Goal: Task Accomplishment & Management: Use online tool/utility

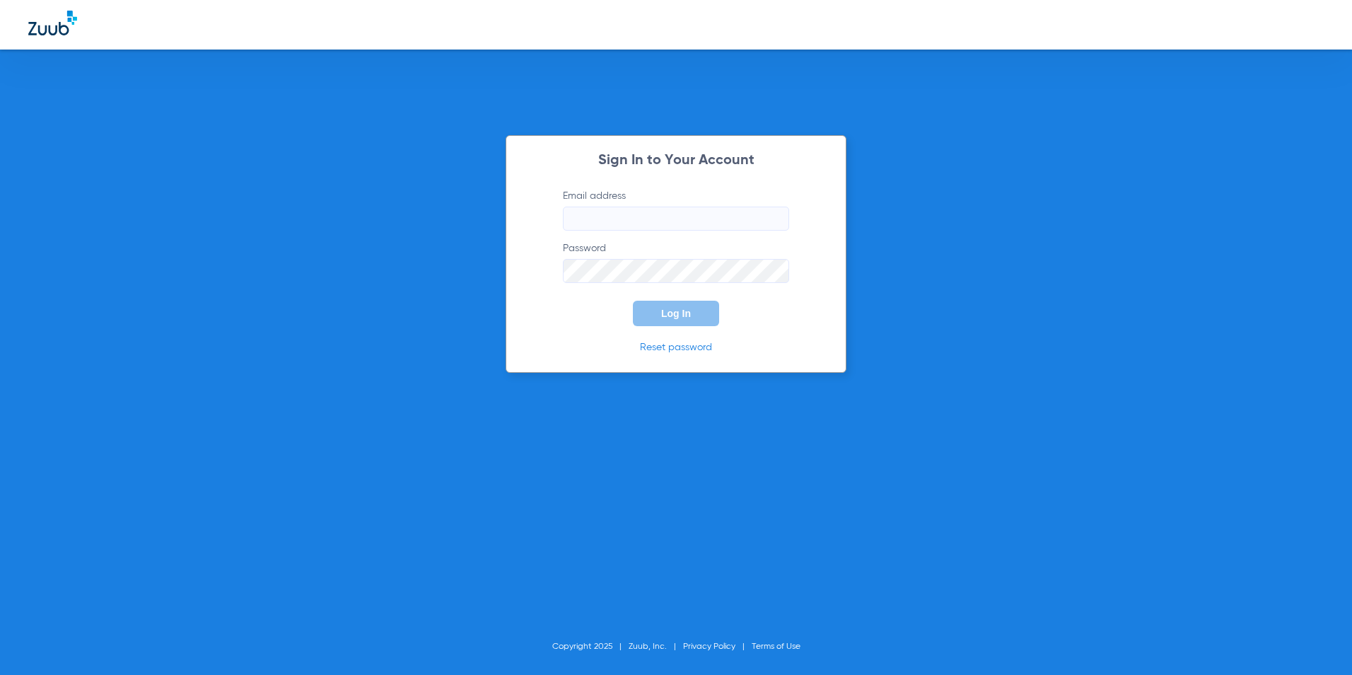
type input "[EMAIL_ADDRESS][DOMAIN_NAME]"
click at [682, 309] on span "Log In" at bounding box center [676, 313] width 30 height 11
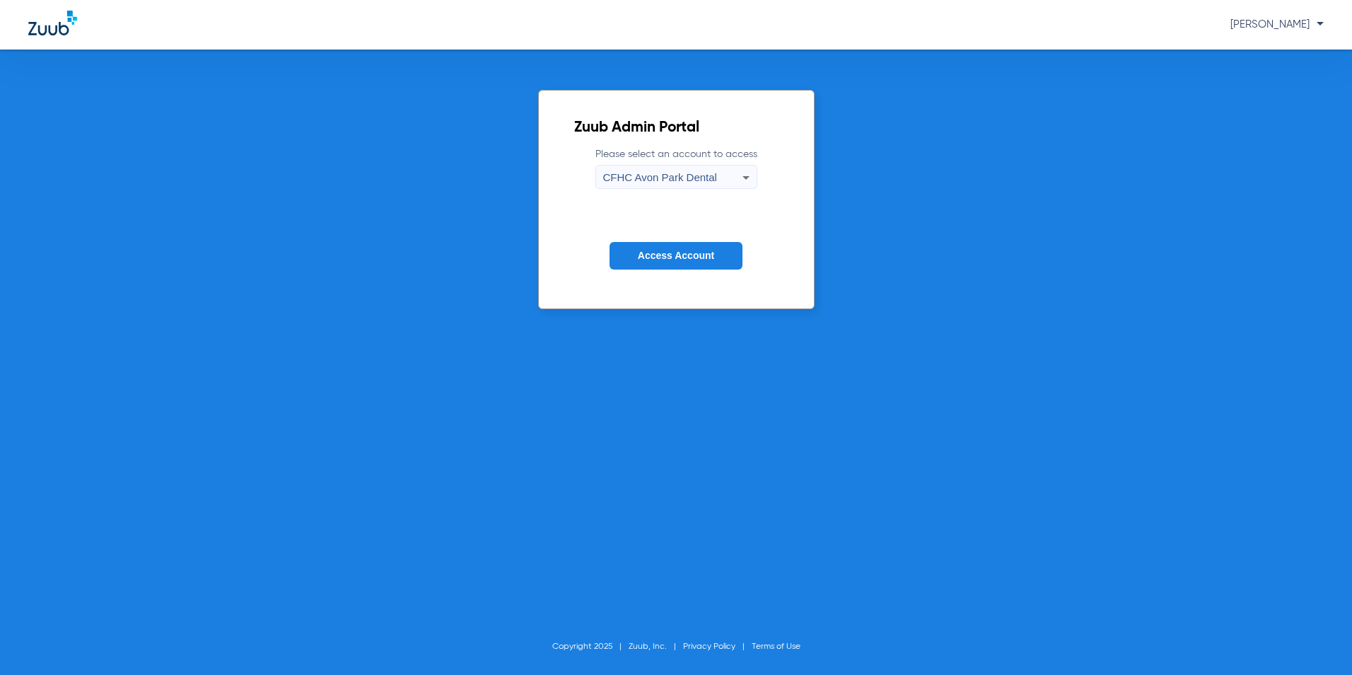
click at [636, 180] on span "CFHC Avon Park Dental" at bounding box center [660, 177] width 114 height 12
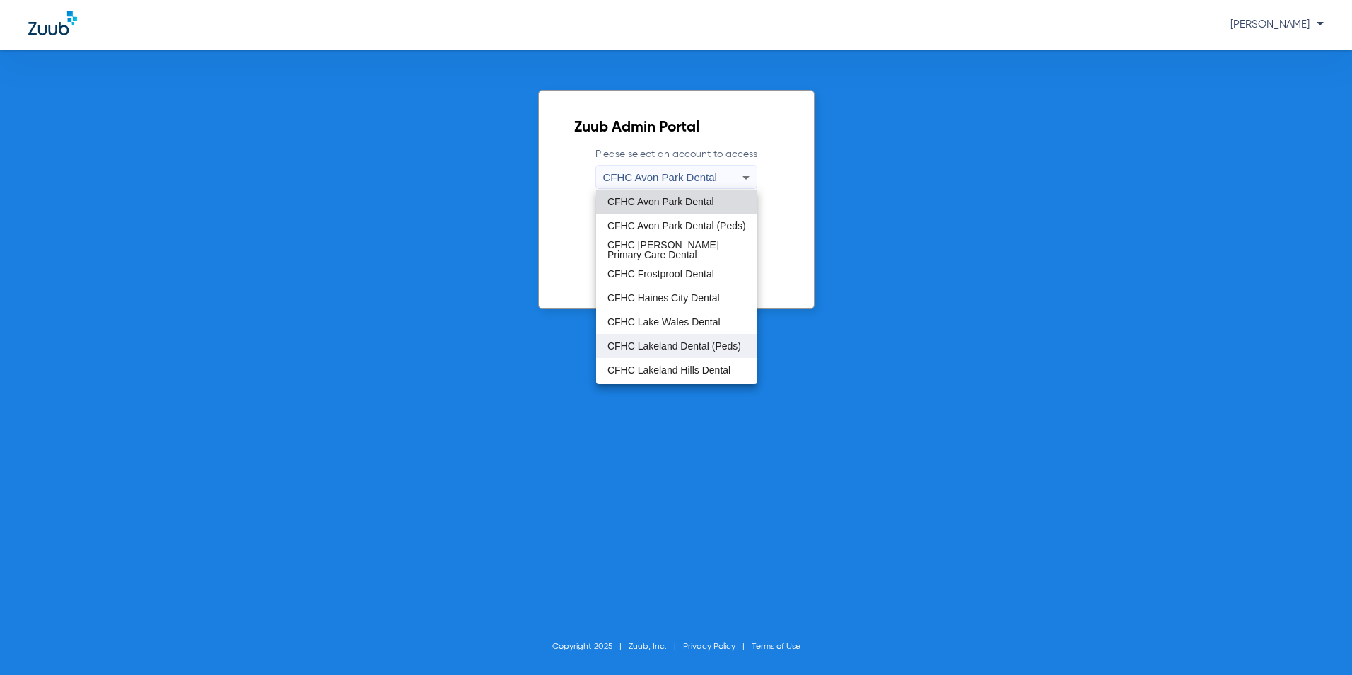
click at [641, 346] on span "CFHC Lakeland Dental (Peds)" at bounding box center [674, 346] width 134 height 10
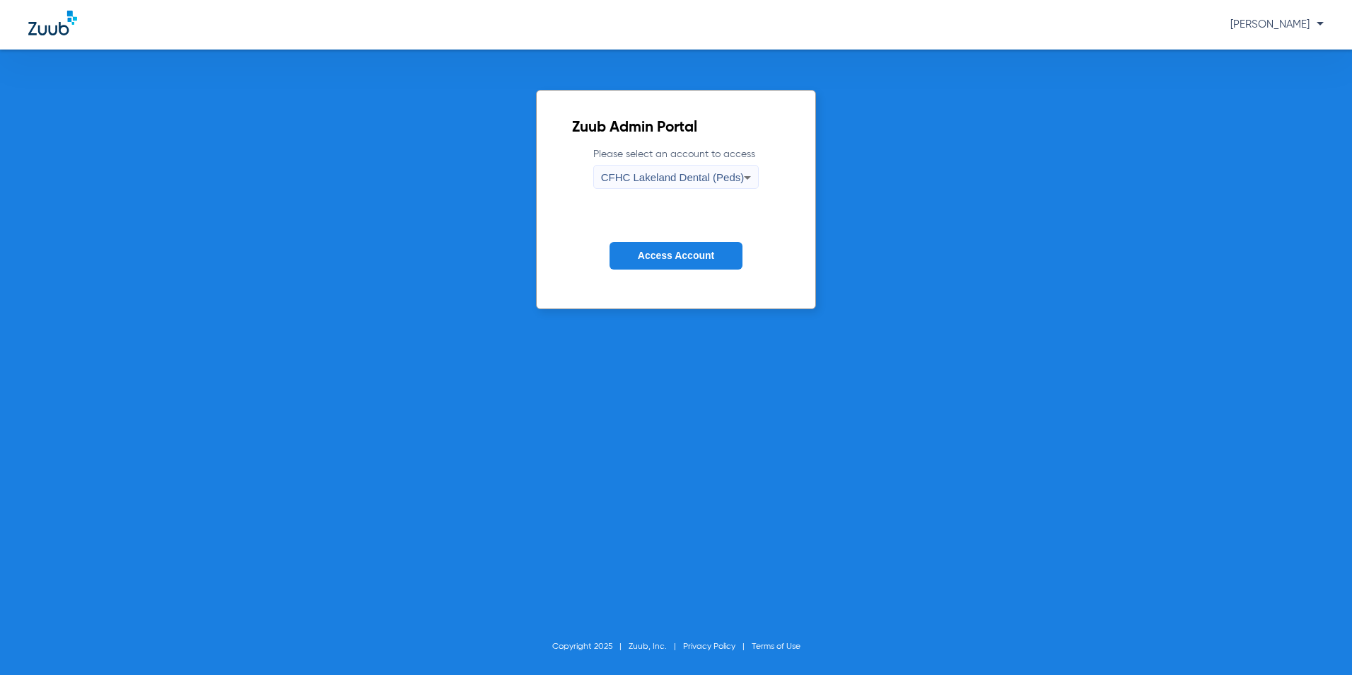
click at [671, 253] on span "Access Account" at bounding box center [676, 255] width 76 height 11
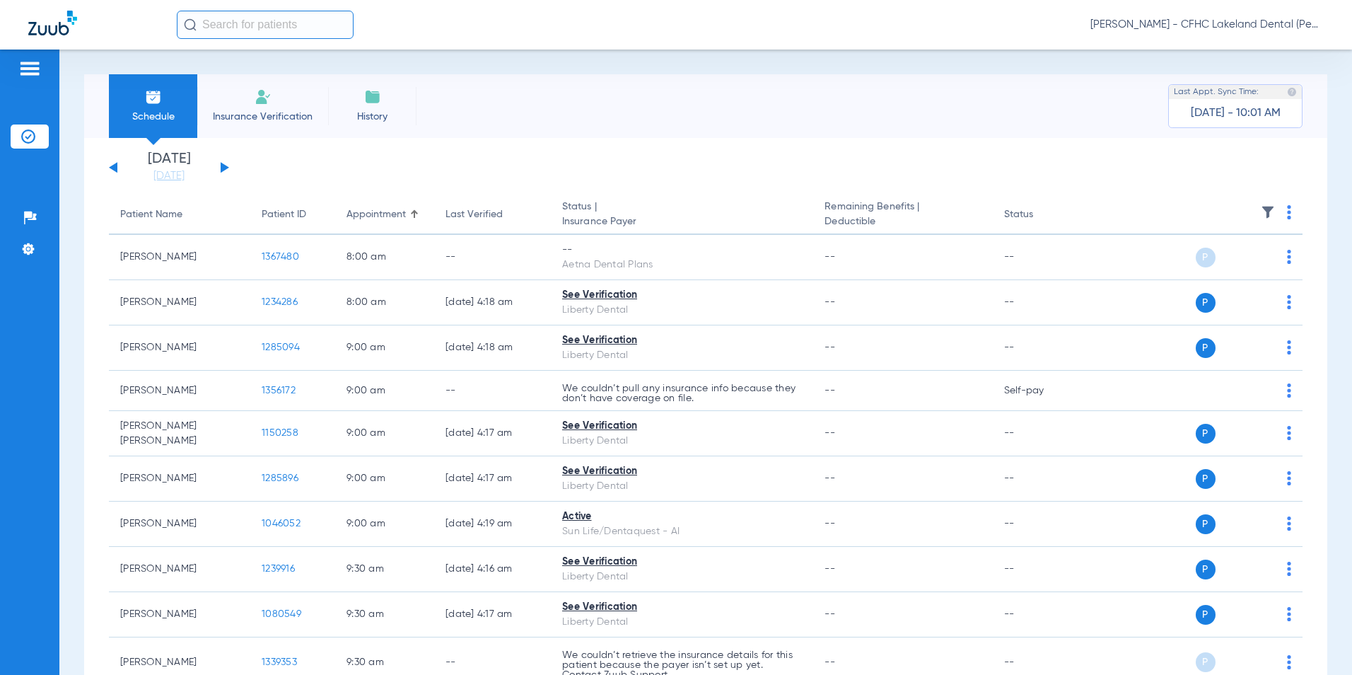
click at [222, 170] on button at bounding box center [225, 167] width 8 height 11
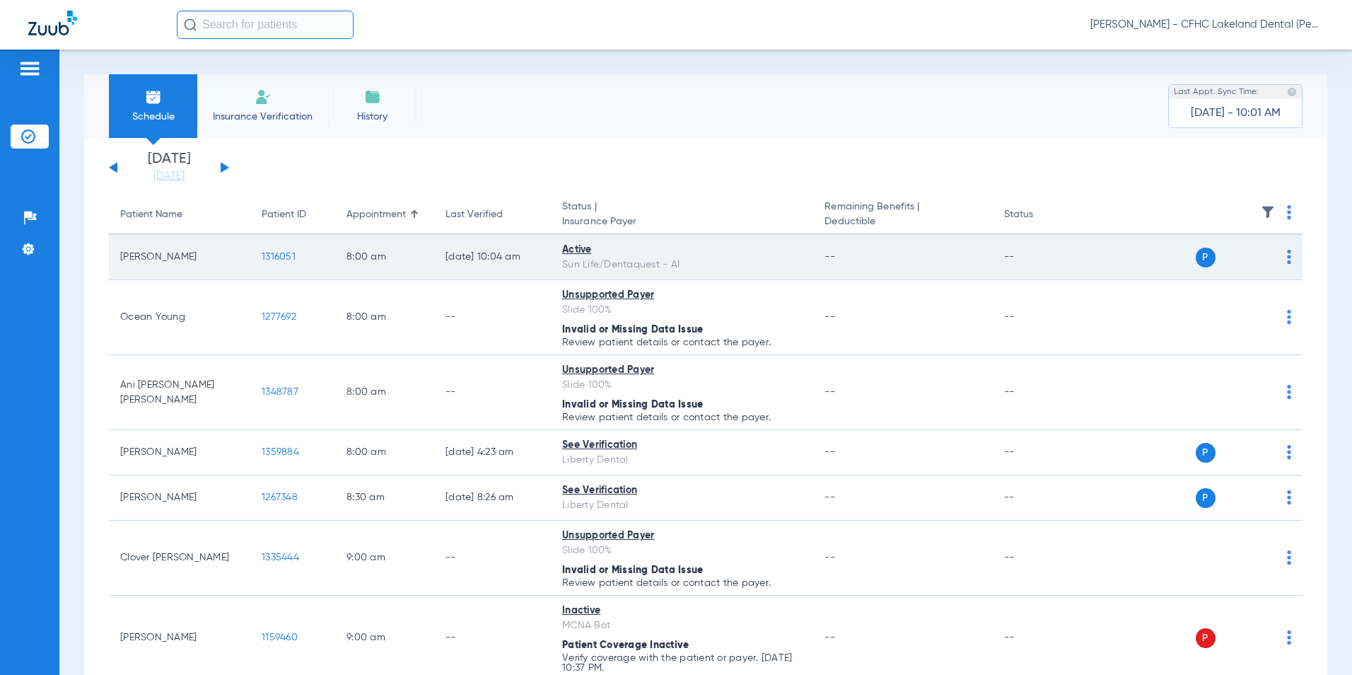
click at [281, 259] on span "1316051" at bounding box center [279, 257] width 34 height 10
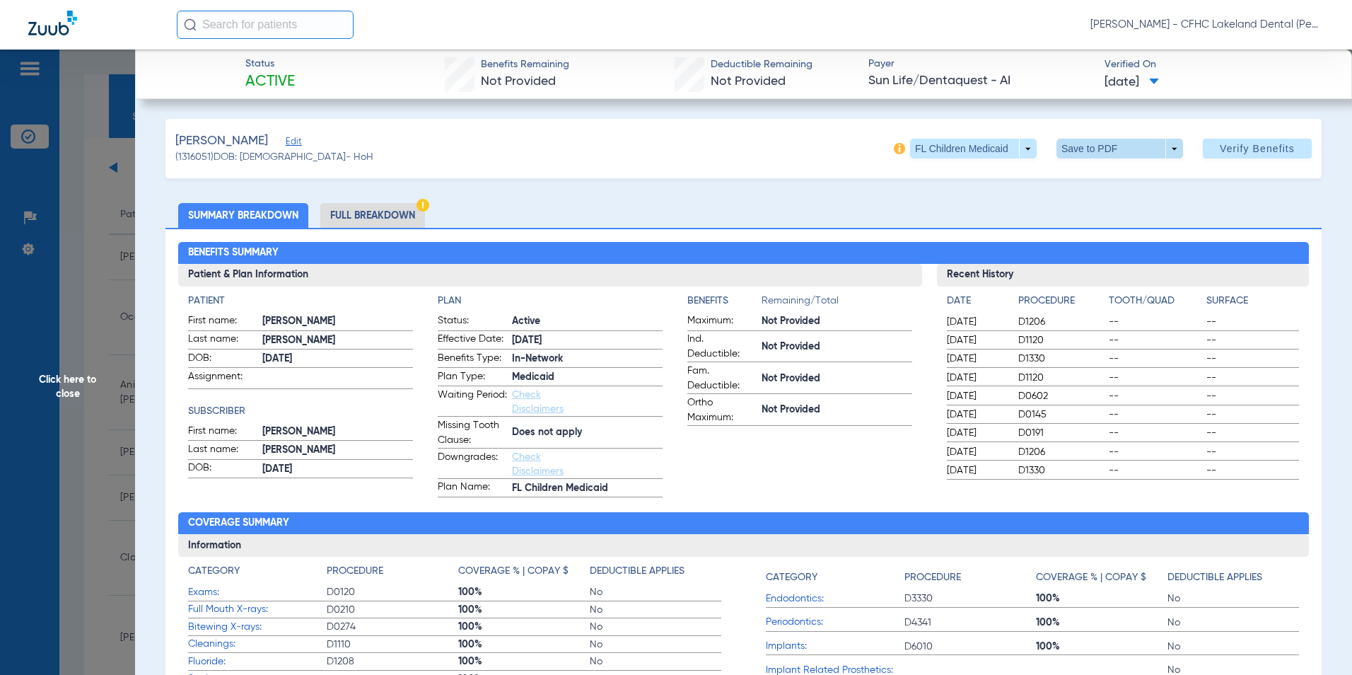
click at [1167, 150] on span at bounding box center [1120, 149] width 127 height 20
click at [1113, 178] on span "Save to PDF" at bounding box center [1114, 177] width 56 height 10
click at [73, 384] on span "Click here to close" at bounding box center [67, 387] width 135 height 675
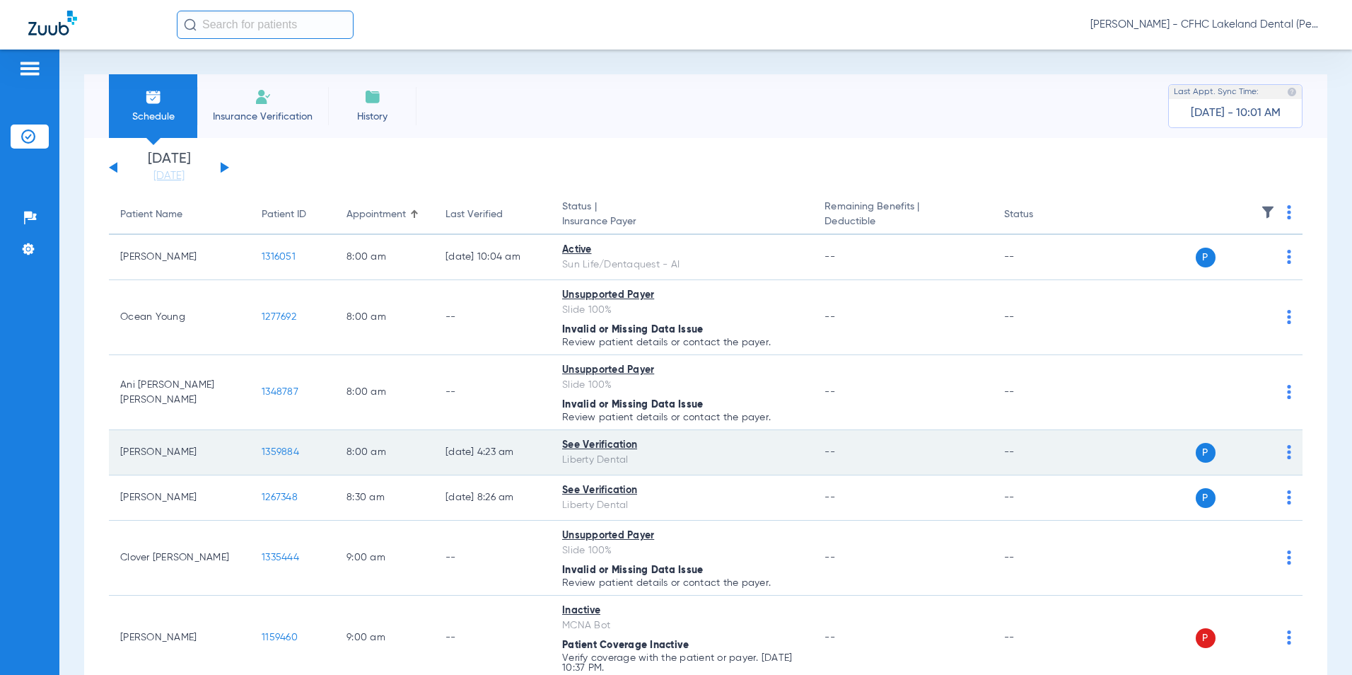
click at [276, 453] on span "1359884" at bounding box center [280, 452] width 37 height 10
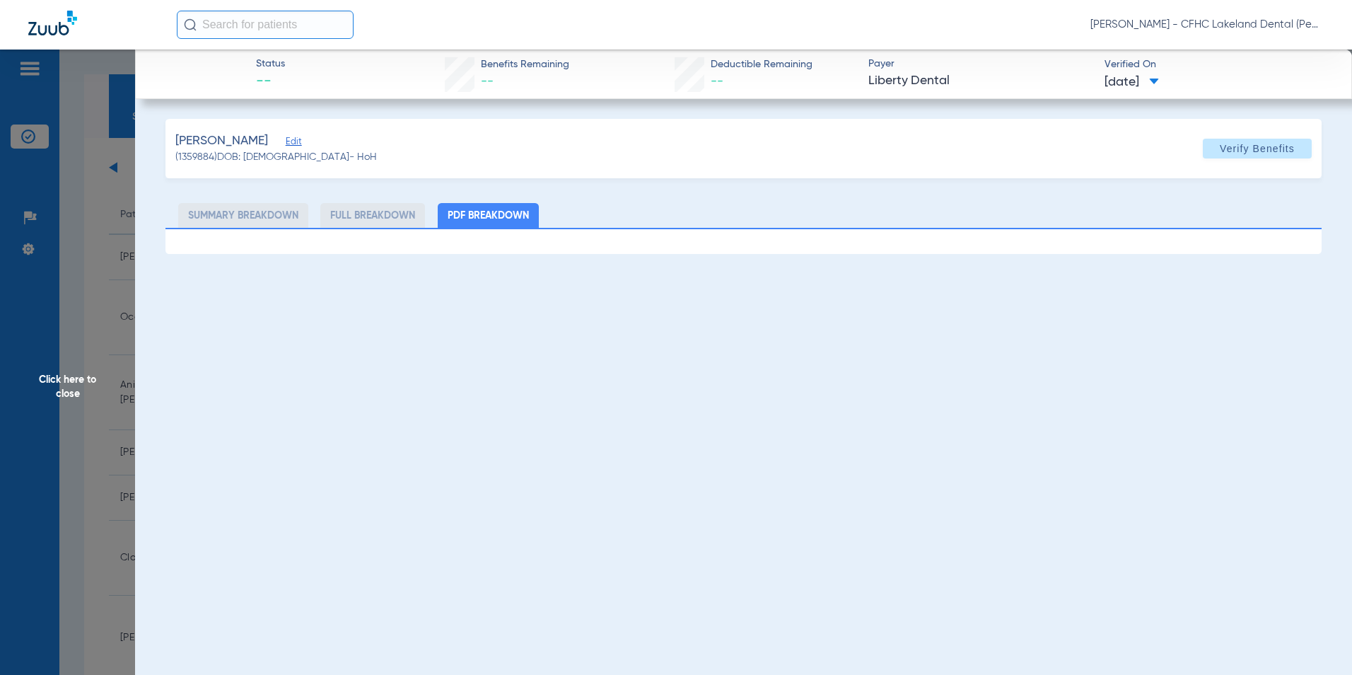
click at [60, 380] on span "Click here to close" at bounding box center [67, 387] width 135 height 675
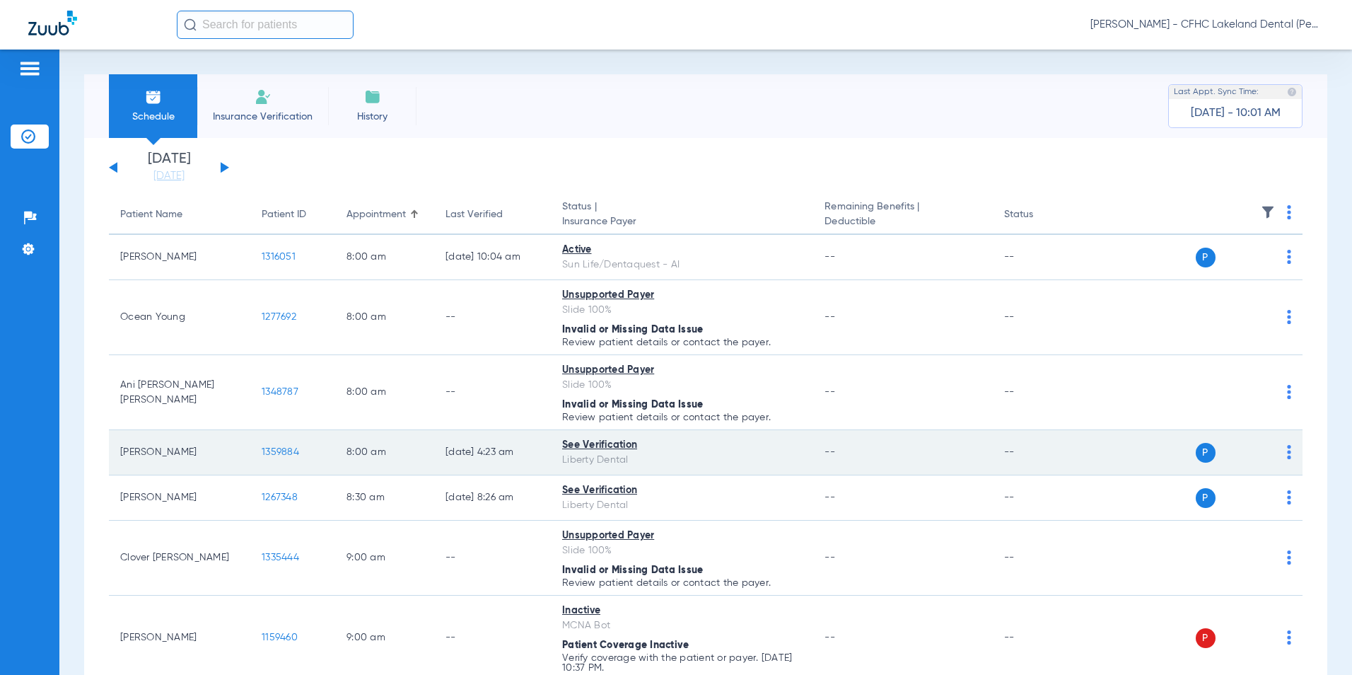
click at [280, 453] on span "1359884" at bounding box center [280, 452] width 37 height 10
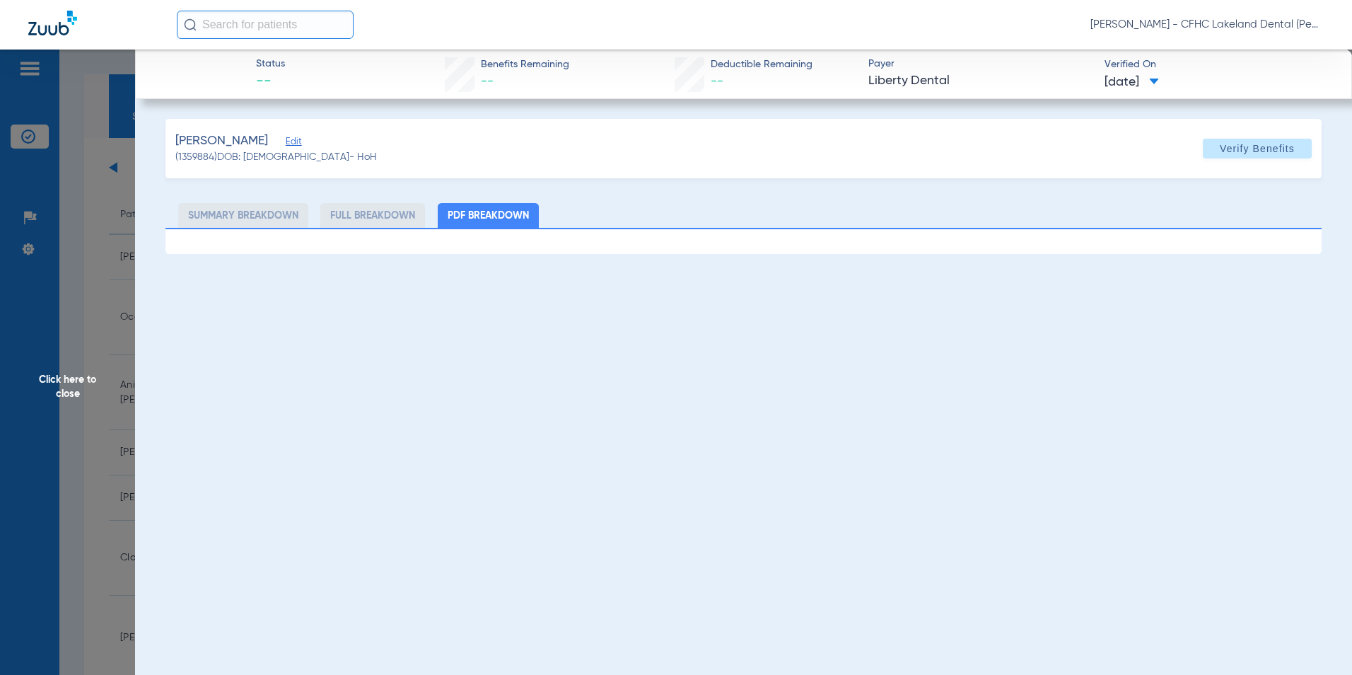
click at [64, 369] on span "Click here to close" at bounding box center [67, 387] width 135 height 675
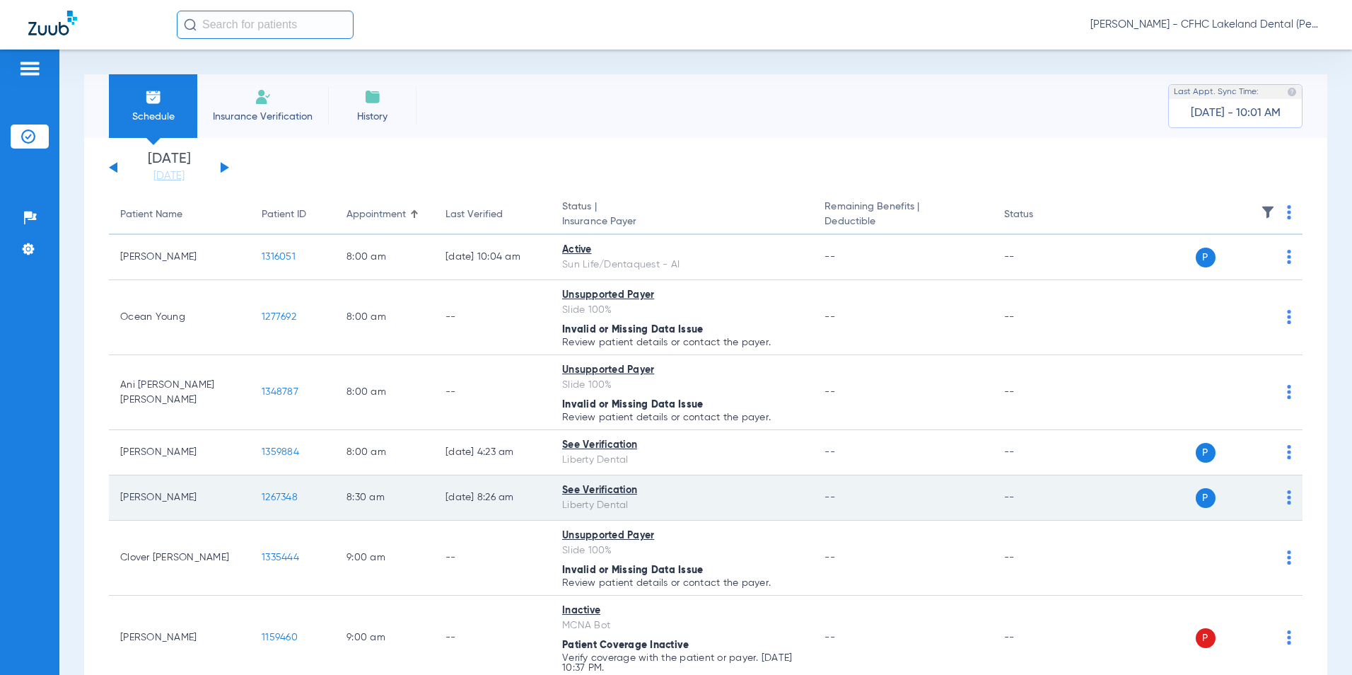
click at [280, 501] on span "1267348" at bounding box center [280, 497] width 36 height 10
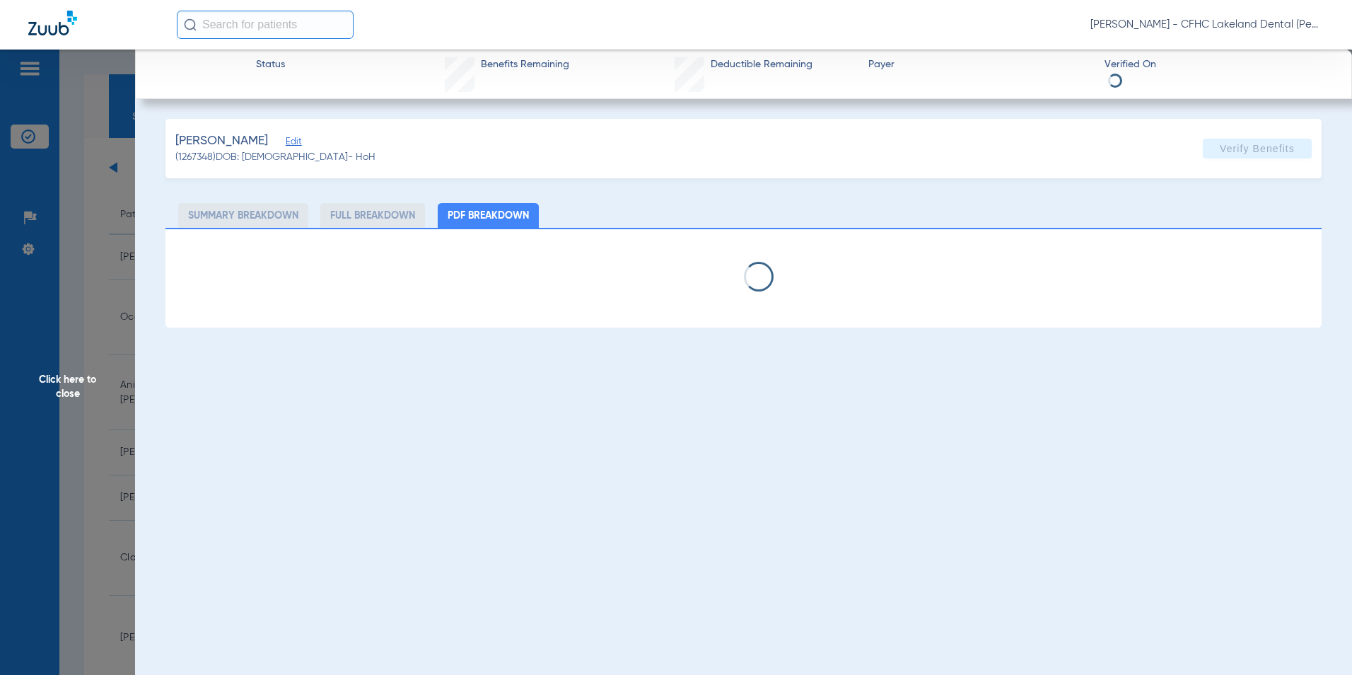
select select "page-width"
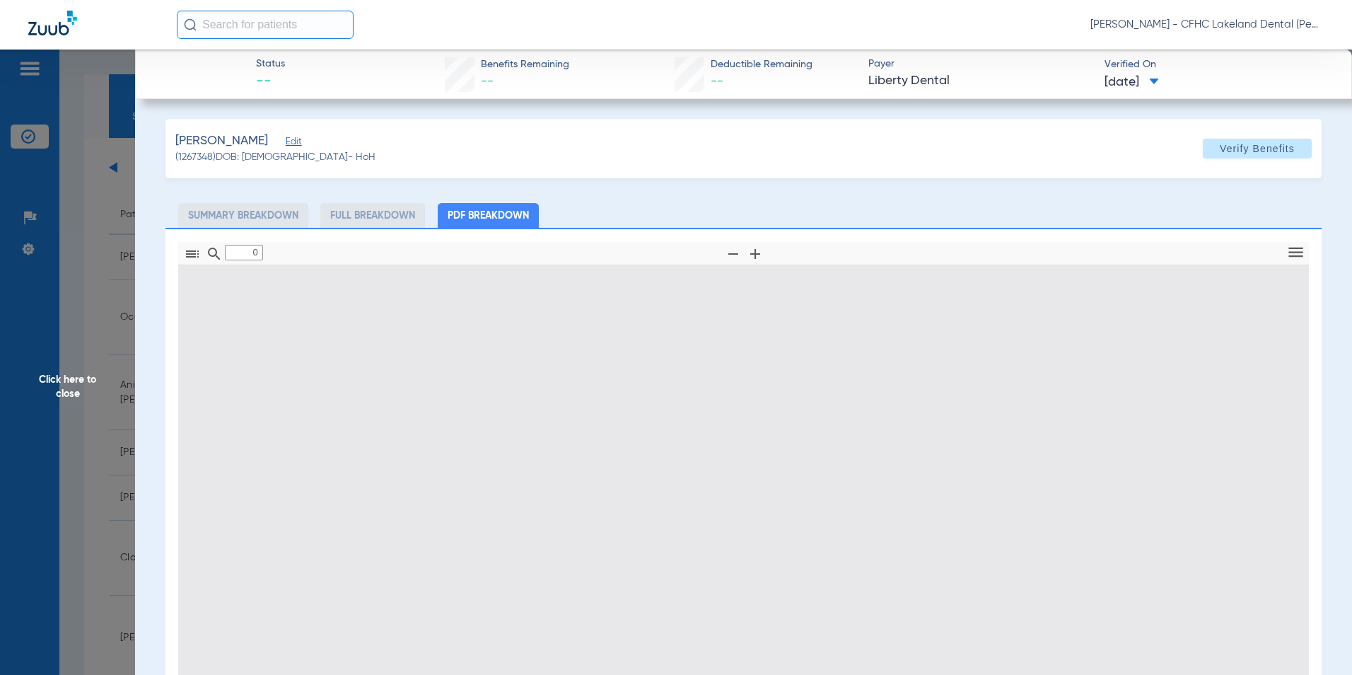
type input "1"
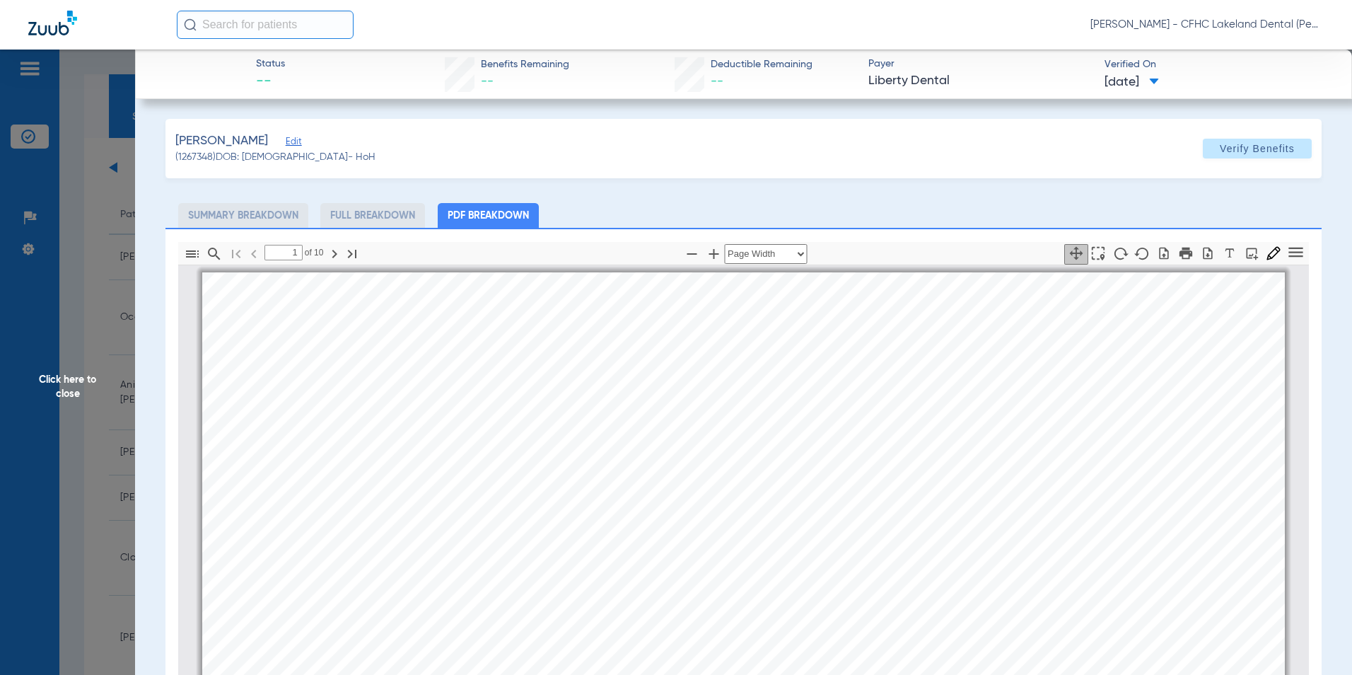
scroll to position [7, 0]
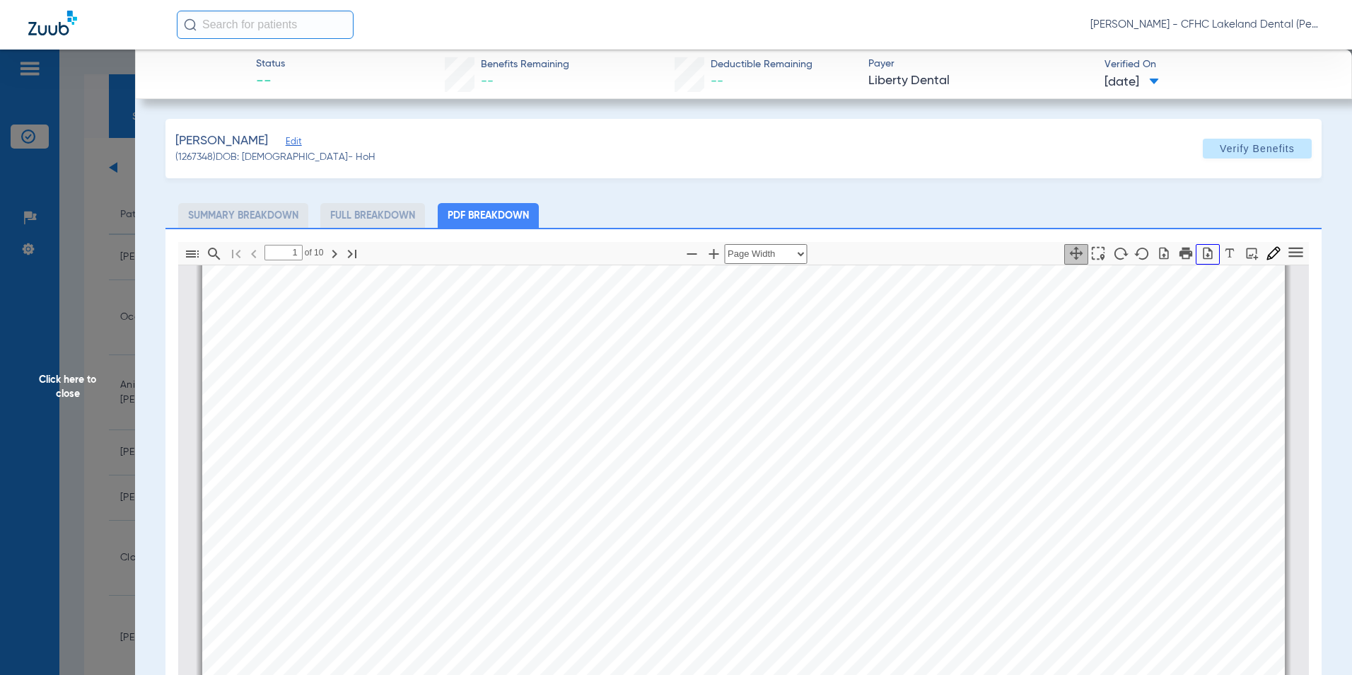
click at [1204, 253] on icon "button" at bounding box center [1208, 253] width 9 height 12
drag, startPoint x: 58, startPoint y: 383, endPoint x: 56, endPoint y: 395, distance: 12.2
click at [58, 385] on span "Click here to close" at bounding box center [67, 387] width 135 height 675
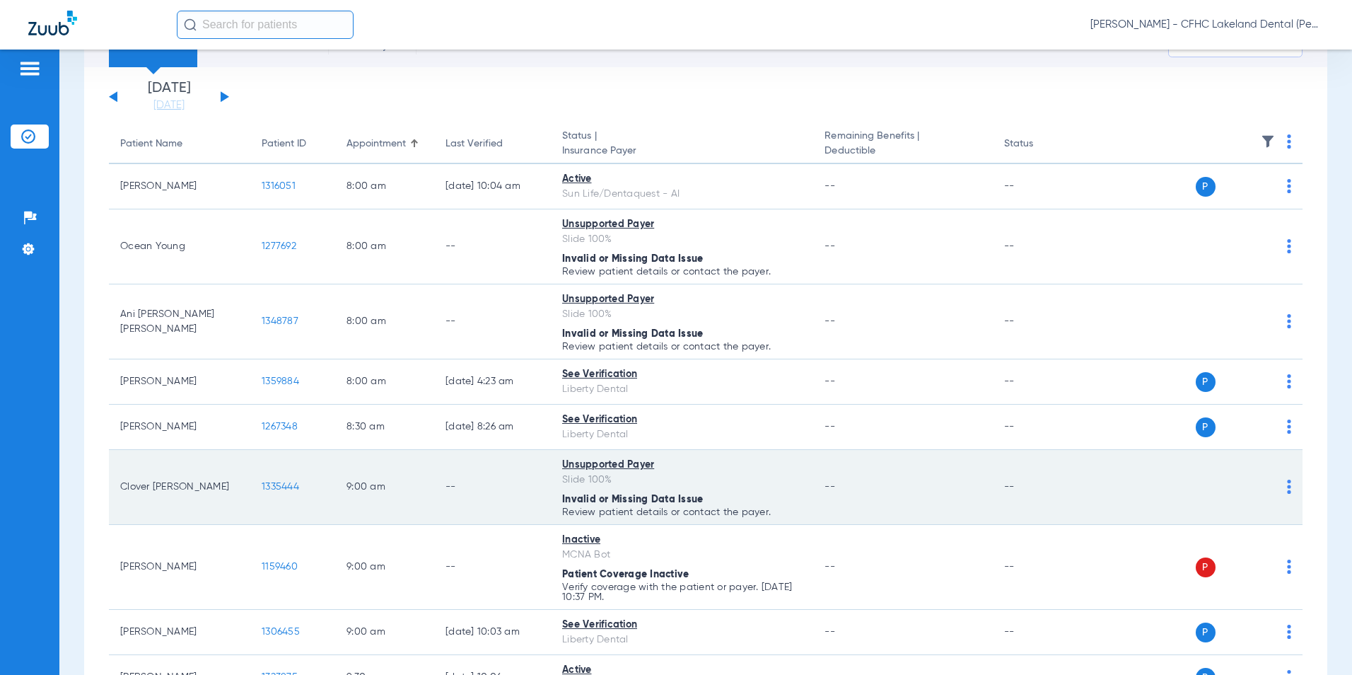
scroll to position [141, 0]
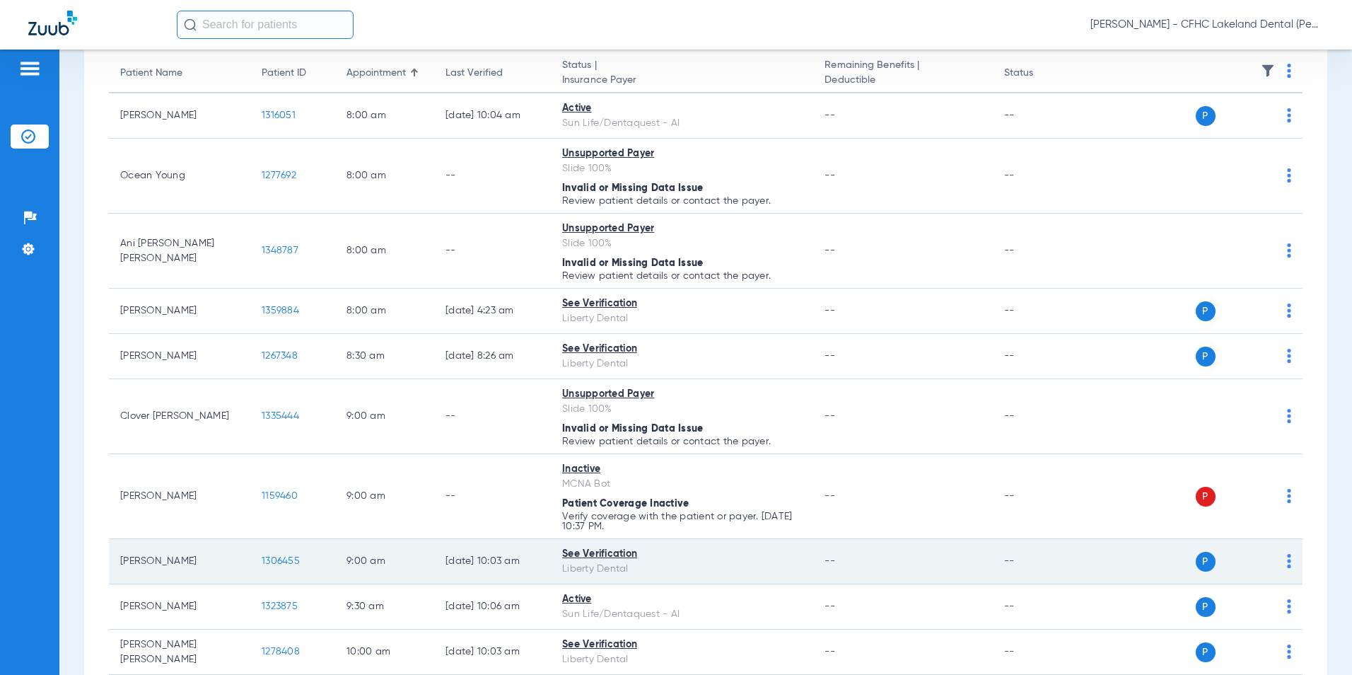
click at [276, 556] on span "1306455" at bounding box center [281, 561] width 38 height 10
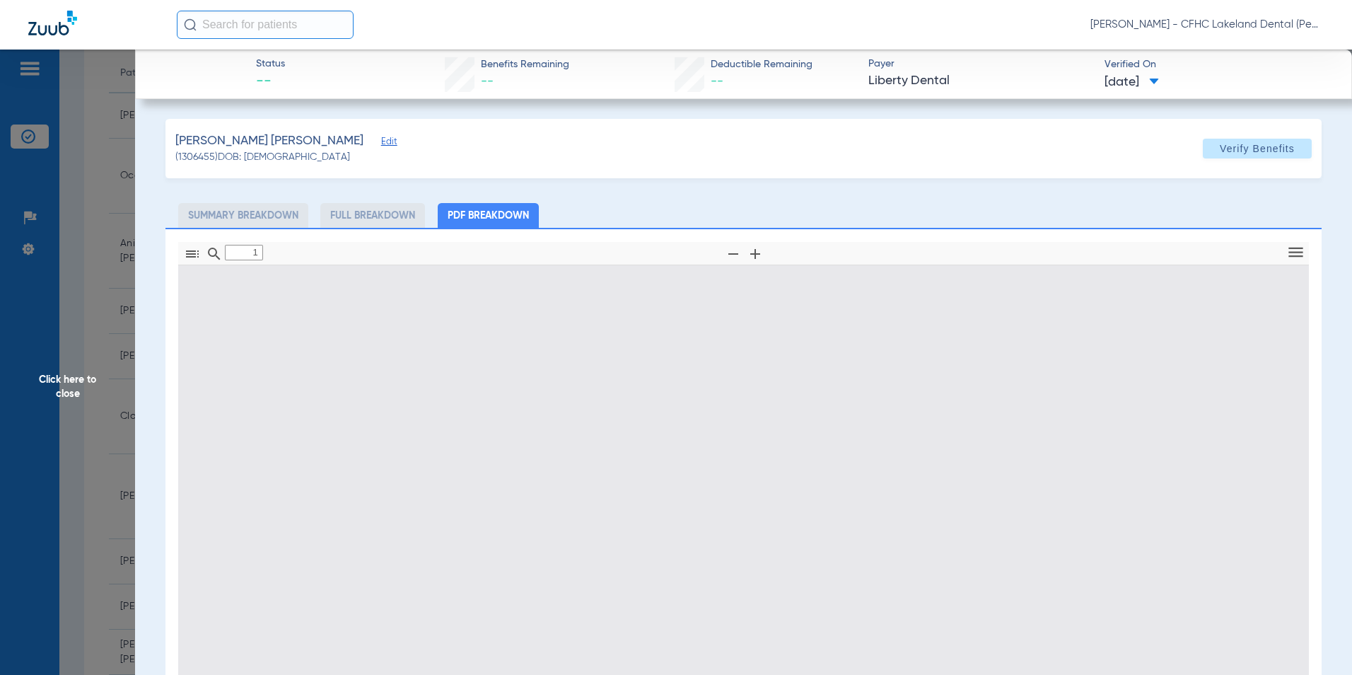
type input "0"
select select "page-width"
type input "1"
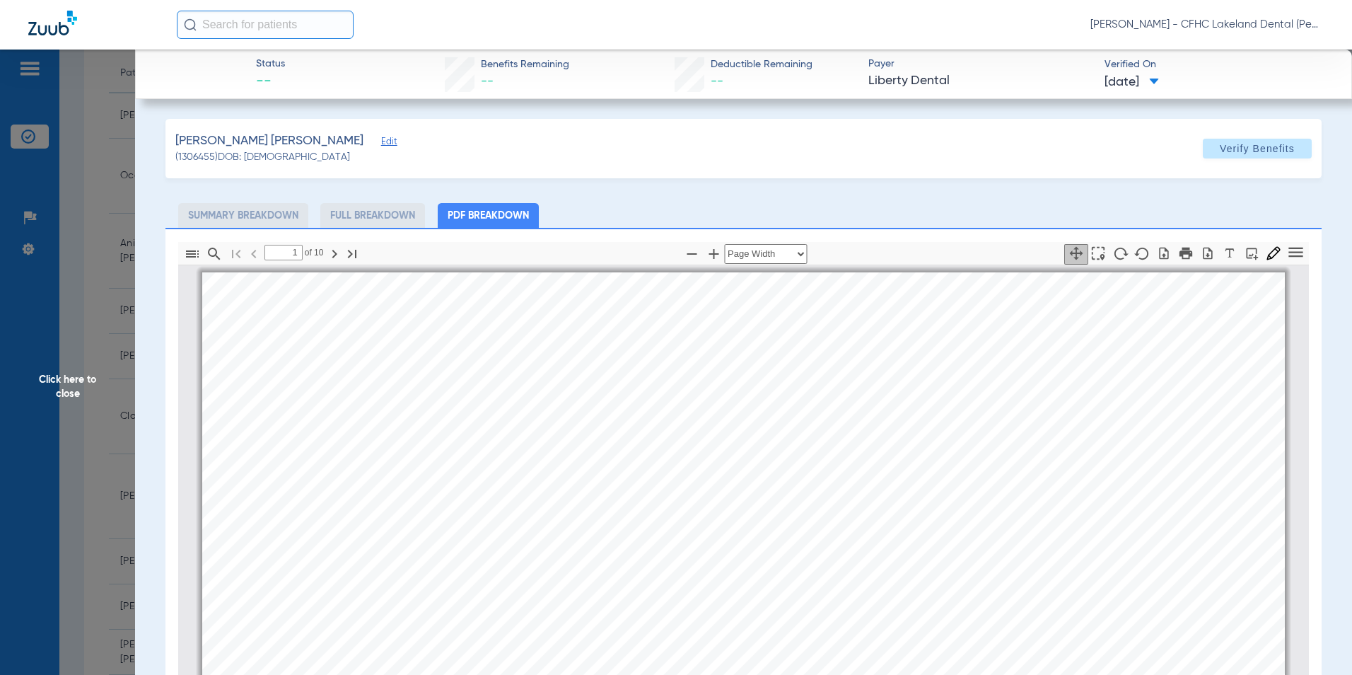
scroll to position [7, 0]
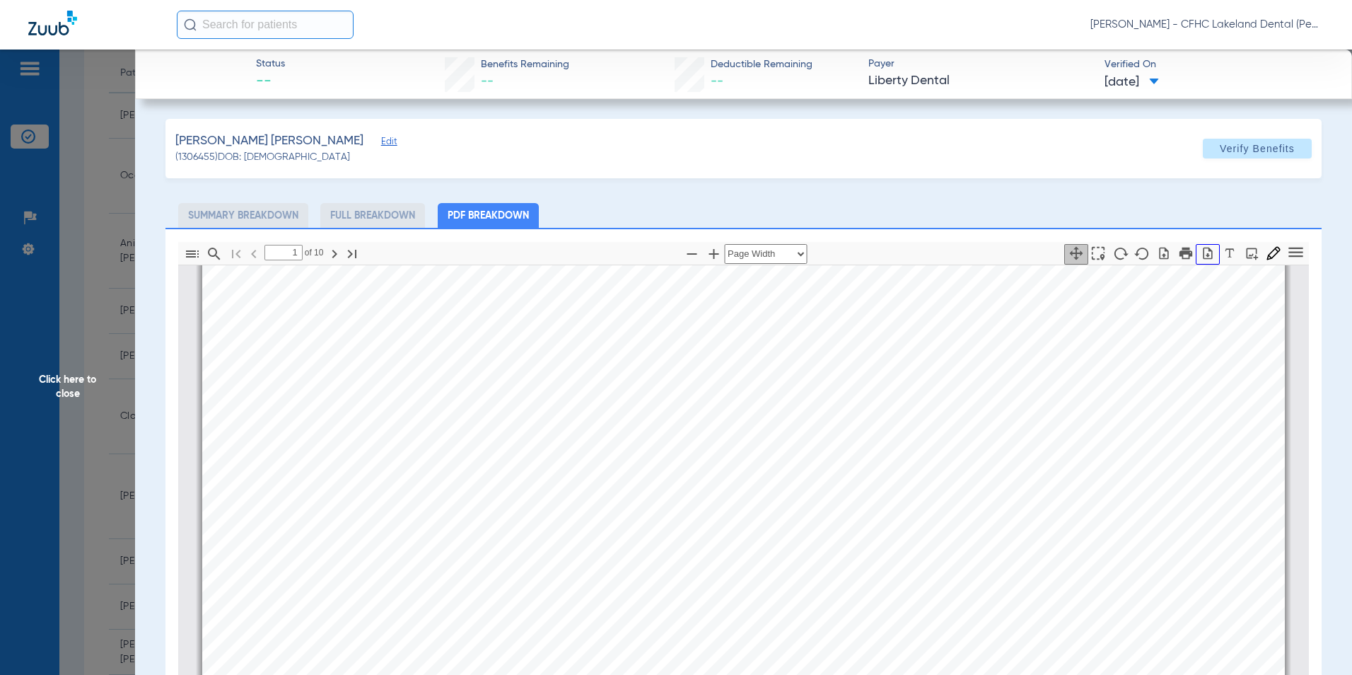
click at [1201, 254] on icon "button" at bounding box center [1208, 253] width 14 height 14
click at [66, 380] on span "Click here to close" at bounding box center [67, 387] width 135 height 675
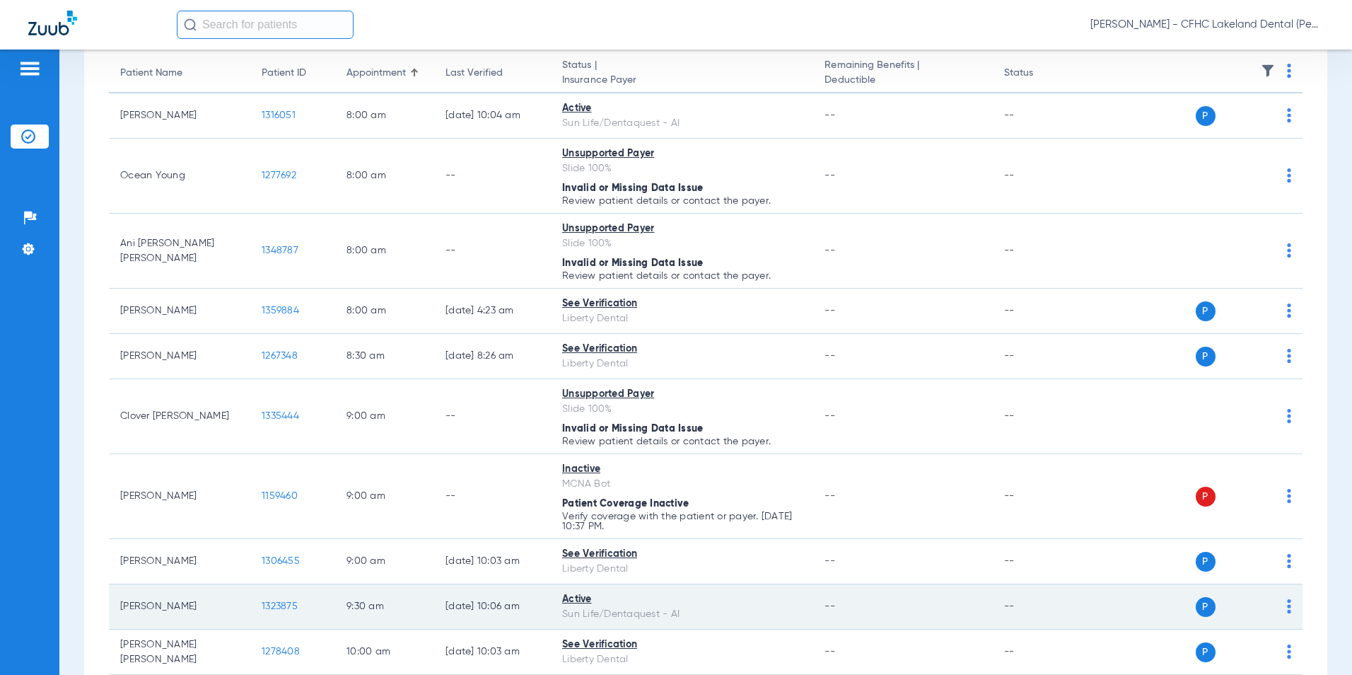
click at [284, 601] on span "1323875" at bounding box center [280, 606] width 36 height 10
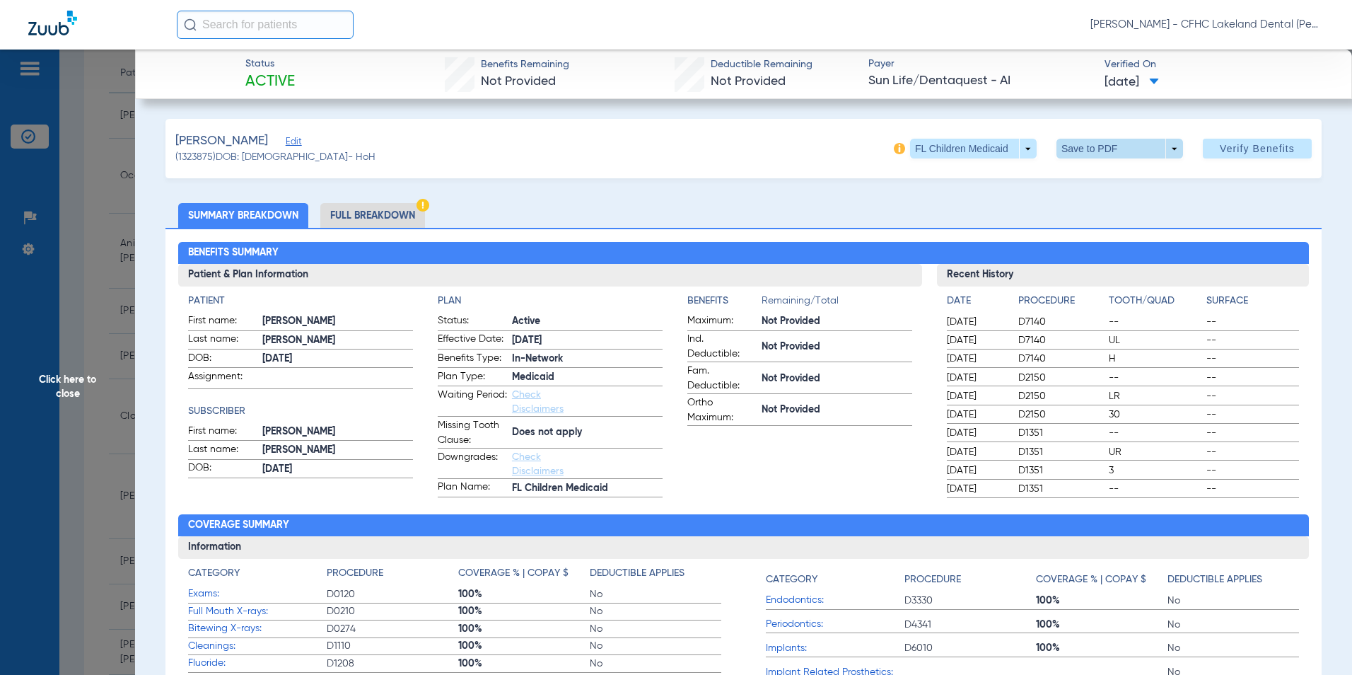
click at [1165, 144] on span at bounding box center [1120, 149] width 127 height 20
click at [1094, 174] on span "Save to PDF" at bounding box center [1114, 177] width 56 height 10
click at [72, 386] on span "Click here to close" at bounding box center [67, 387] width 135 height 675
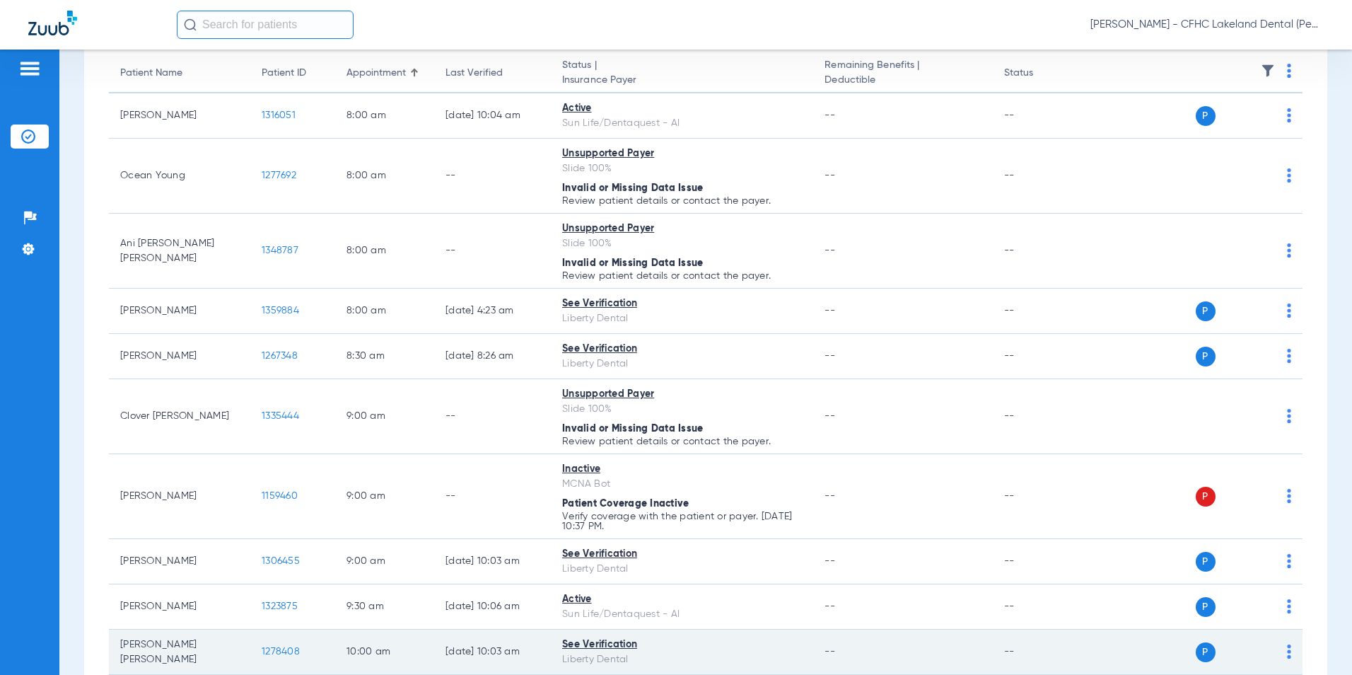
click at [280, 651] on span "1278408" at bounding box center [281, 651] width 38 height 10
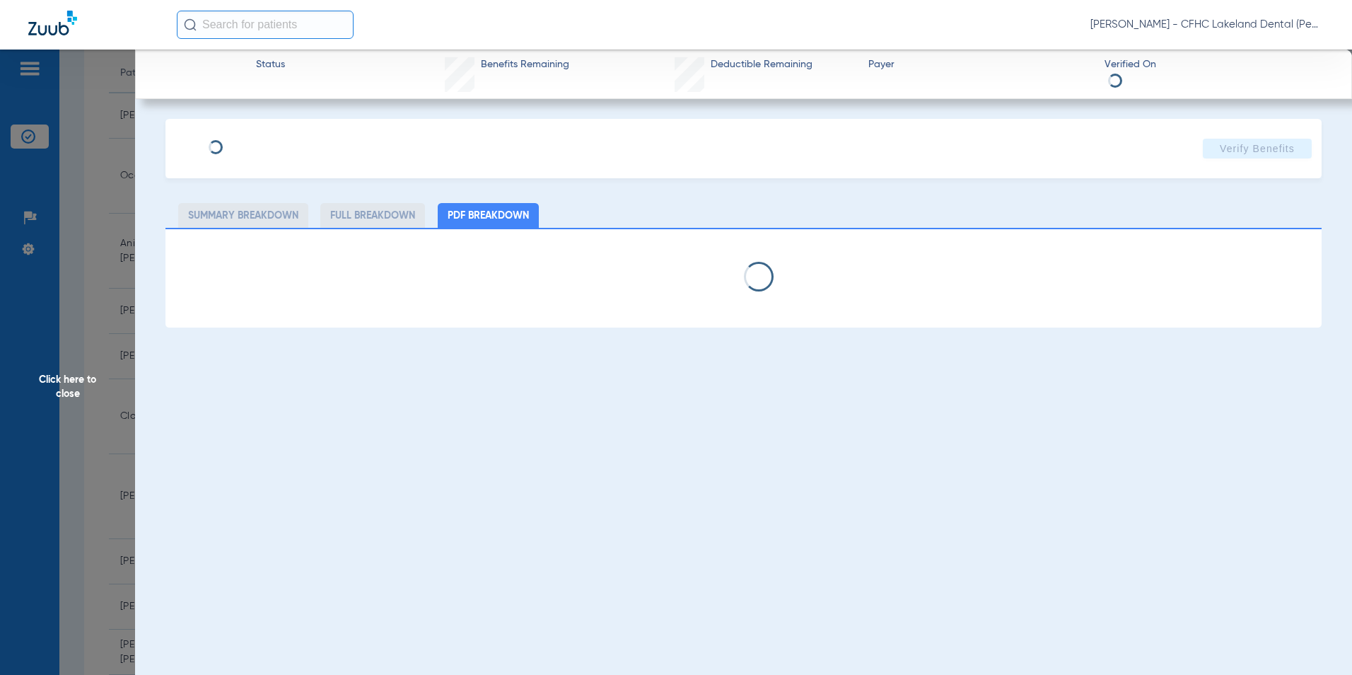
select select "page-width"
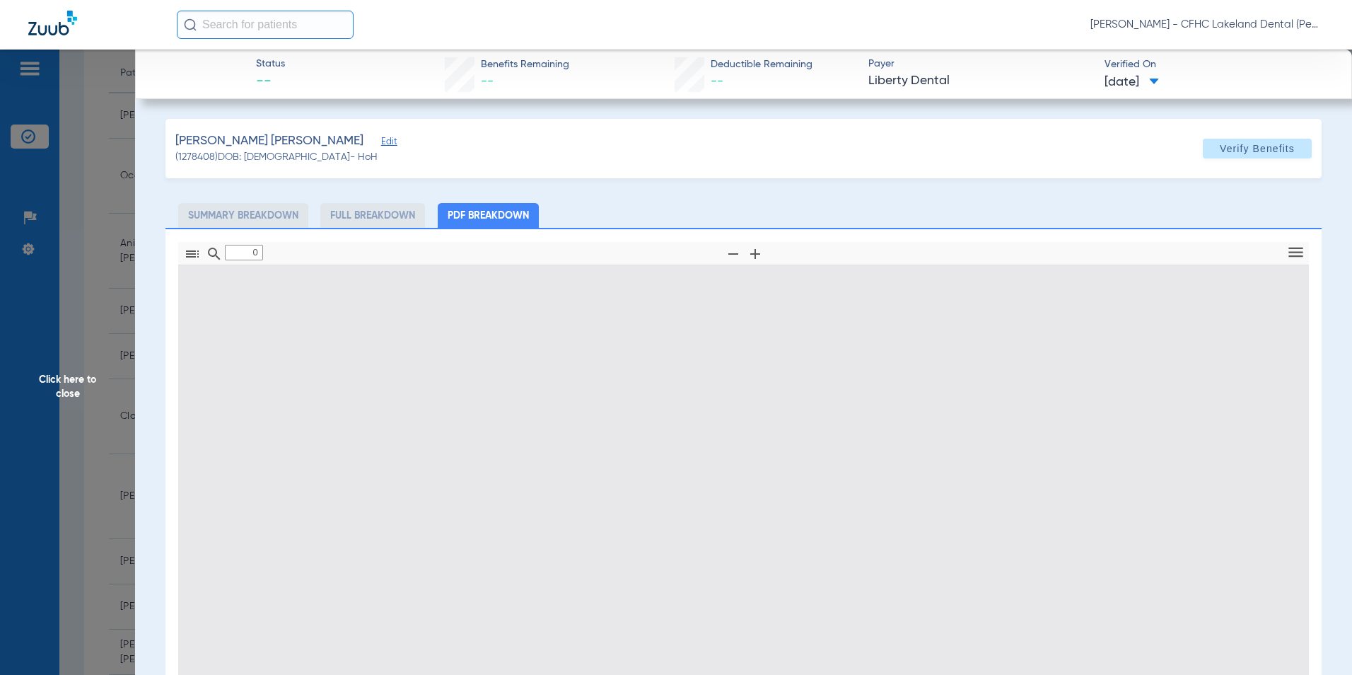
type input "1"
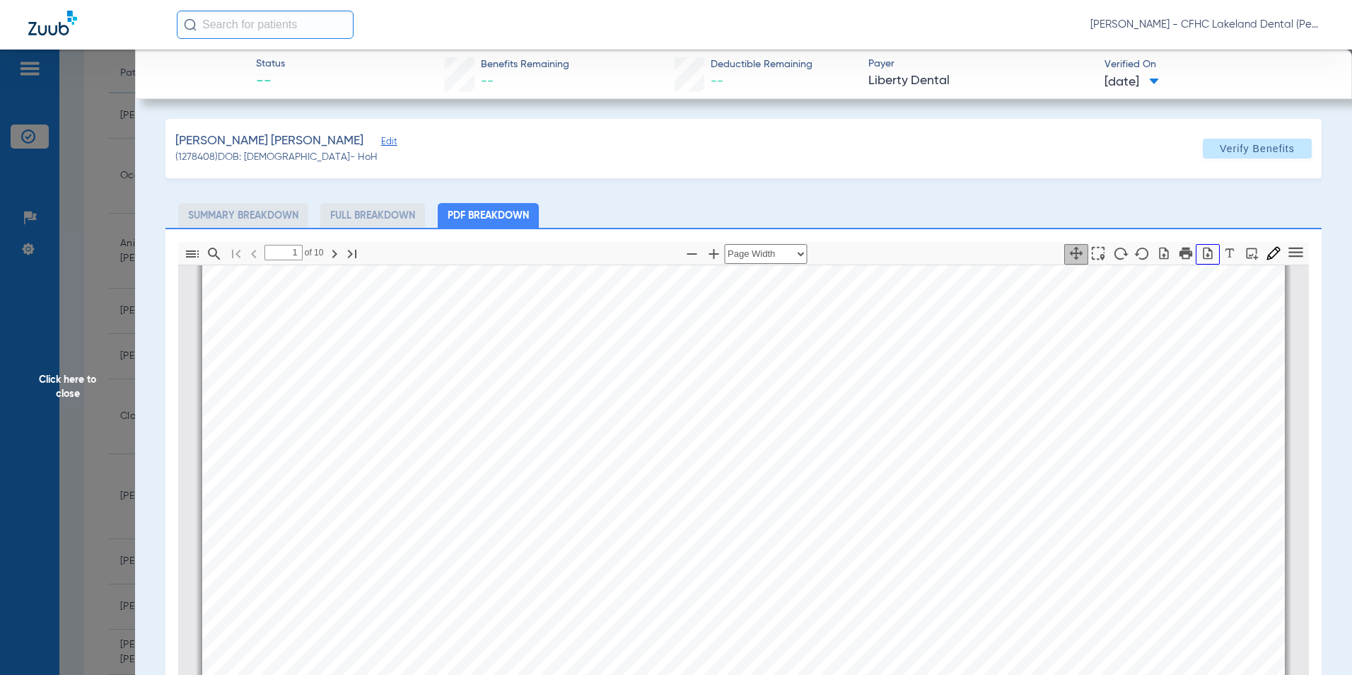
click at [1201, 255] on icon "button" at bounding box center [1208, 253] width 14 height 14
click at [56, 376] on span "Click here to close" at bounding box center [67, 387] width 135 height 675
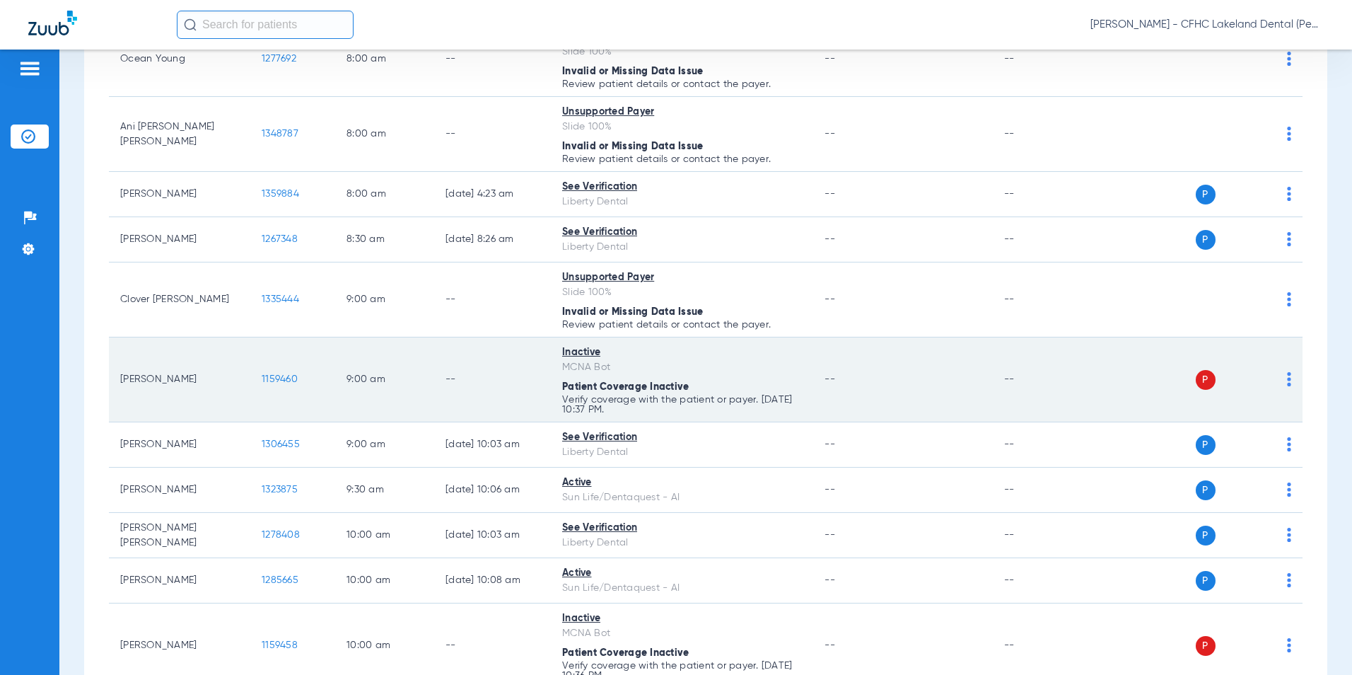
scroll to position [283, 0]
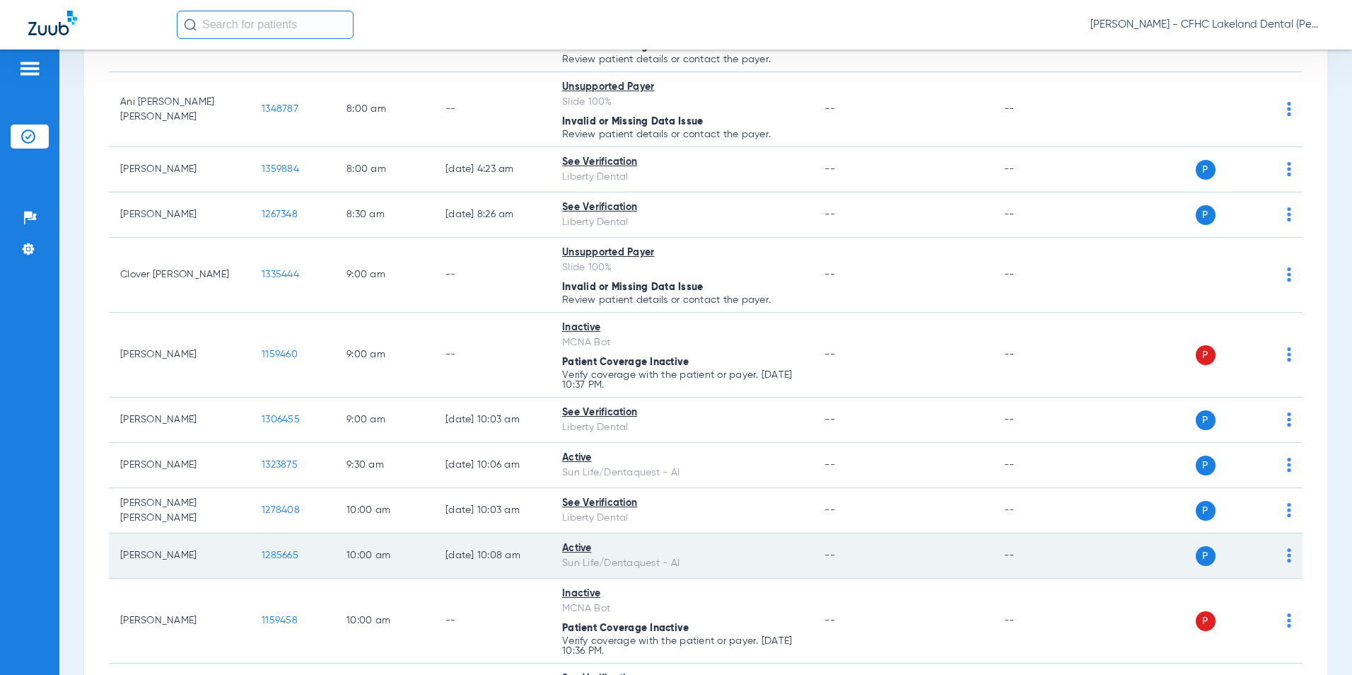
click at [281, 551] on span "1285665" at bounding box center [280, 555] width 37 height 10
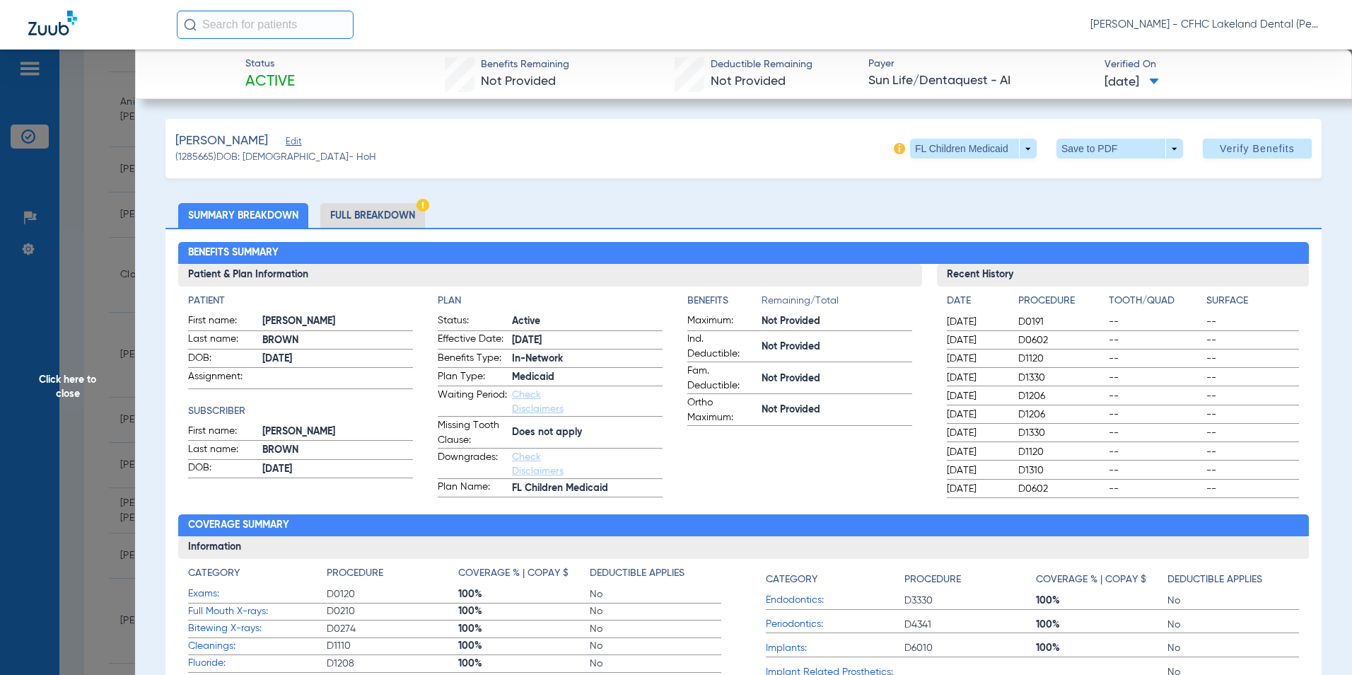
click at [1165, 153] on span at bounding box center [1120, 149] width 127 height 20
click at [1105, 182] on button "insert_drive_file Save to PDF" at bounding box center [1100, 177] width 107 height 28
click at [49, 387] on span "Click here to close" at bounding box center [67, 387] width 135 height 675
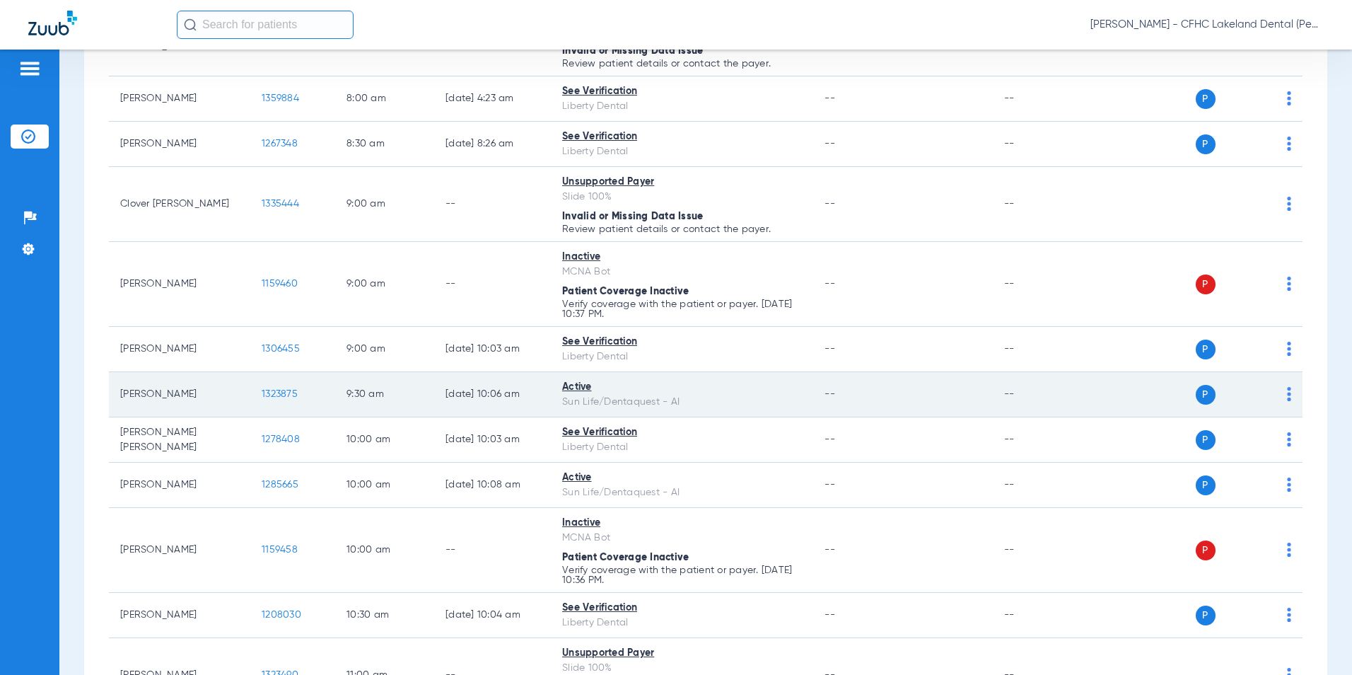
scroll to position [424, 0]
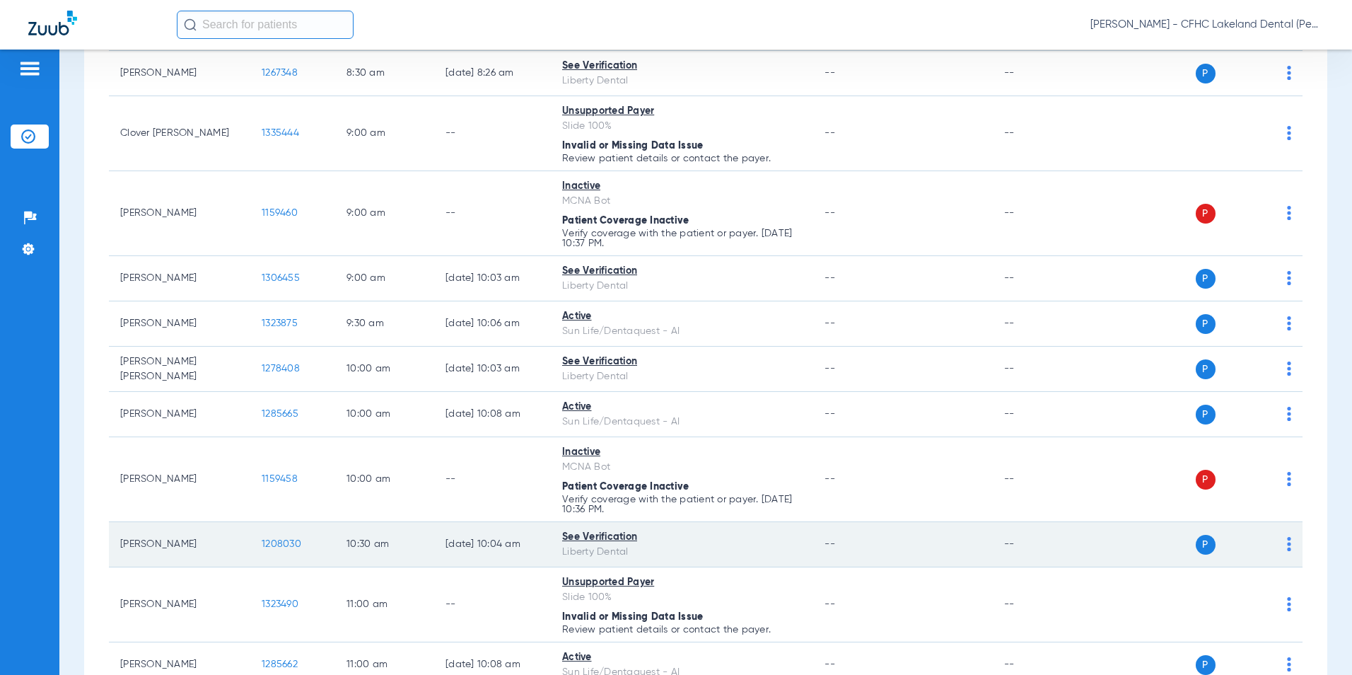
click at [287, 545] on span "1208030" at bounding box center [282, 544] width 40 height 10
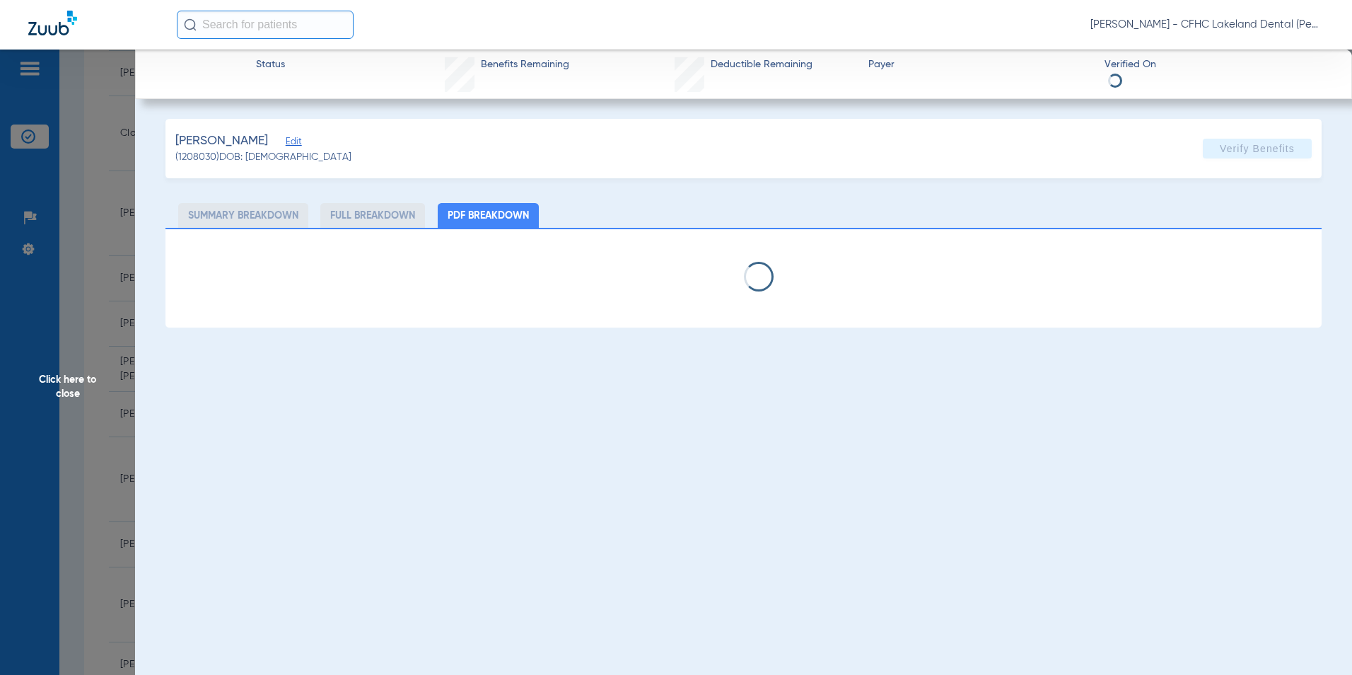
select select "page-width"
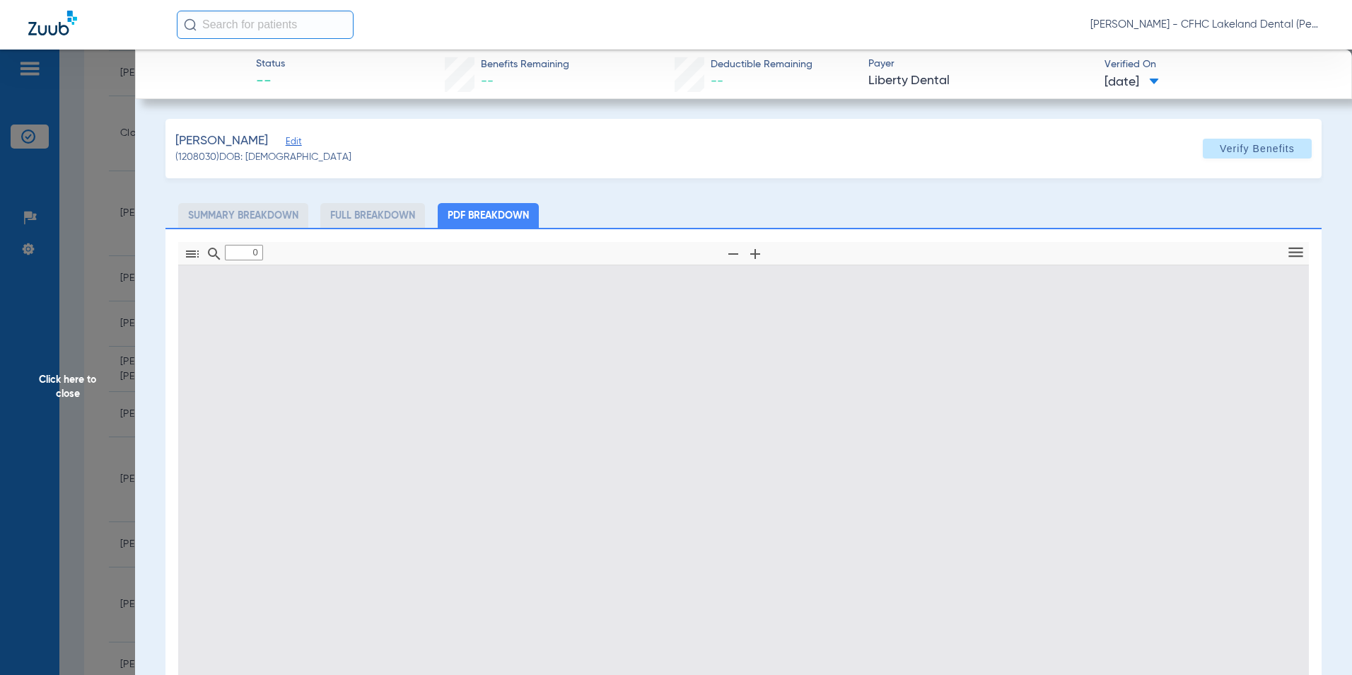
type input "1"
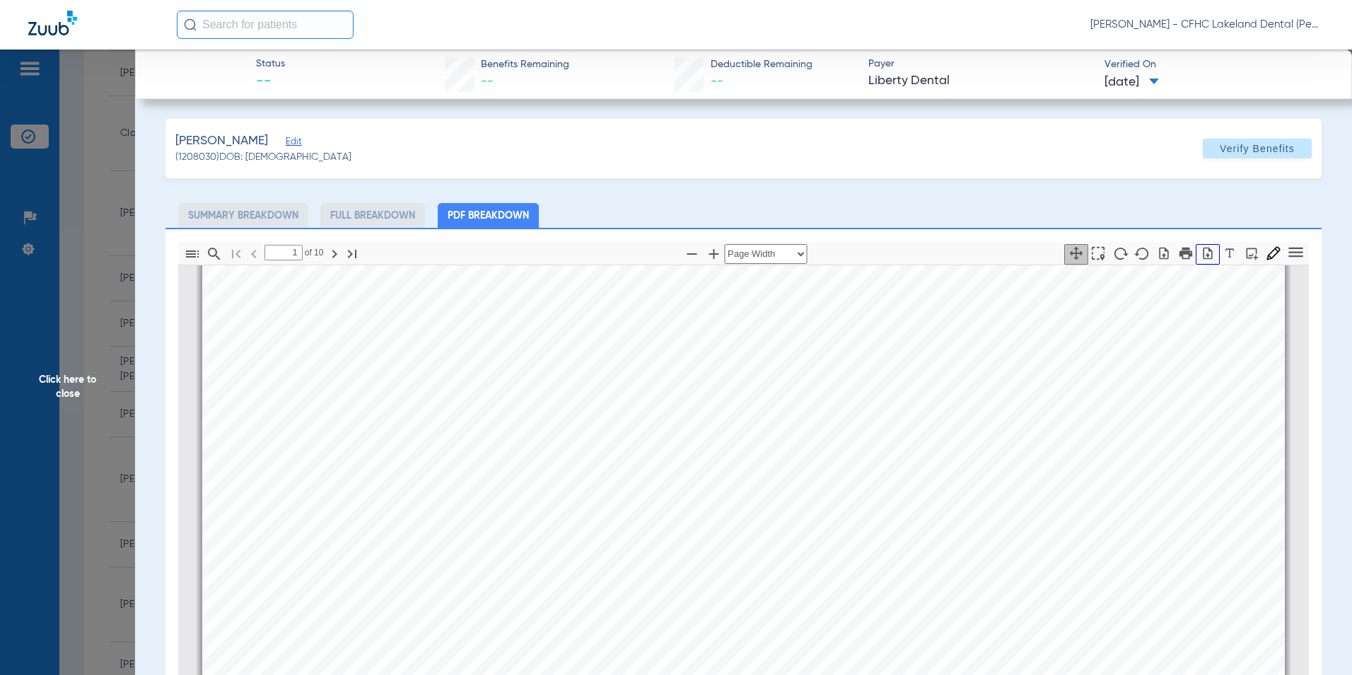
click at [1201, 252] on icon "button" at bounding box center [1208, 253] width 14 height 14
click at [59, 380] on span "Click here to close" at bounding box center [67, 387] width 135 height 675
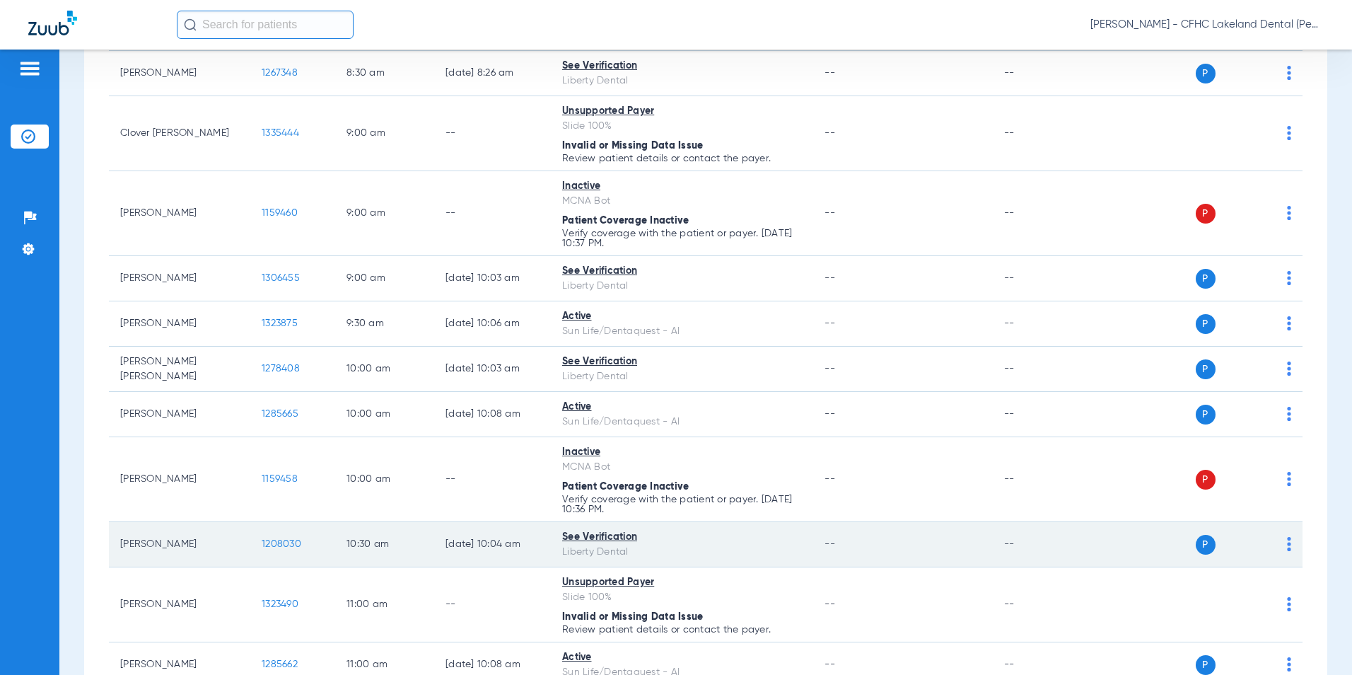
scroll to position [495, 0]
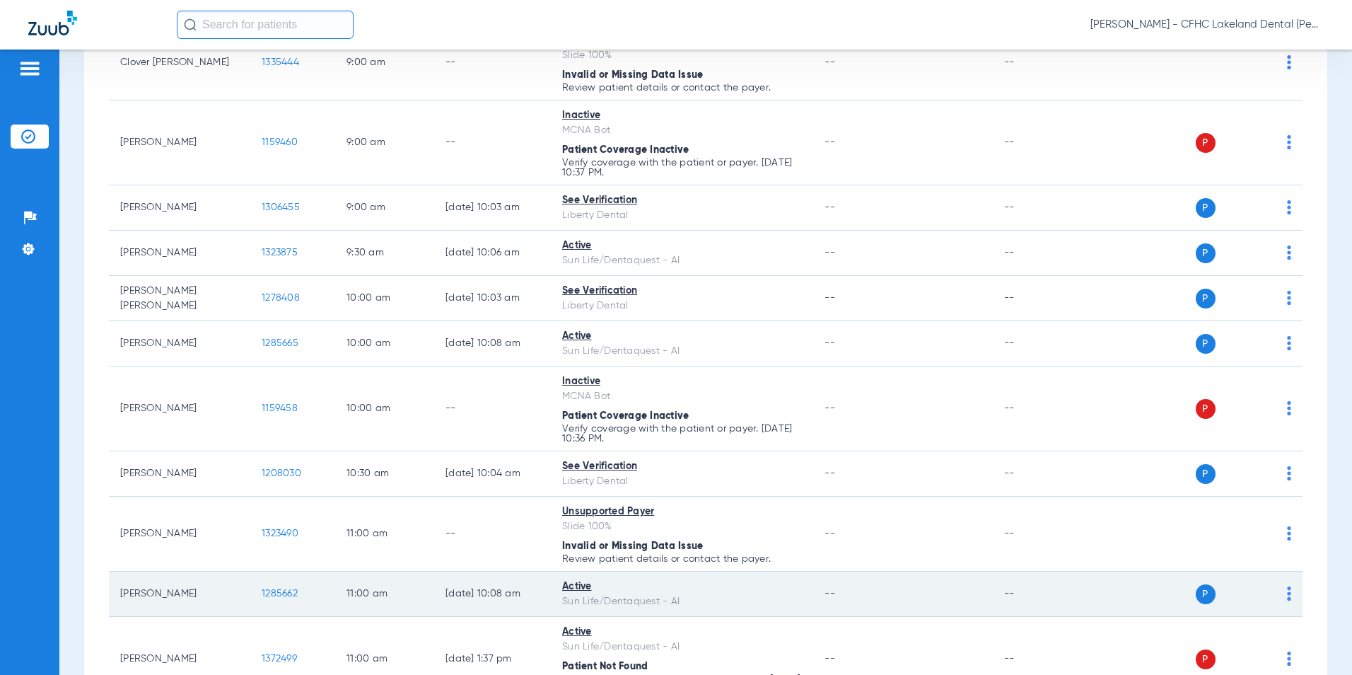
click at [277, 591] on span "1285662" at bounding box center [280, 593] width 36 height 10
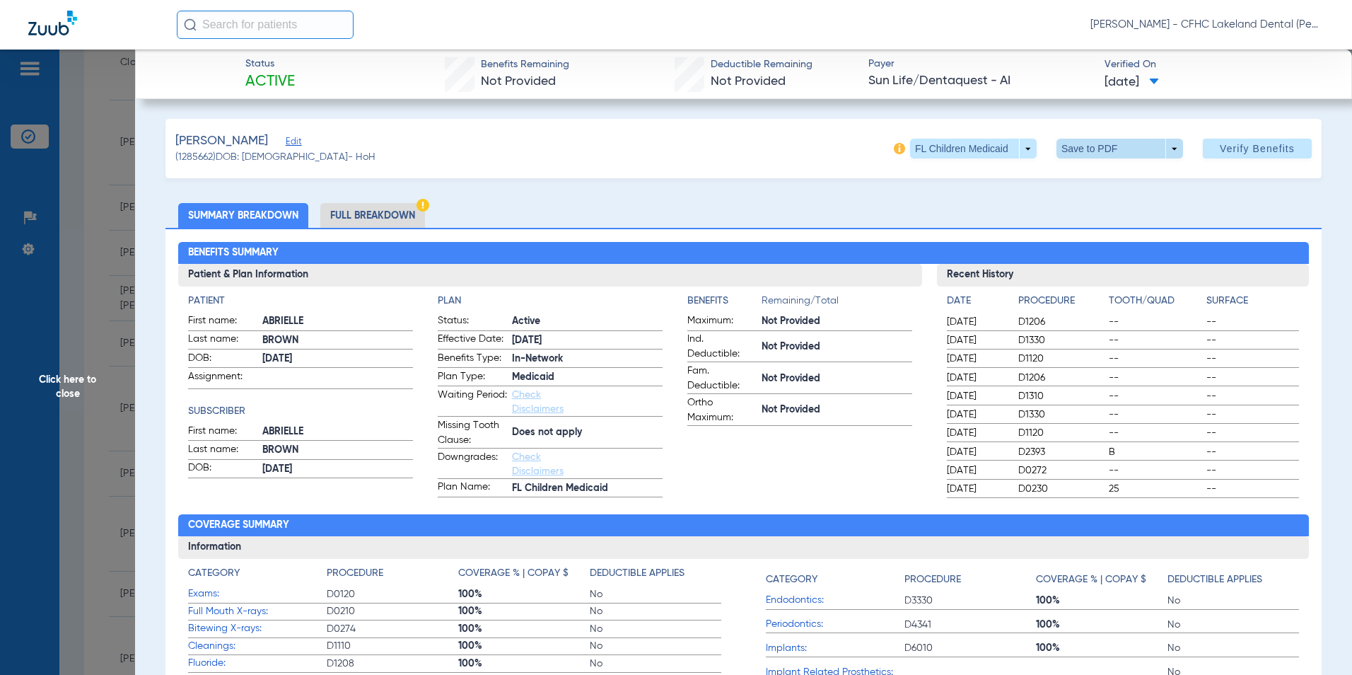
click at [1163, 146] on span at bounding box center [1120, 149] width 127 height 20
click at [1120, 173] on span "Save to PDF" at bounding box center [1114, 177] width 56 height 10
click at [64, 375] on span "Click here to close" at bounding box center [67, 387] width 135 height 675
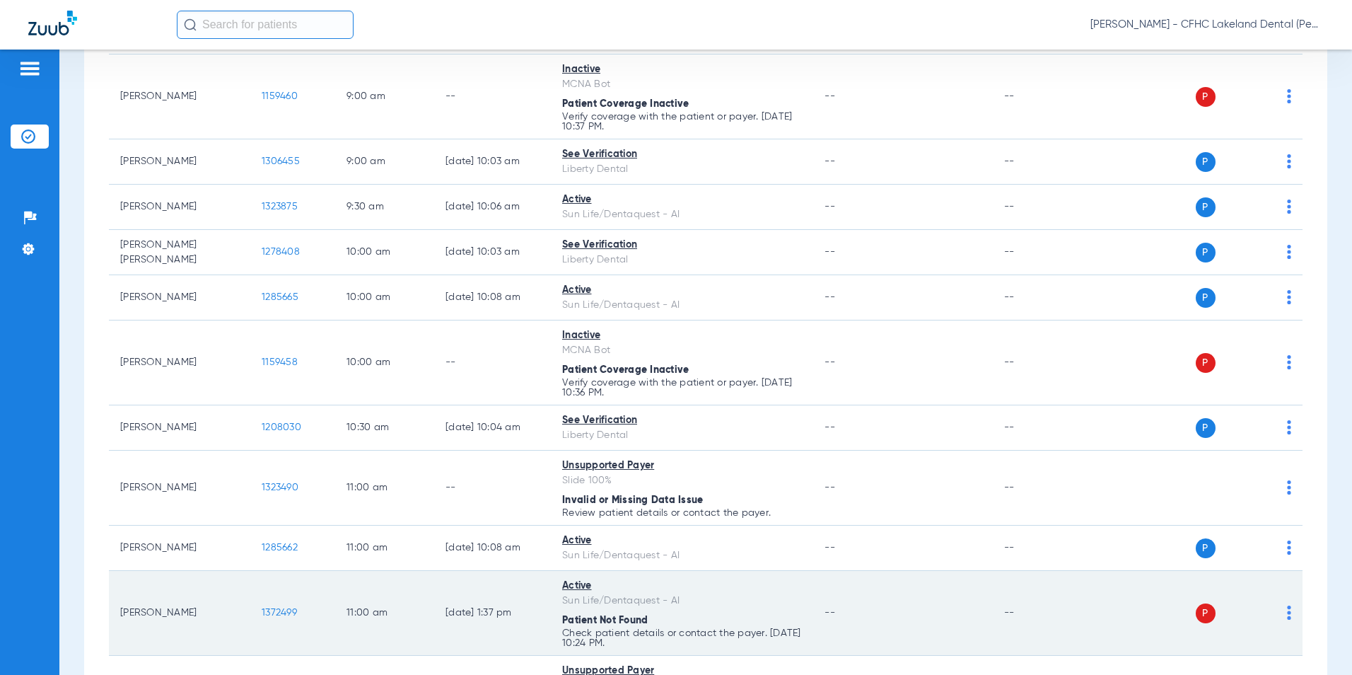
scroll to position [566, 0]
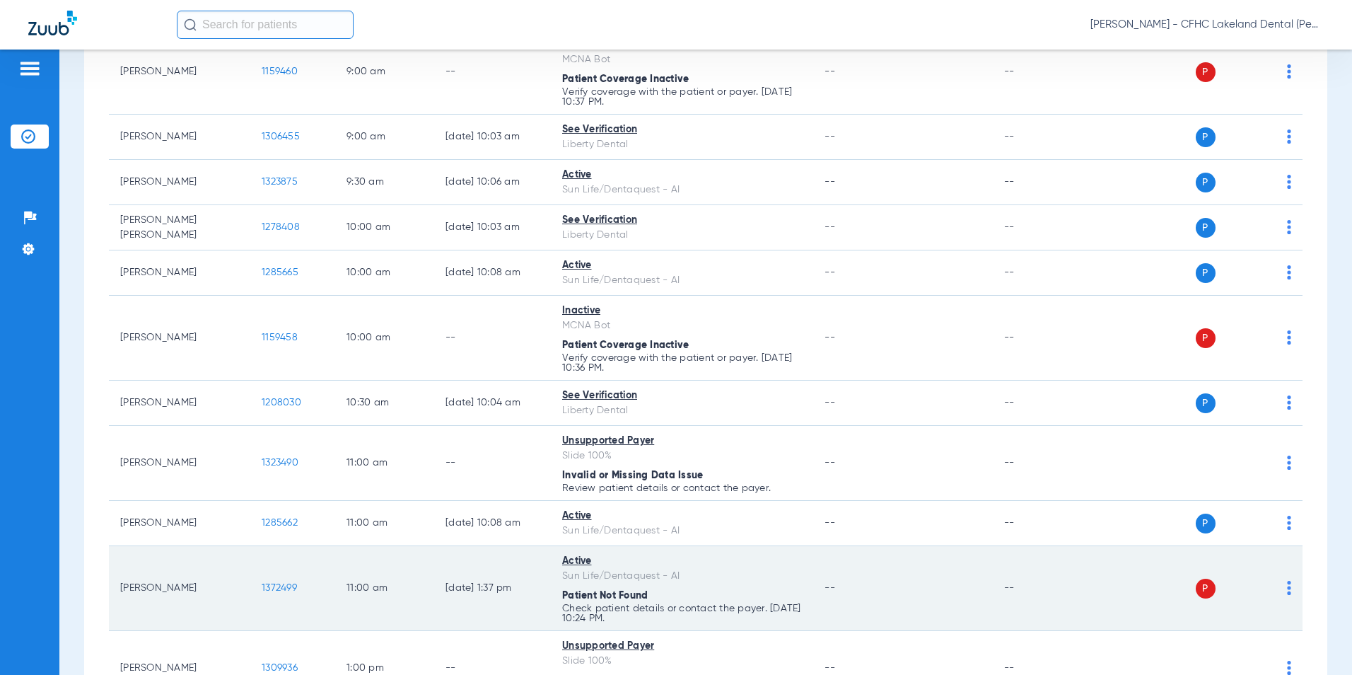
click at [277, 586] on span "1372499" at bounding box center [279, 588] width 35 height 10
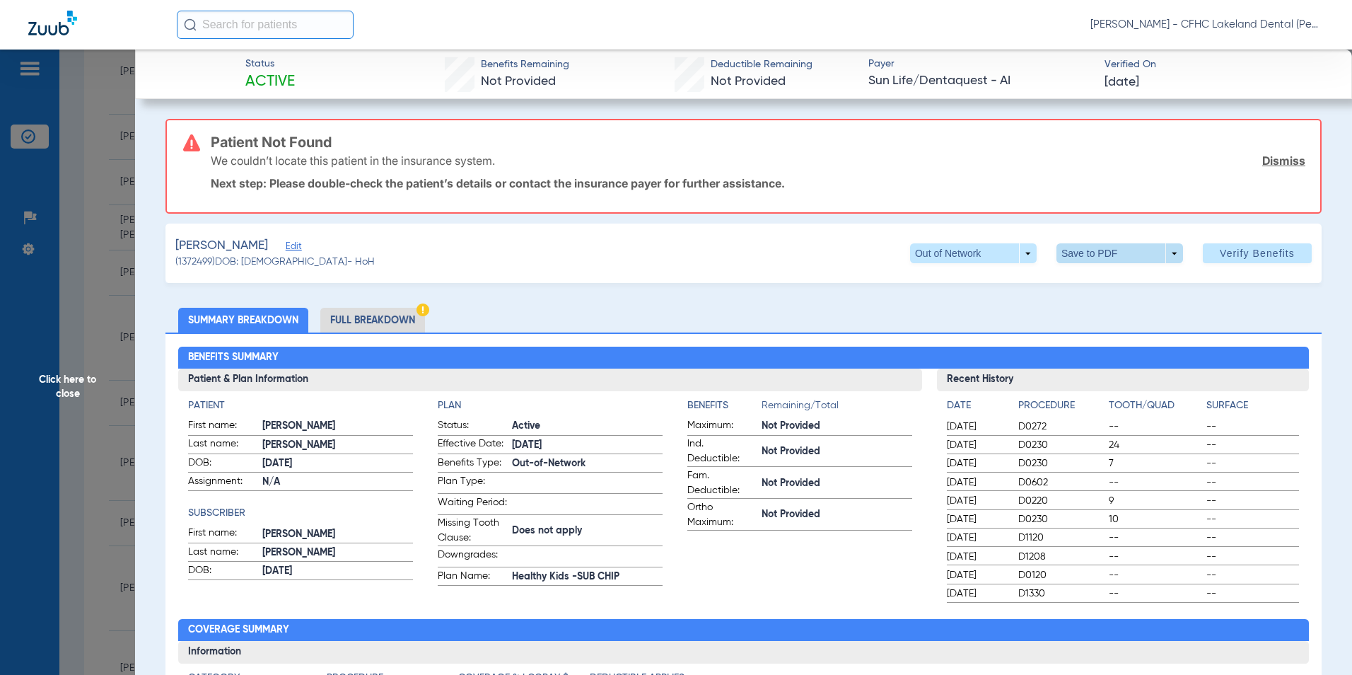
click at [1168, 254] on span at bounding box center [1120, 253] width 127 height 20
click at [1124, 281] on span "Save to PDF" at bounding box center [1114, 282] width 56 height 10
click at [59, 384] on span "Click here to close" at bounding box center [67, 387] width 135 height 675
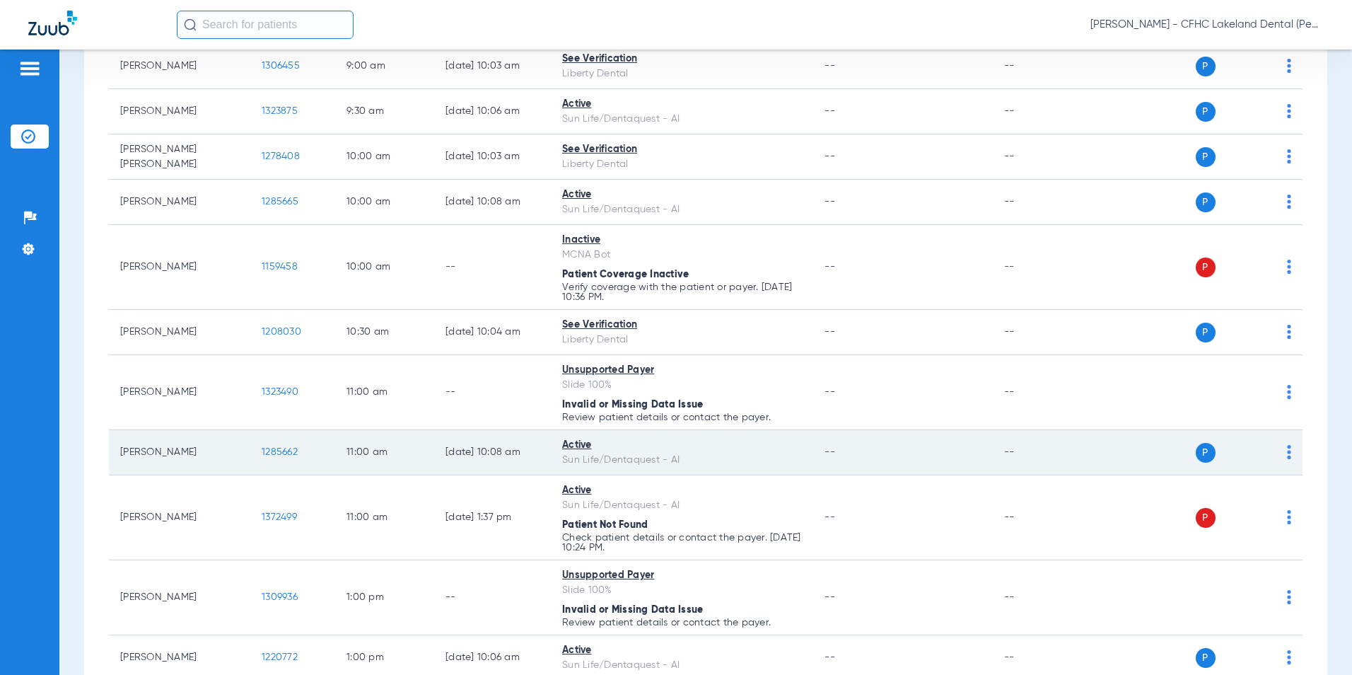
scroll to position [707, 0]
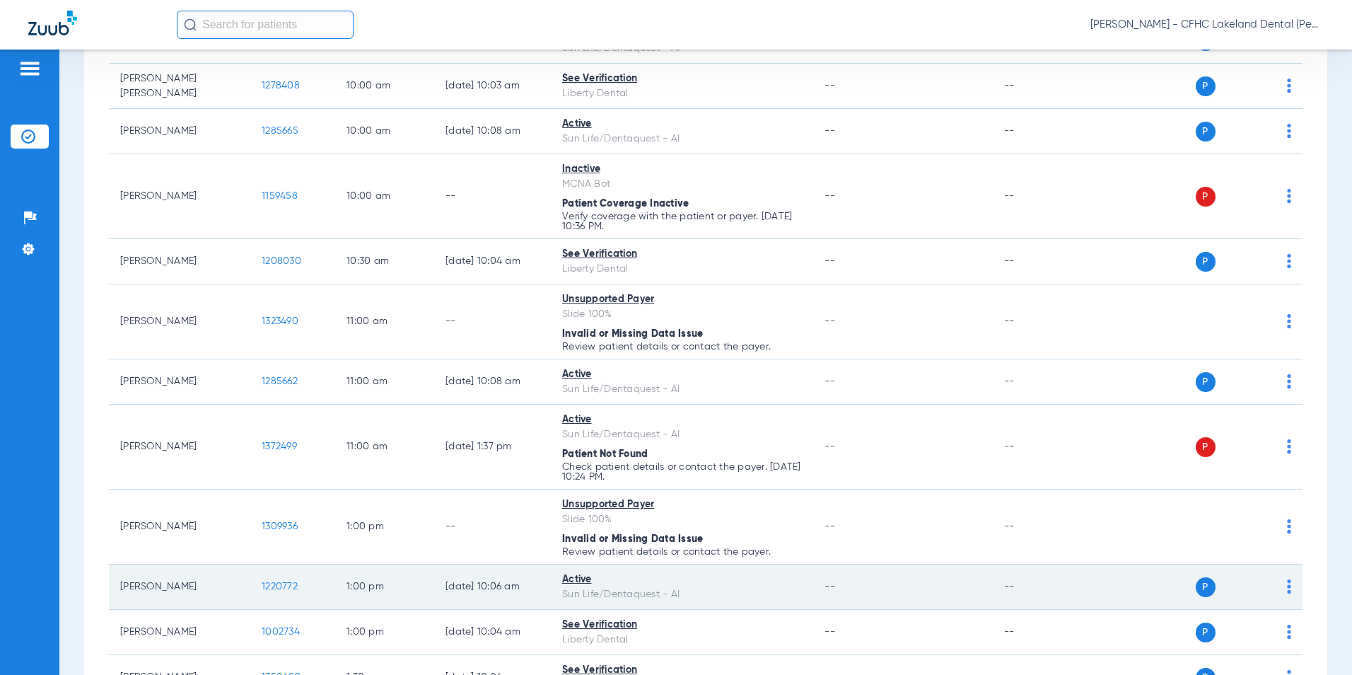
click at [277, 582] on span "1220772" at bounding box center [280, 586] width 36 height 10
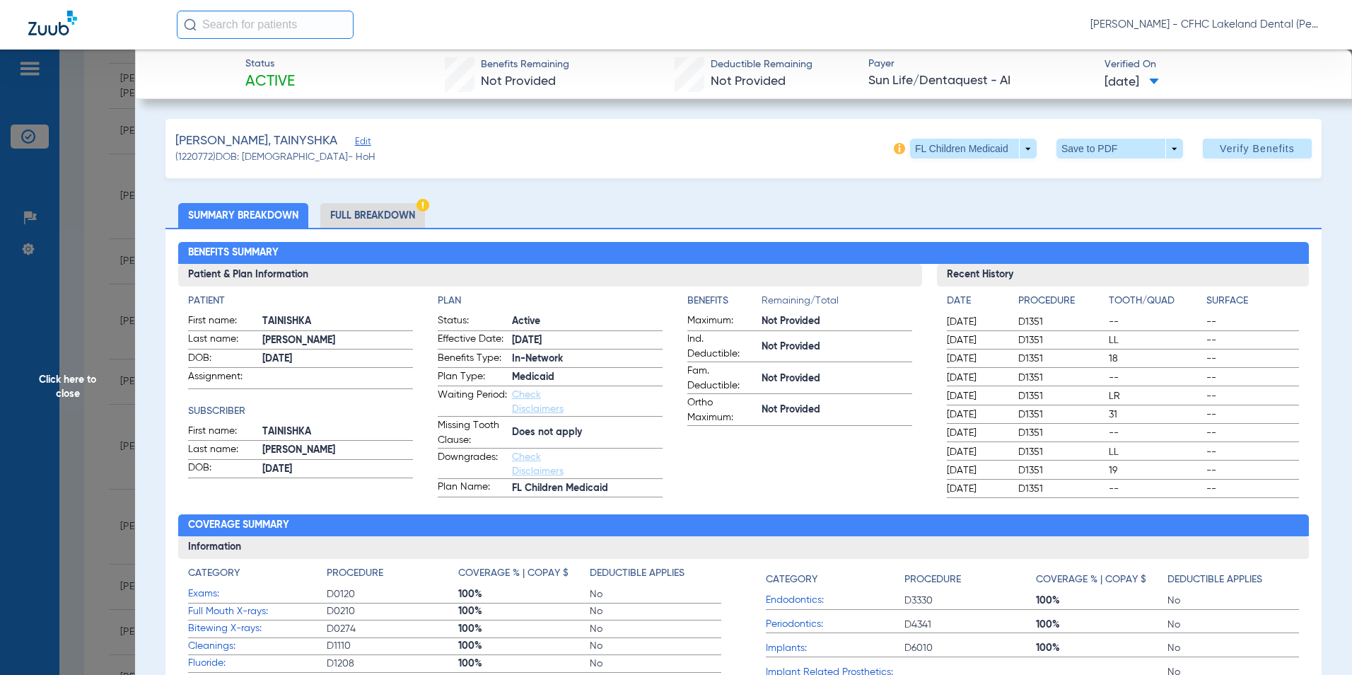
click at [1164, 148] on span at bounding box center [1120, 149] width 127 height 20
click at [1105, 179] on span "Save to PDF" at bounding box center [1114, 177] width 56 height 10
click at [82, 358] on span "Click here to close" at bounding box center [67, 387] width 135 height 675
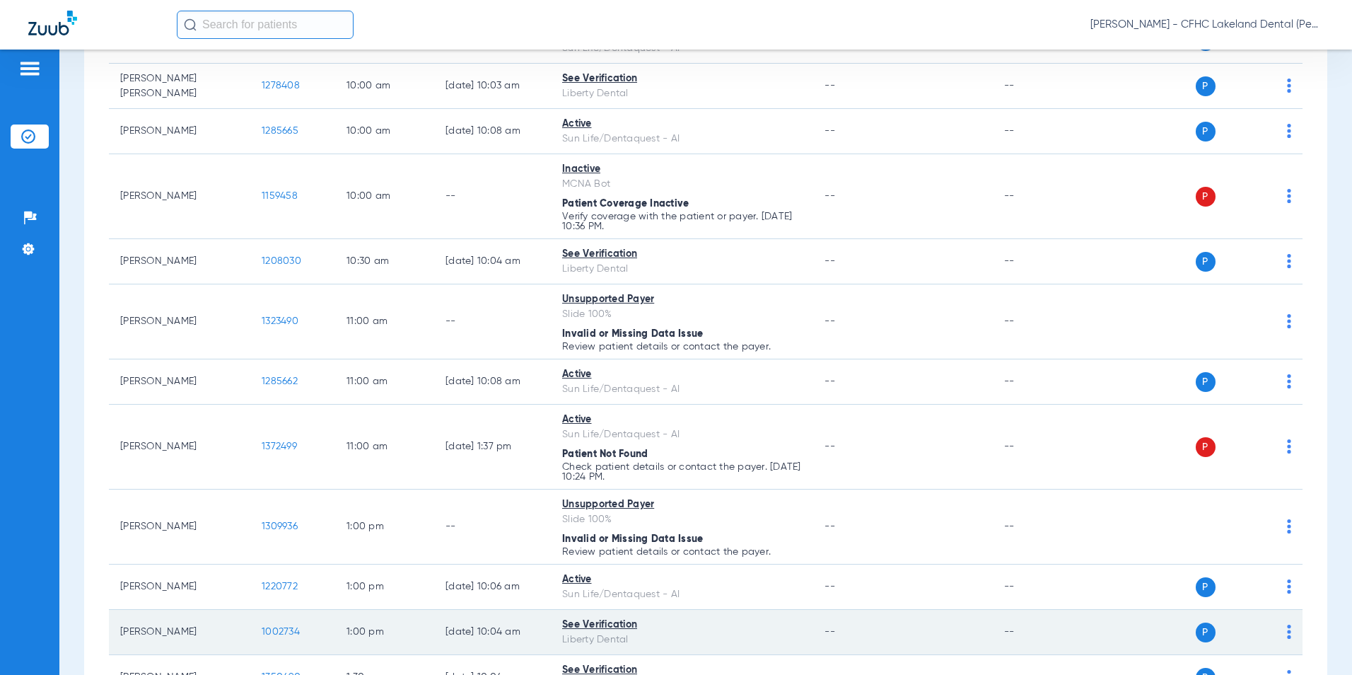
click at [290, 632] on span "1002734" at bounding box center [281, 632] width 38 height 10
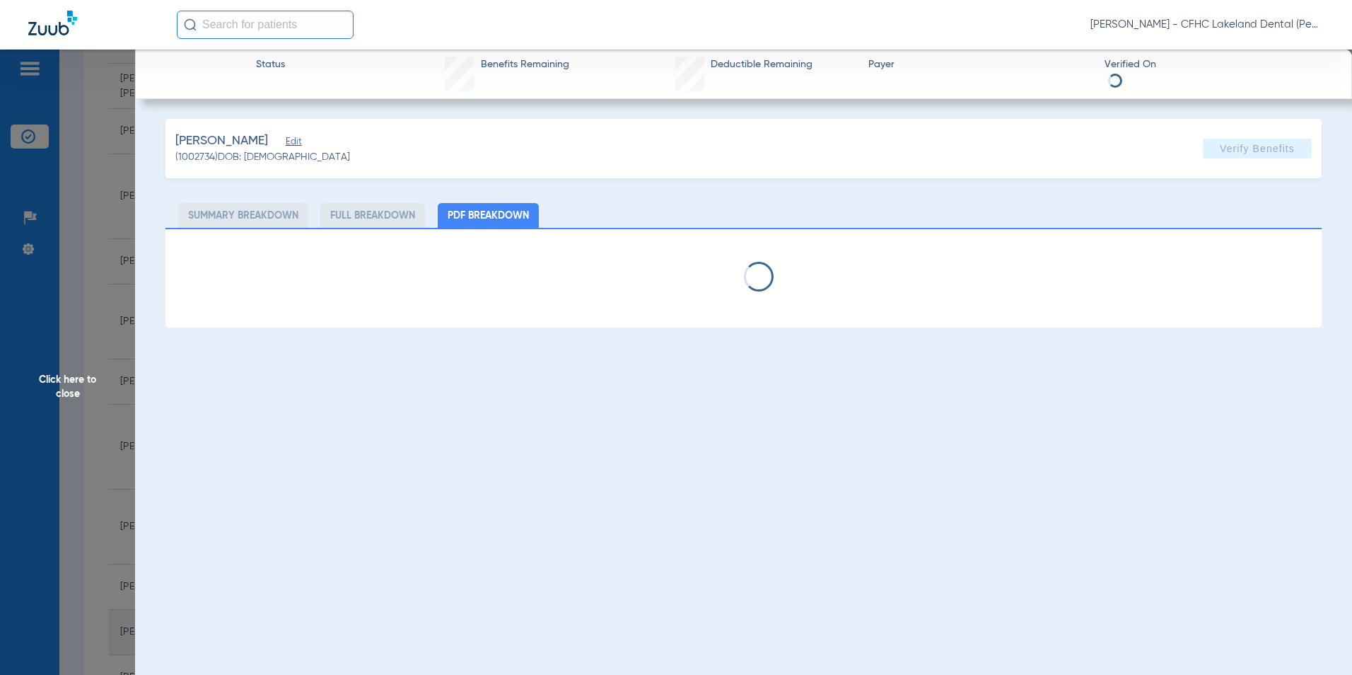
select select "page-width"
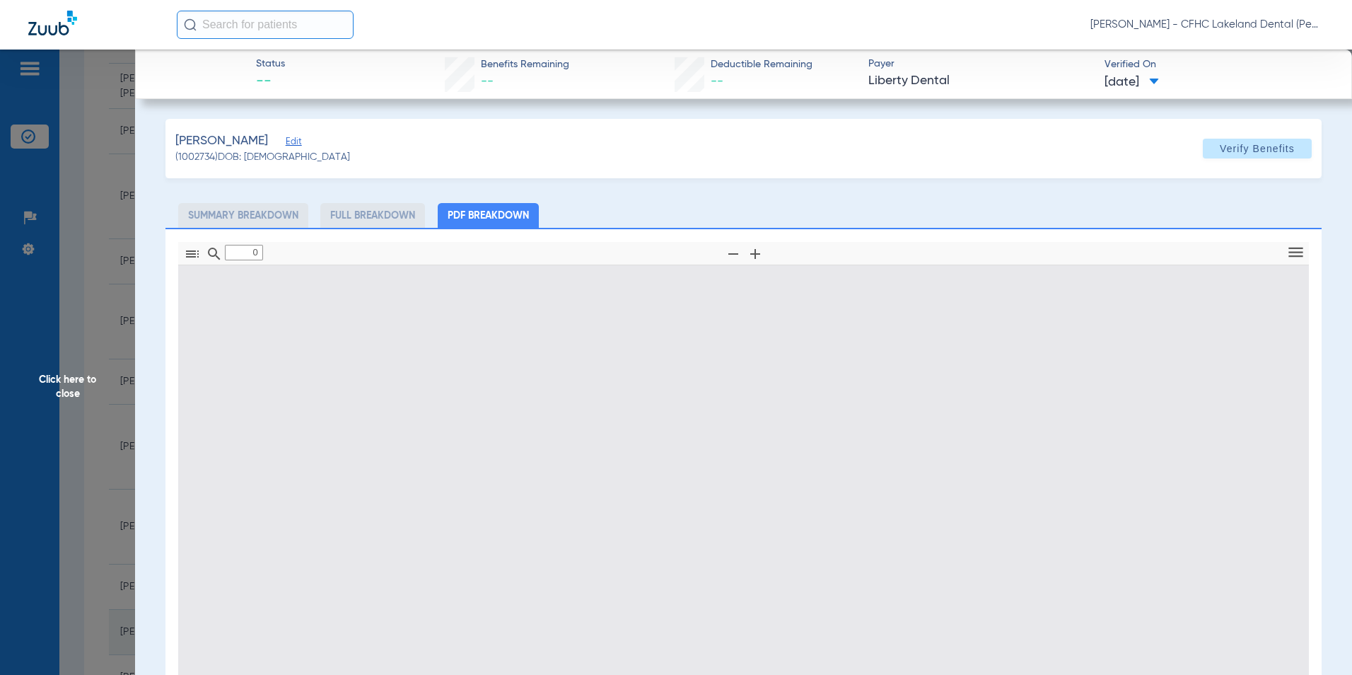
type input "1"
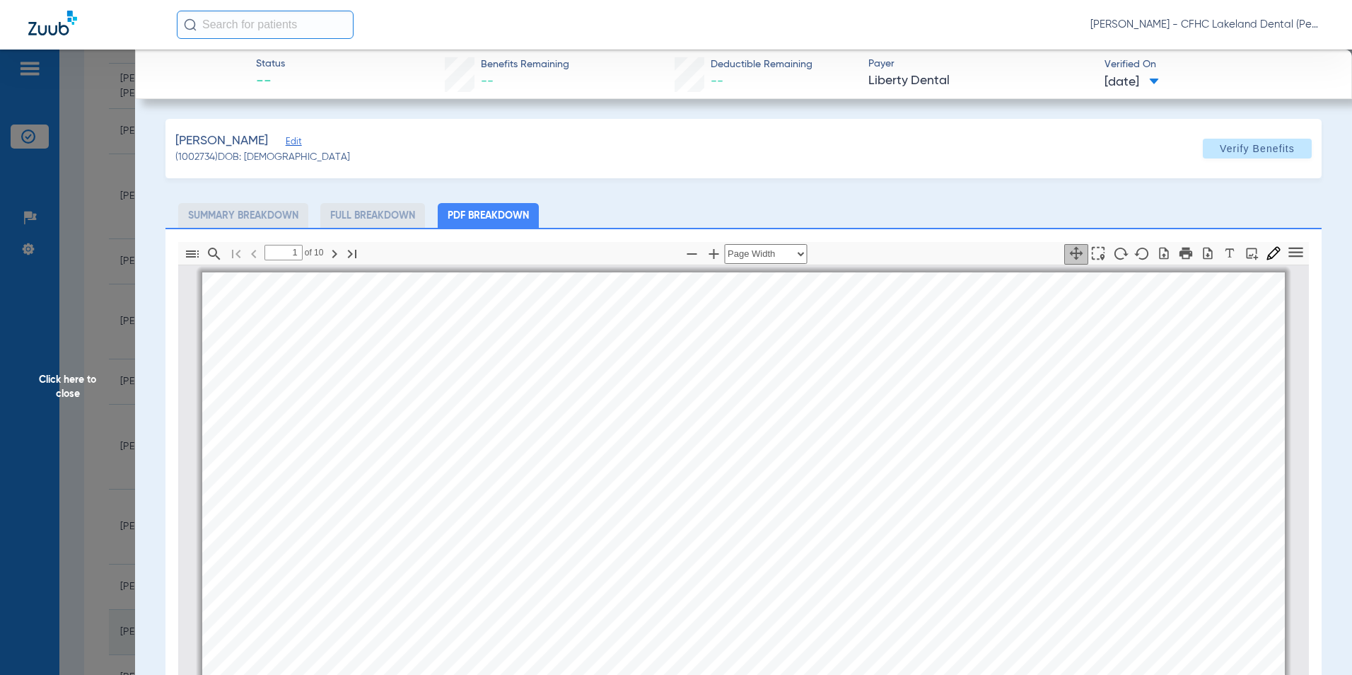
scroll to position [7, 0]
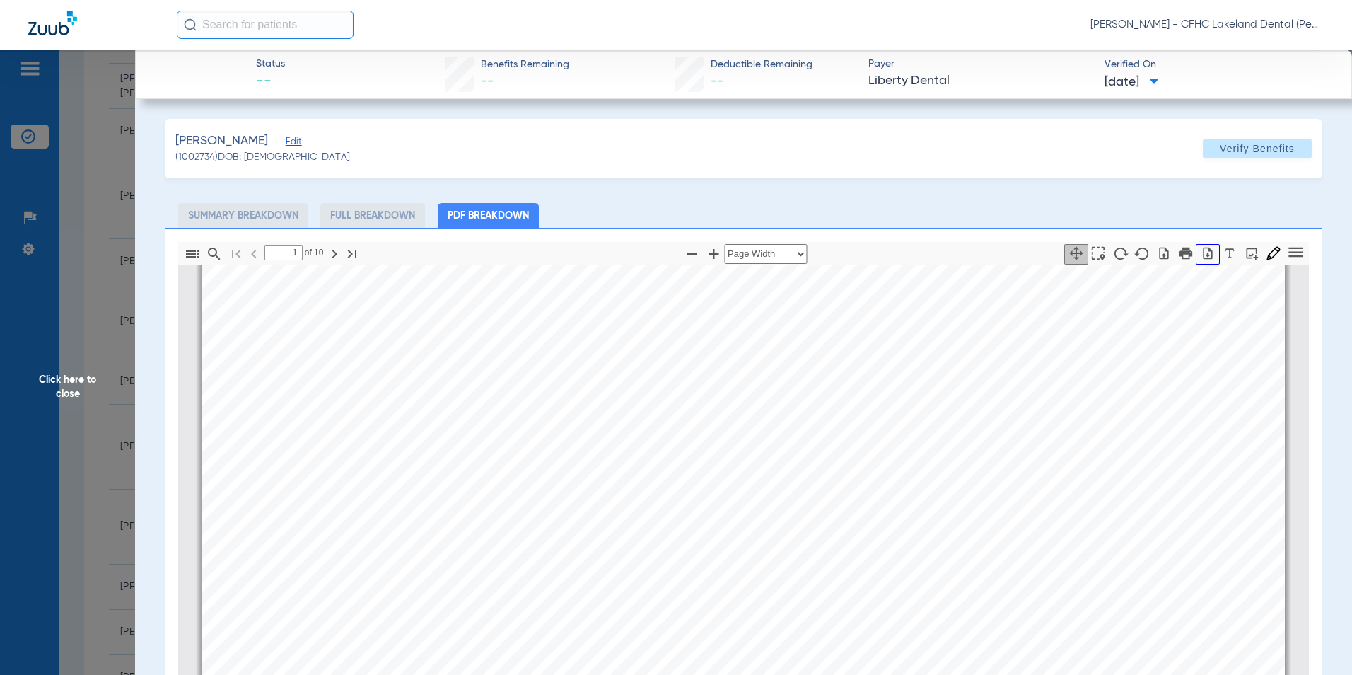
click at [1201, 250] on icon "button" at bounding box center [1208, 253] width 14 height 14
click at [78, 374] on span "Click here to close" at bounding box center [67, 387] width 135 height 675
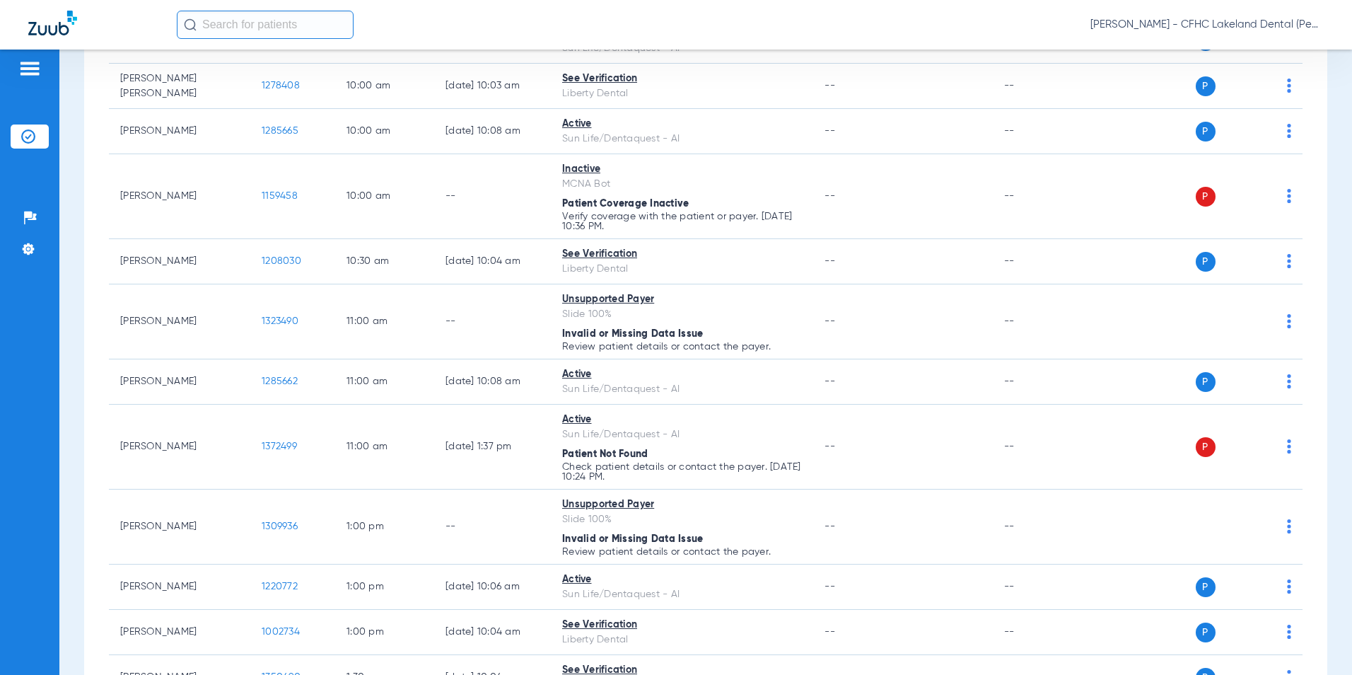
scroll to position [778, 0]
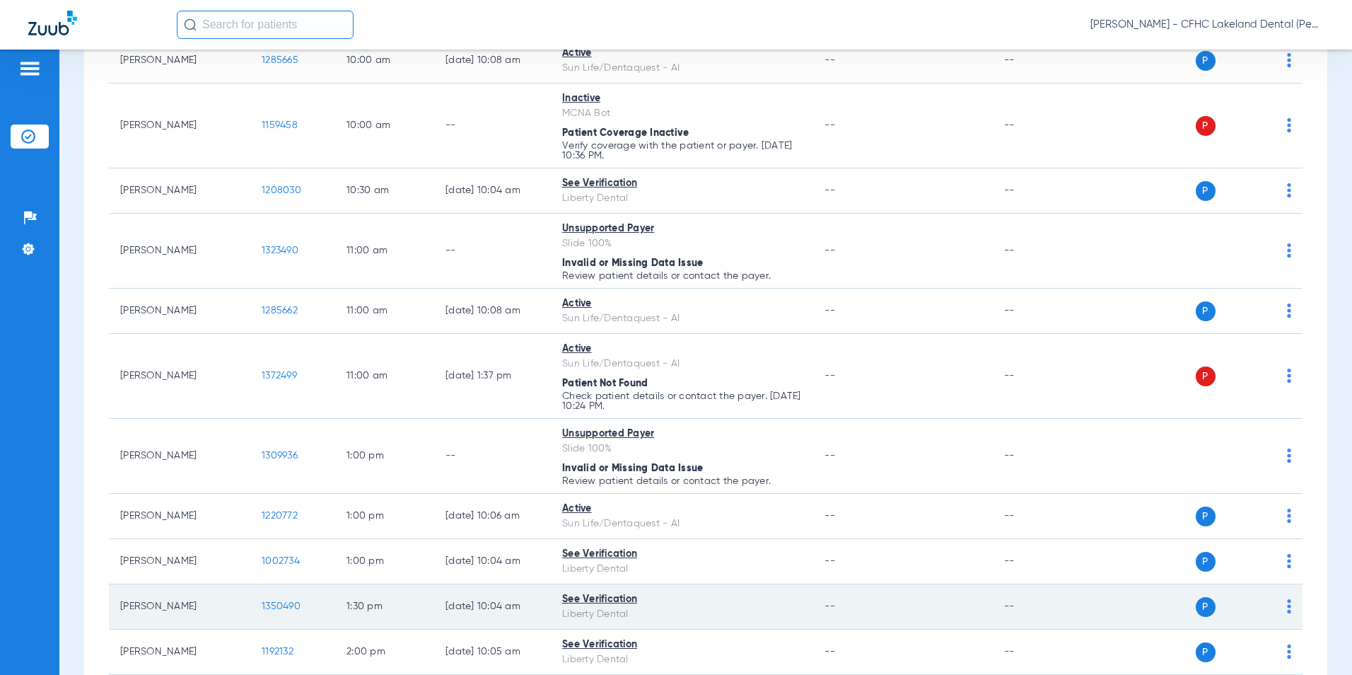
click at [285, 603] on span "1350490" at bounding box center [281, 606] width 39 height 10
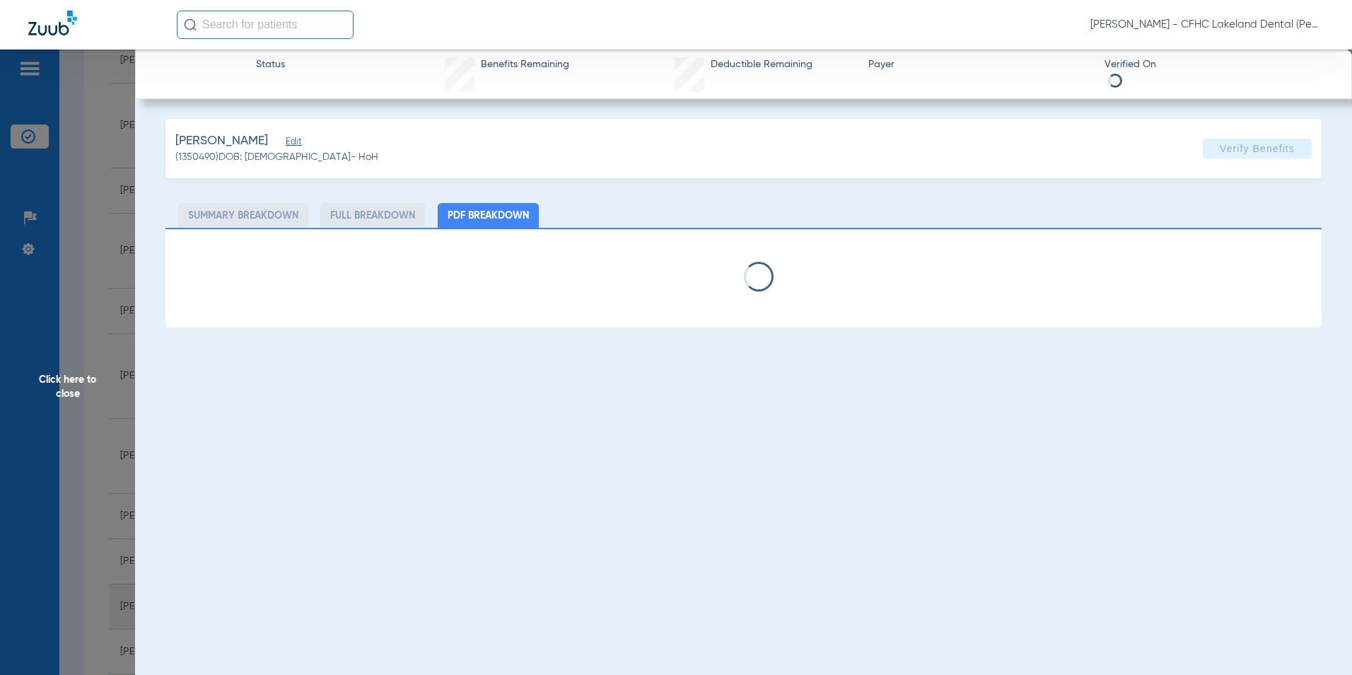
select select "page-width"
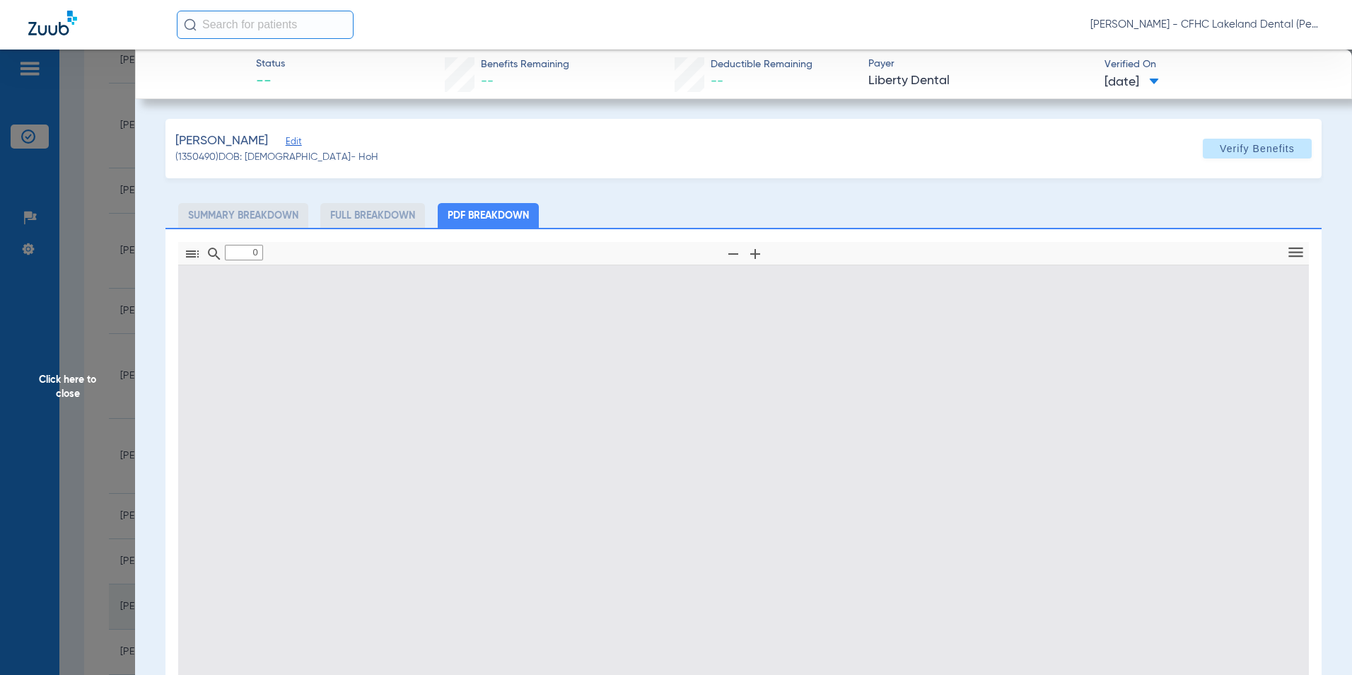
type input "1"
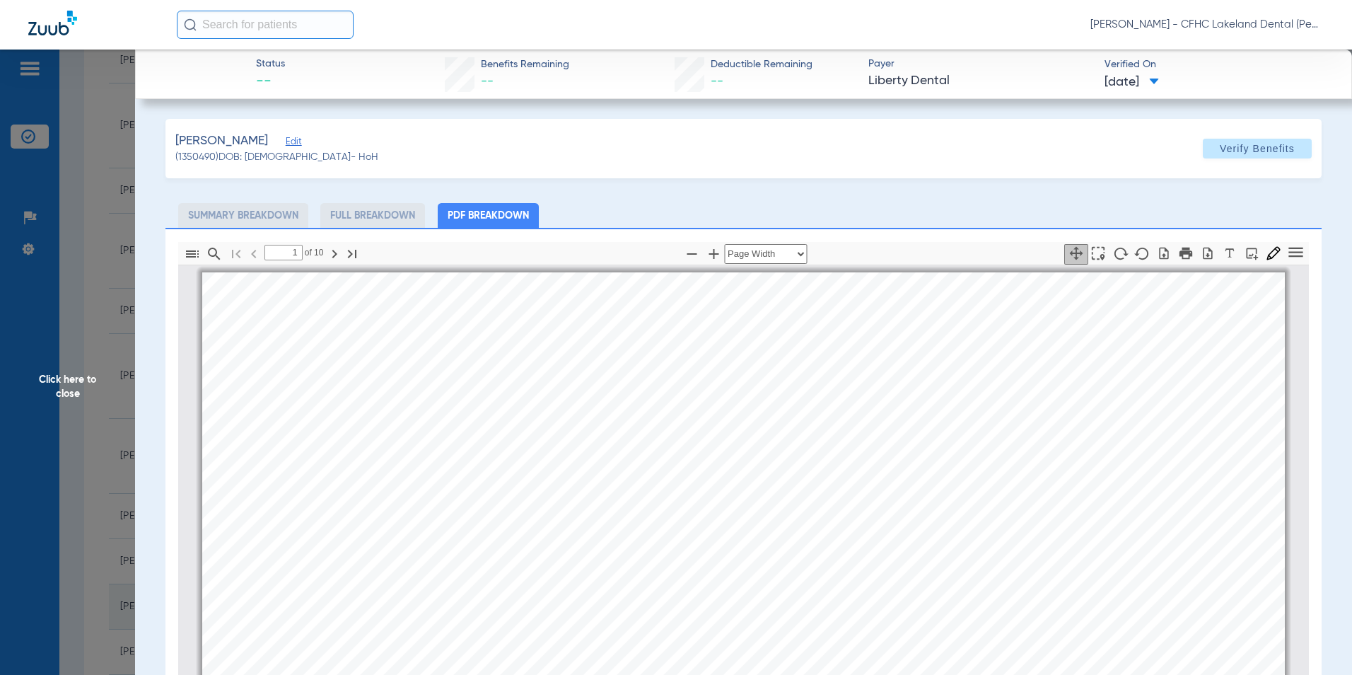
scroll to position [7, 0]
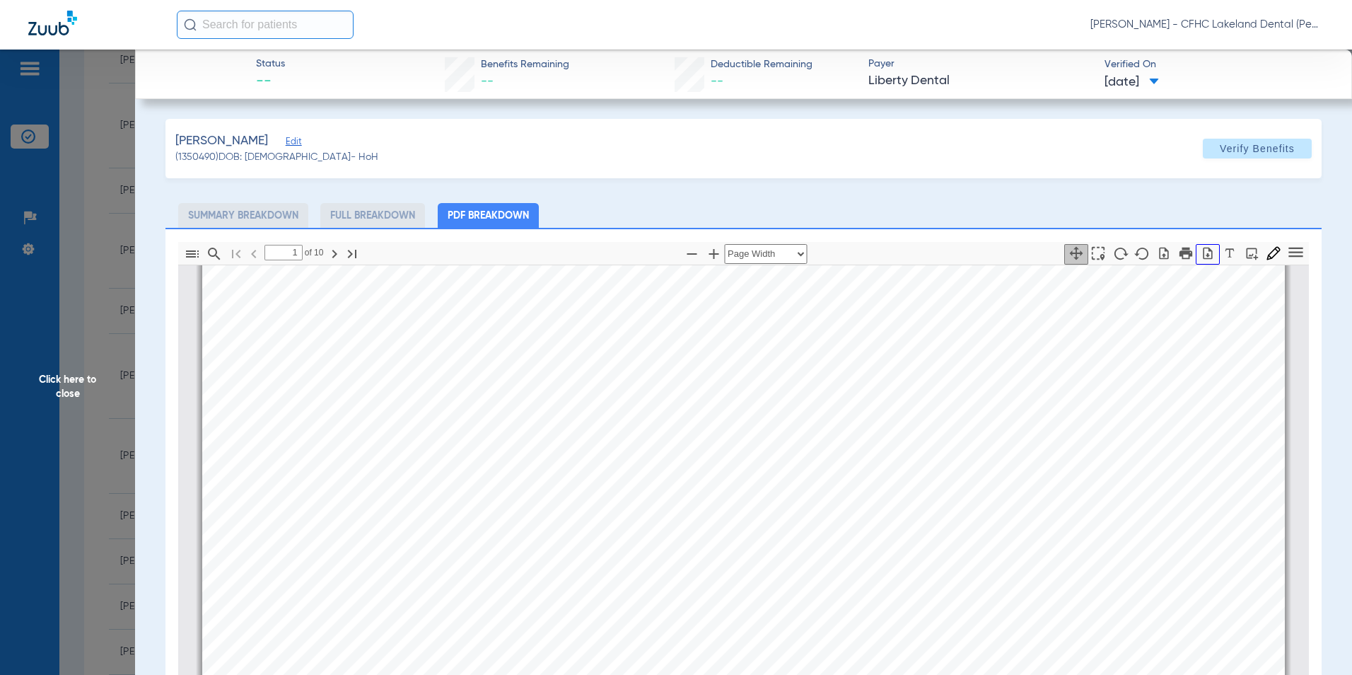
click at [1204, 251] on icon "button" at bounding box center [1208, 253] width 9 height 12
click at [67, 391] on span "Click here to close" at bounding box center [67, 387] width 135 height 675
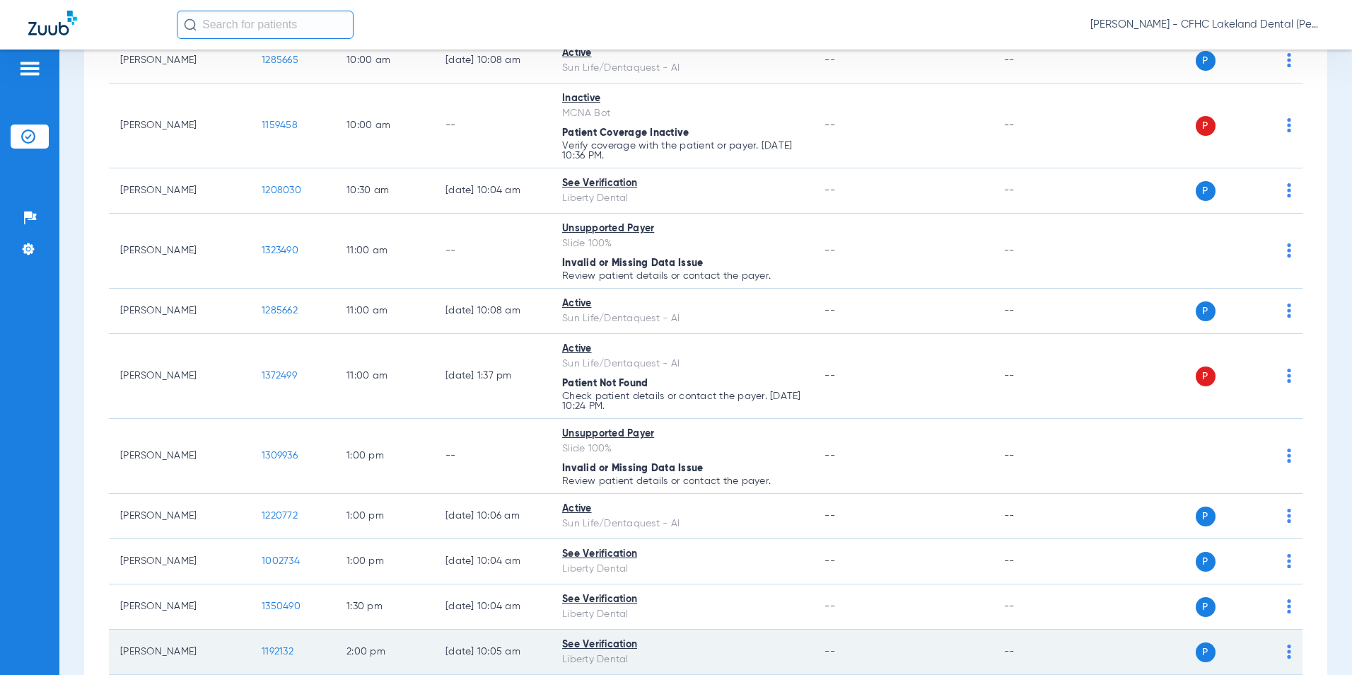
click at [275, 652] on span "1192132" at bounding box center [278, 651] width 32 height 10
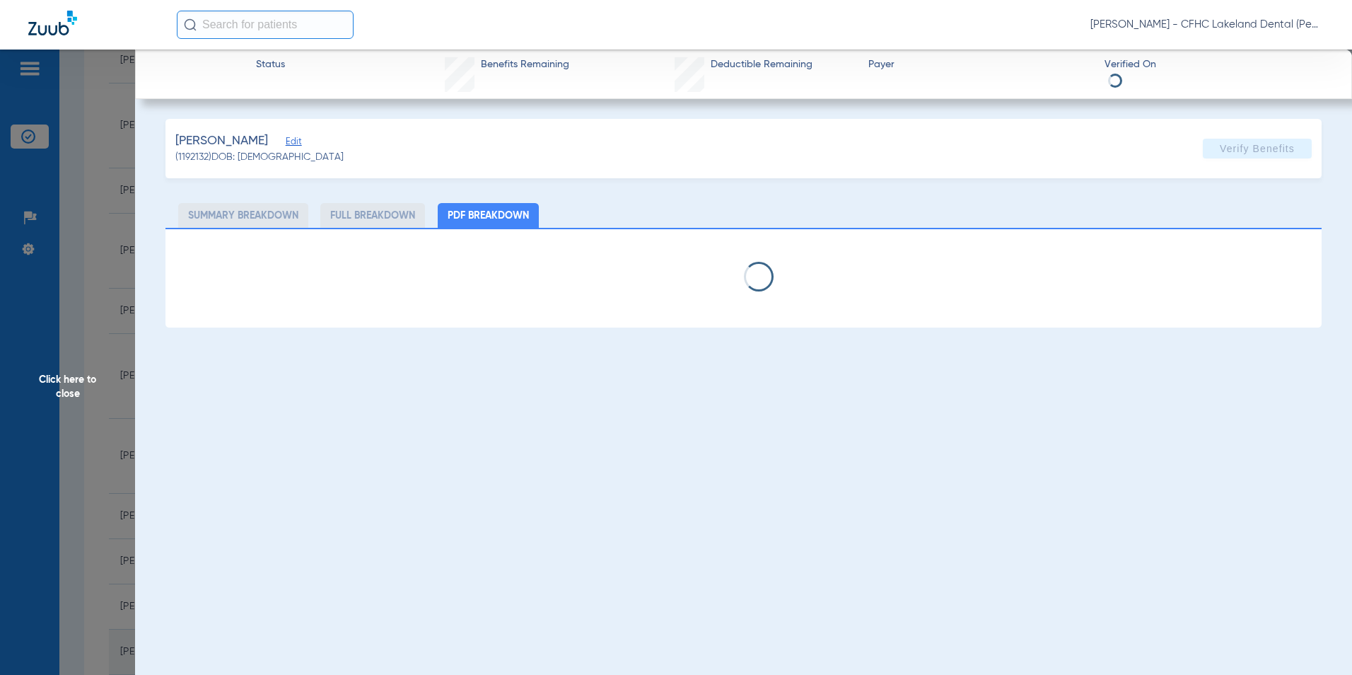
select select "page-width"
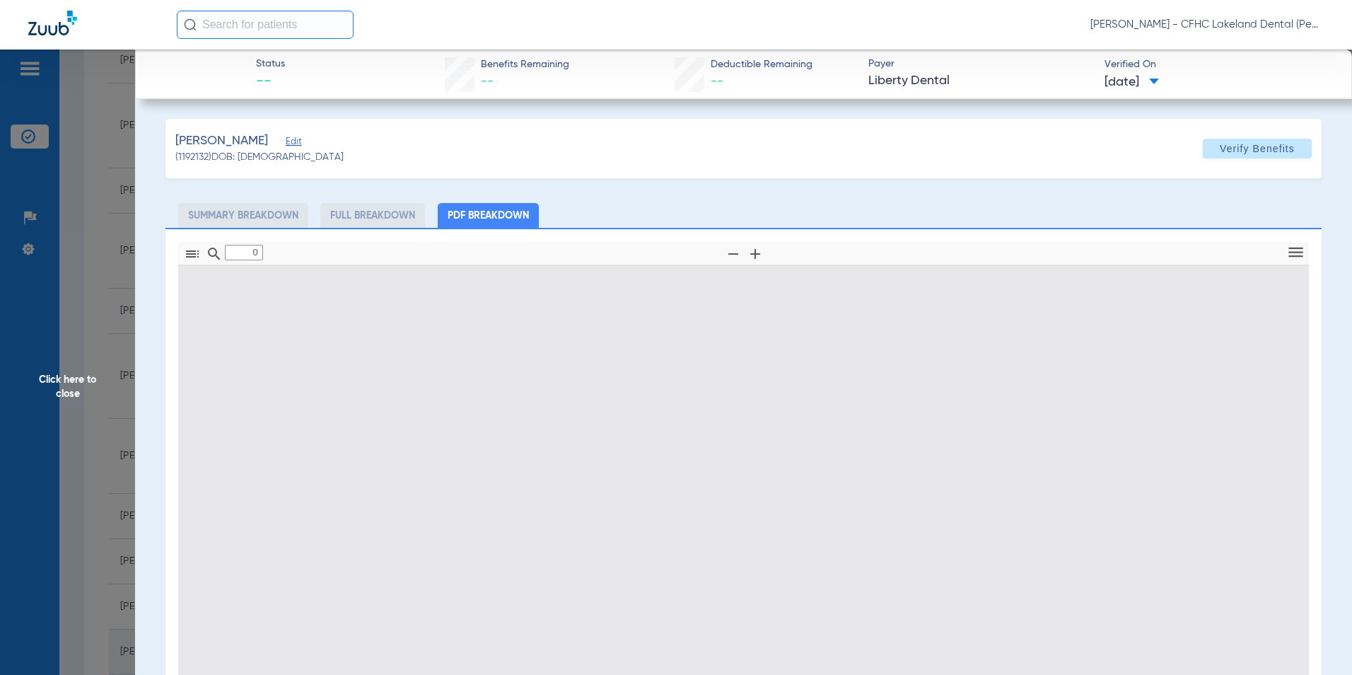
type input "1"
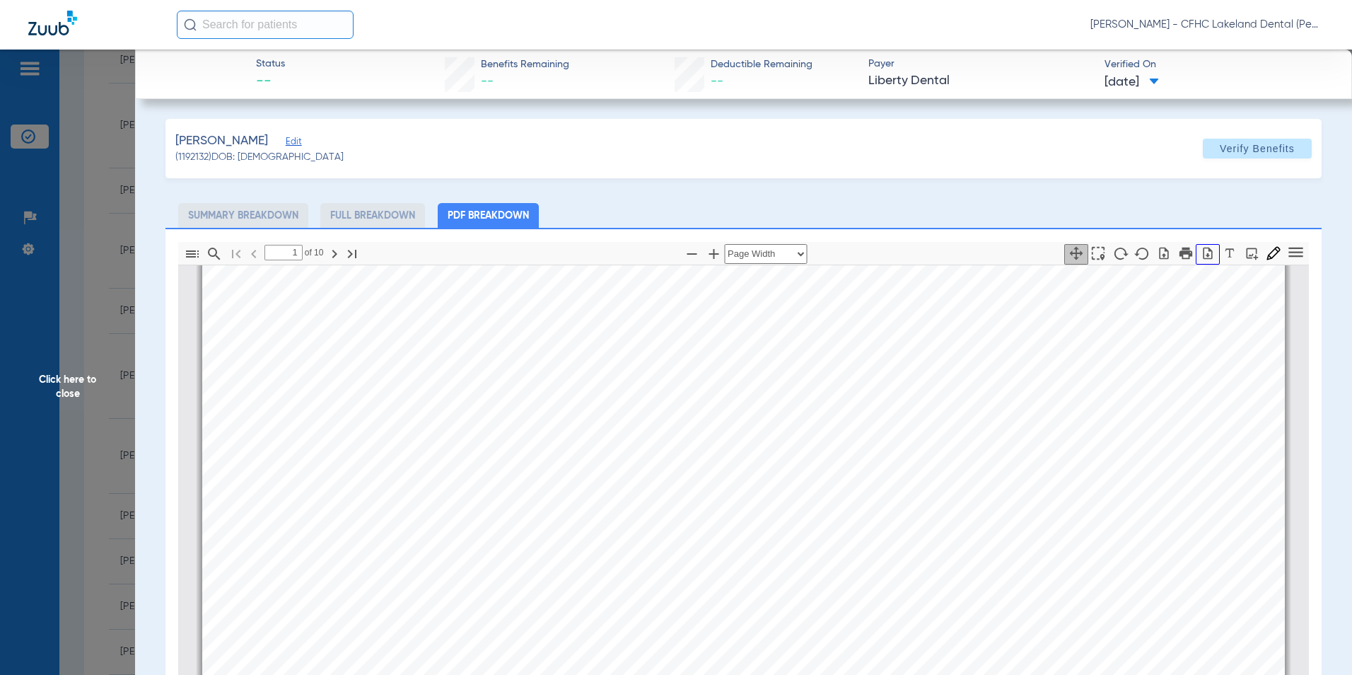
click at [1201, 253] on icon "button" at bounding box center [1208, 253] width 14 height 14
click at [66, 388] on span "Click here to close" at bounding box center [67, 387] width 135 height 675
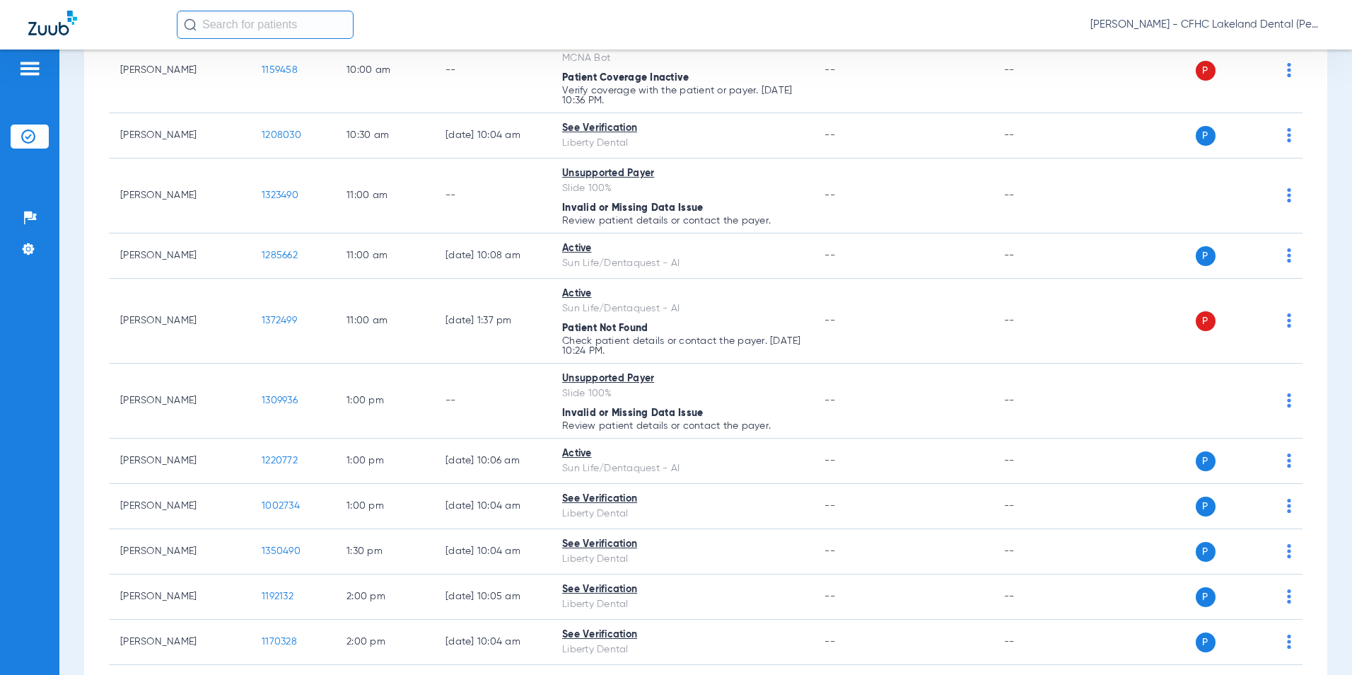
scroll to position [849, 0]
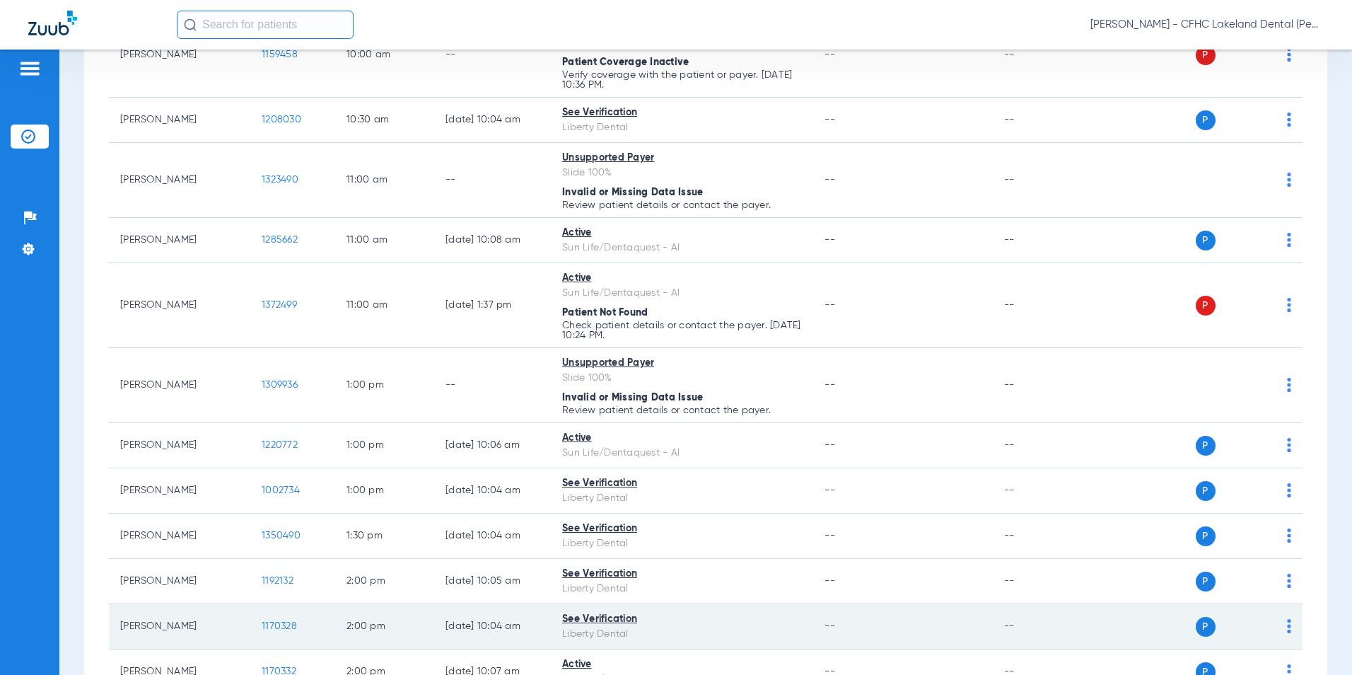
click at [279, 624] on span "1170328" at bounding box center [279, 626] width 35 height 10
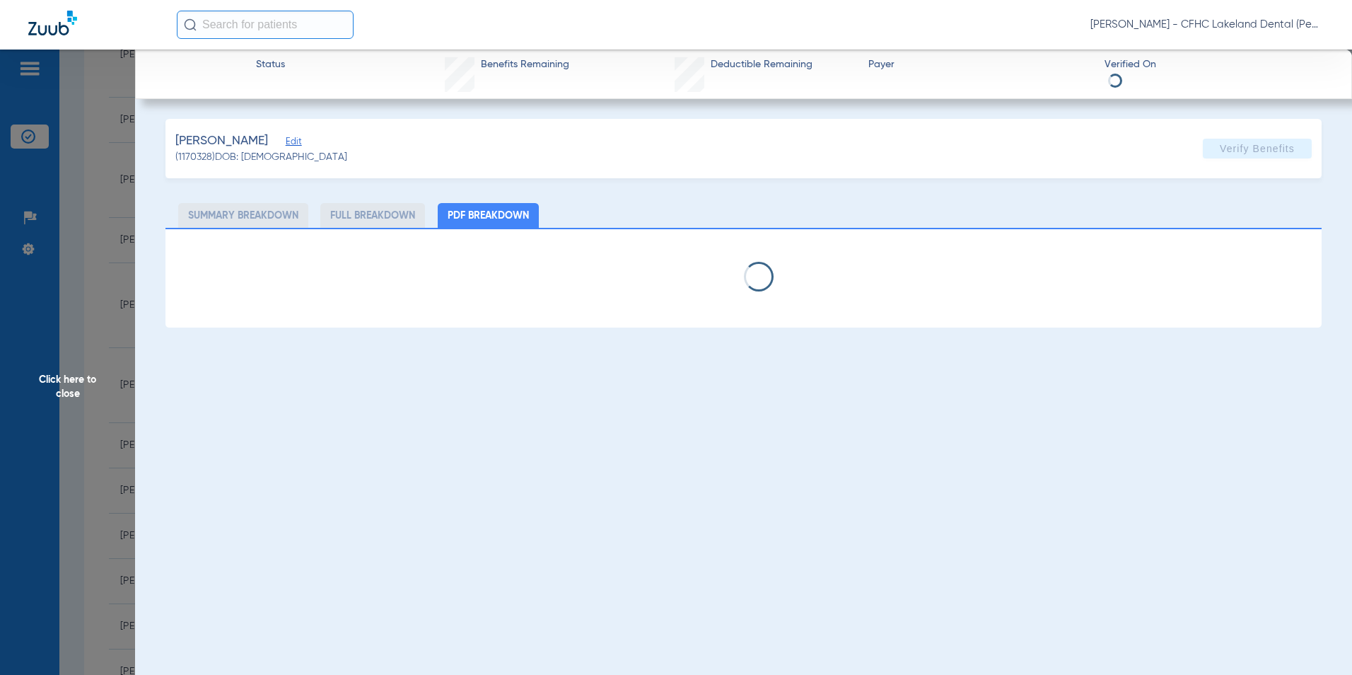
select select "page-width"
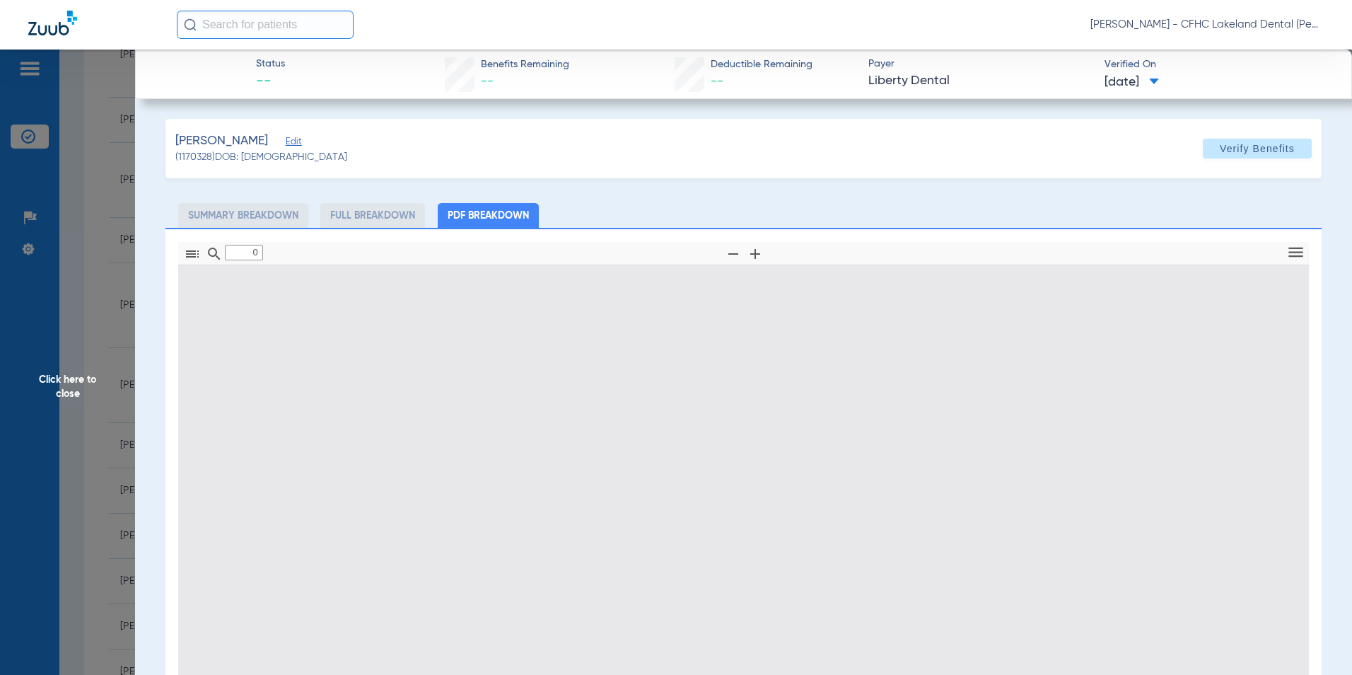
type input "1"
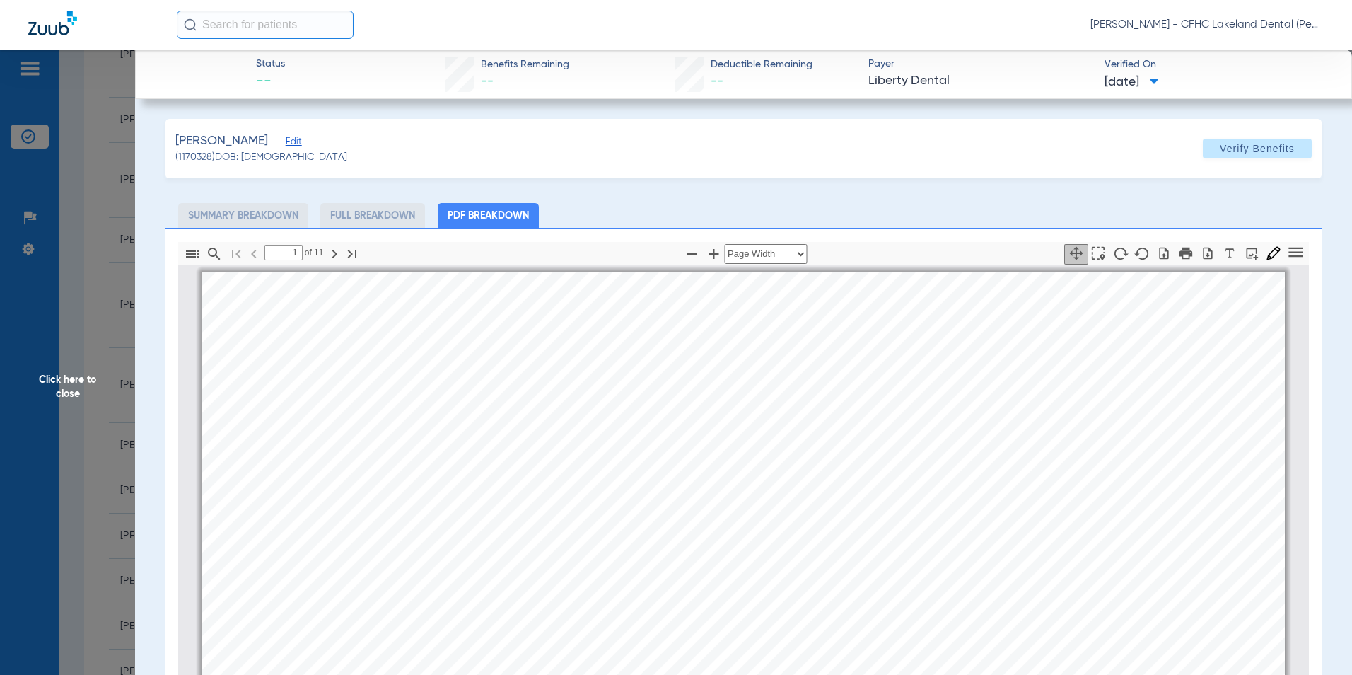
scroll to position [7, 0]
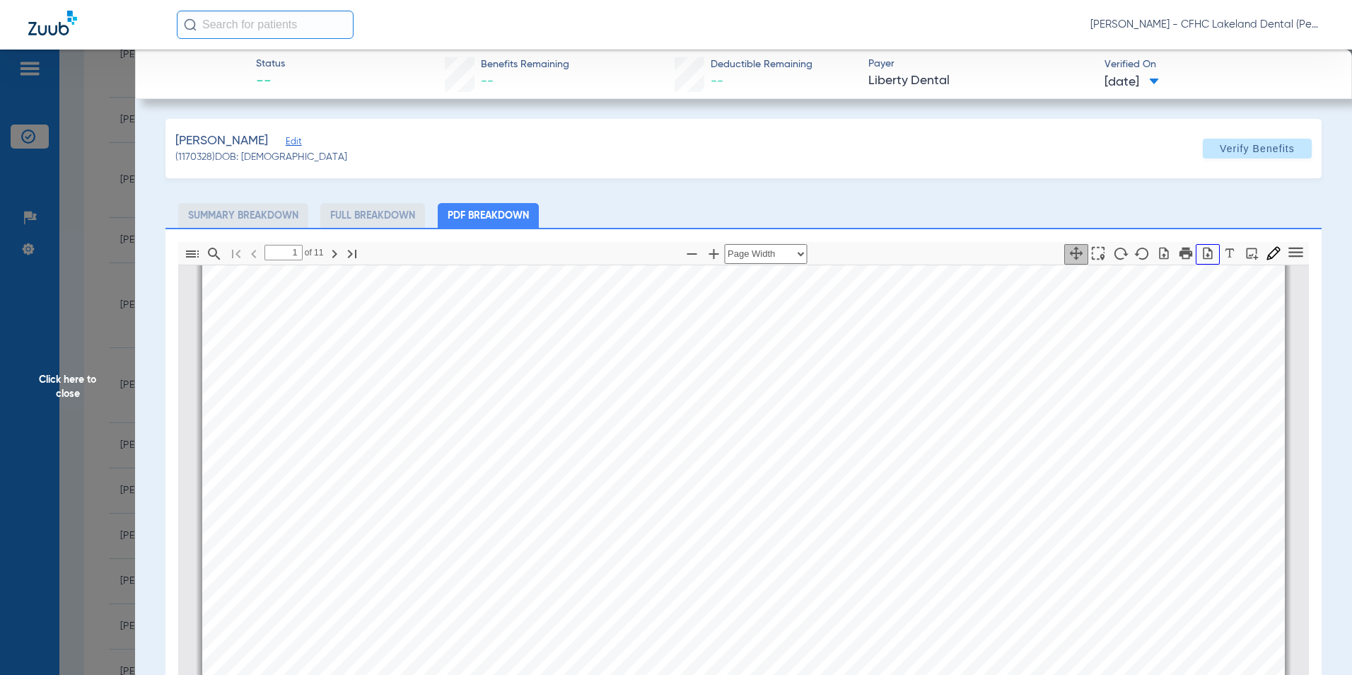
click at [1201, 252] on icon "button" at bounding box center [1208, 253] width 14 height 14
click at [63, 381] on span "Click here to close" at bounding box center [67, 387] width 135 height 675
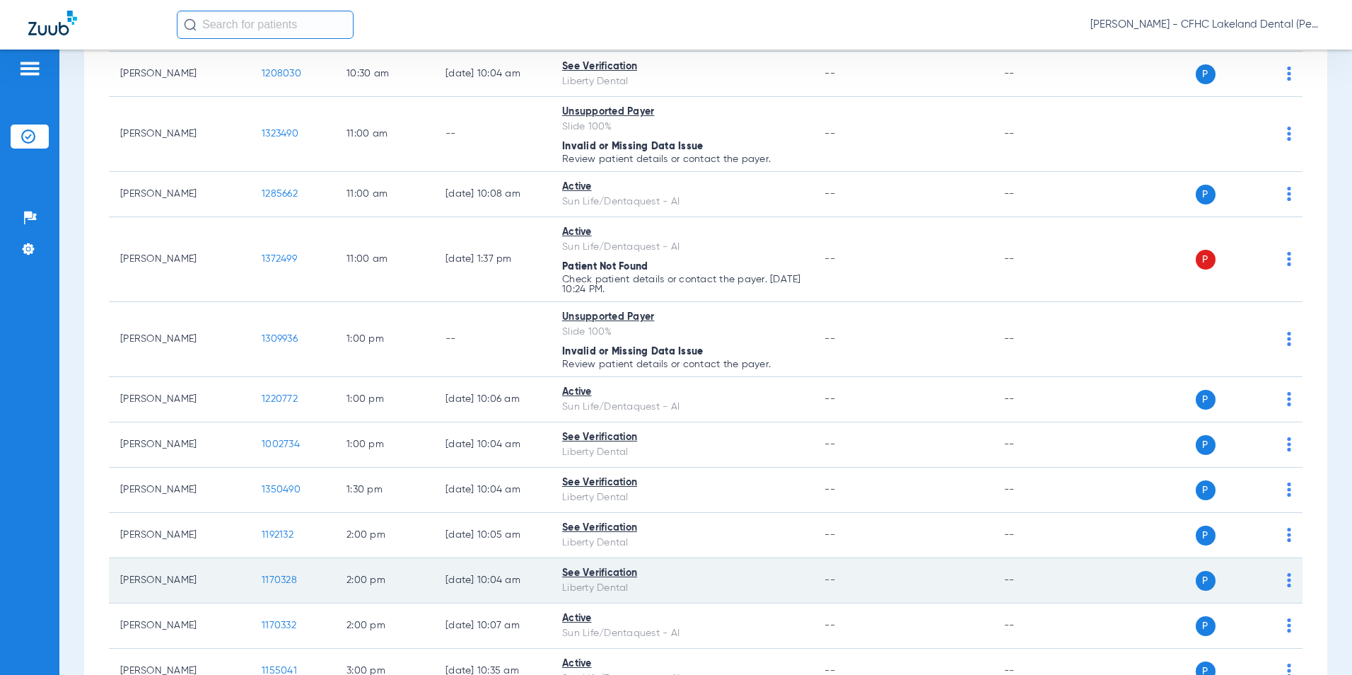
scroll to position [919, 0]
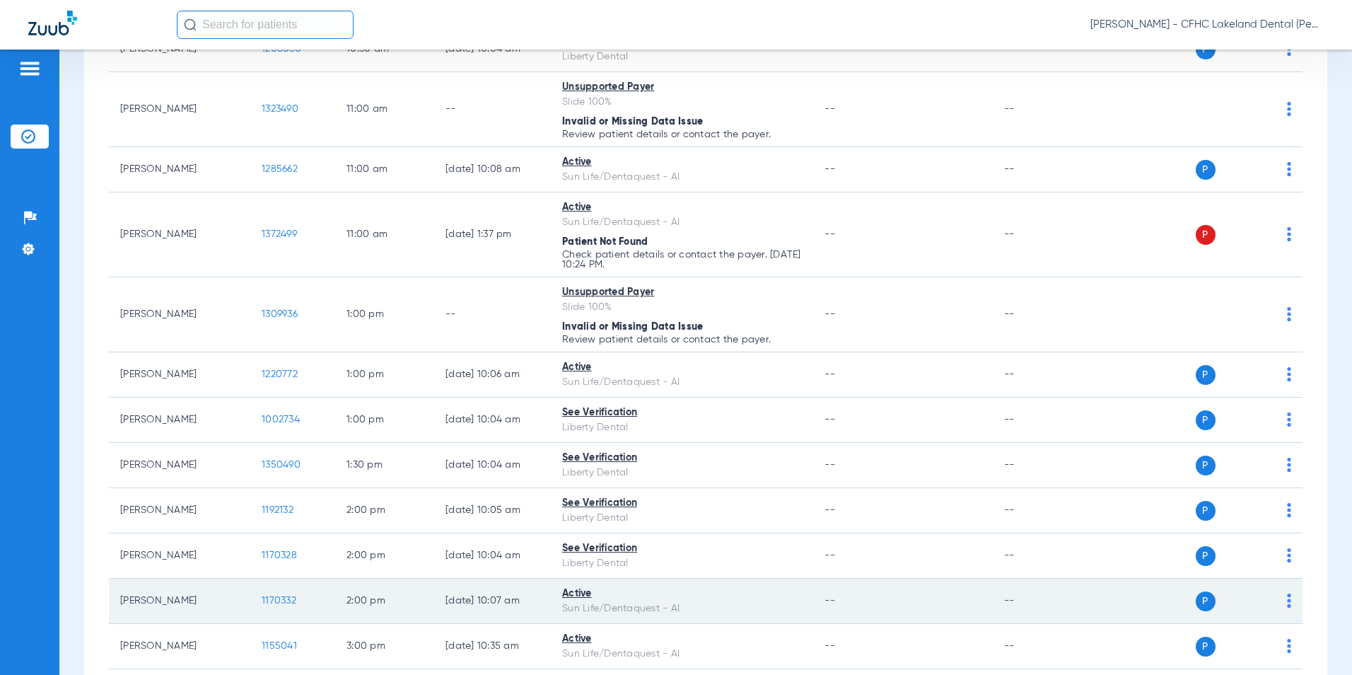
click at [281, 600] on span "1170332" at bounding box center [279, 600] width 35 height 10
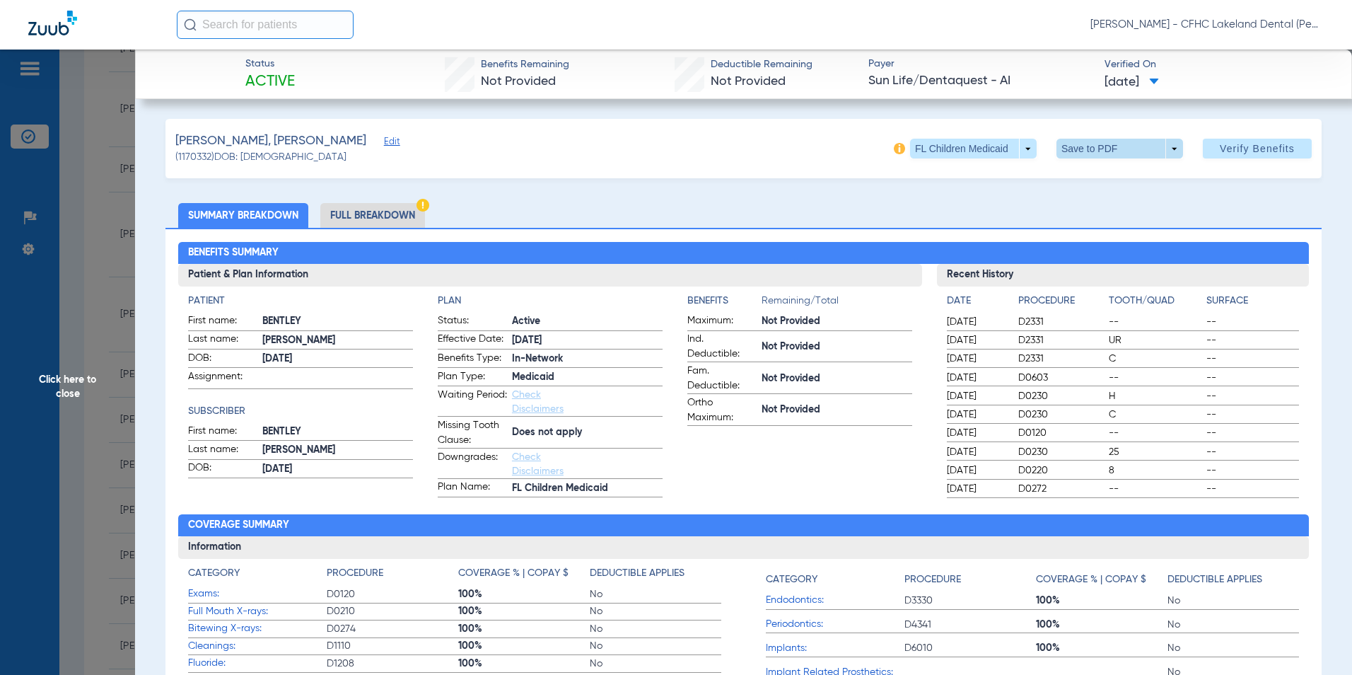
click at [1165, 148] on span at bounding box center [1120, 149] width 127 height 20
click at [1120, 179] on span "Save to PDF" at bounding box center [1114, 177] width 56 height 10
click at [54, 383] on span "Click here to close" at bounding box center [67, 387] width 135 height 675
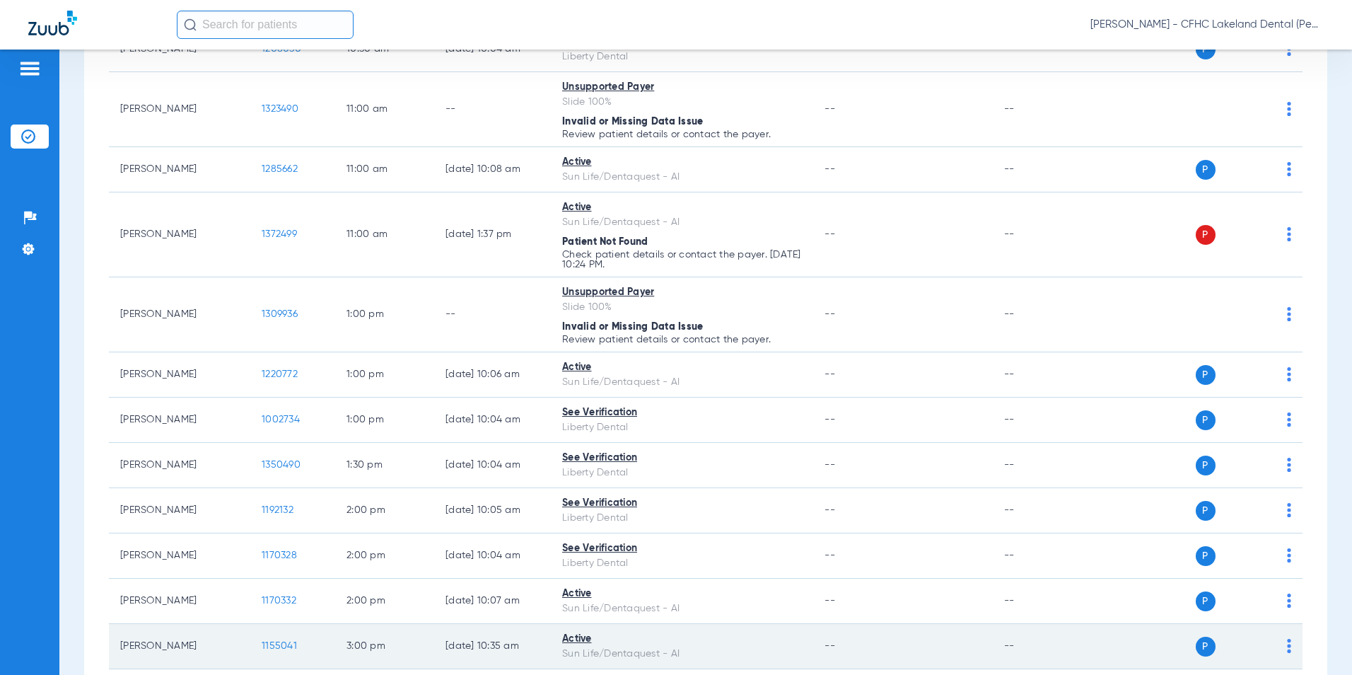
click at [278, 645] on span "1155041" at bounding box center [279, 646] width 35 height 10
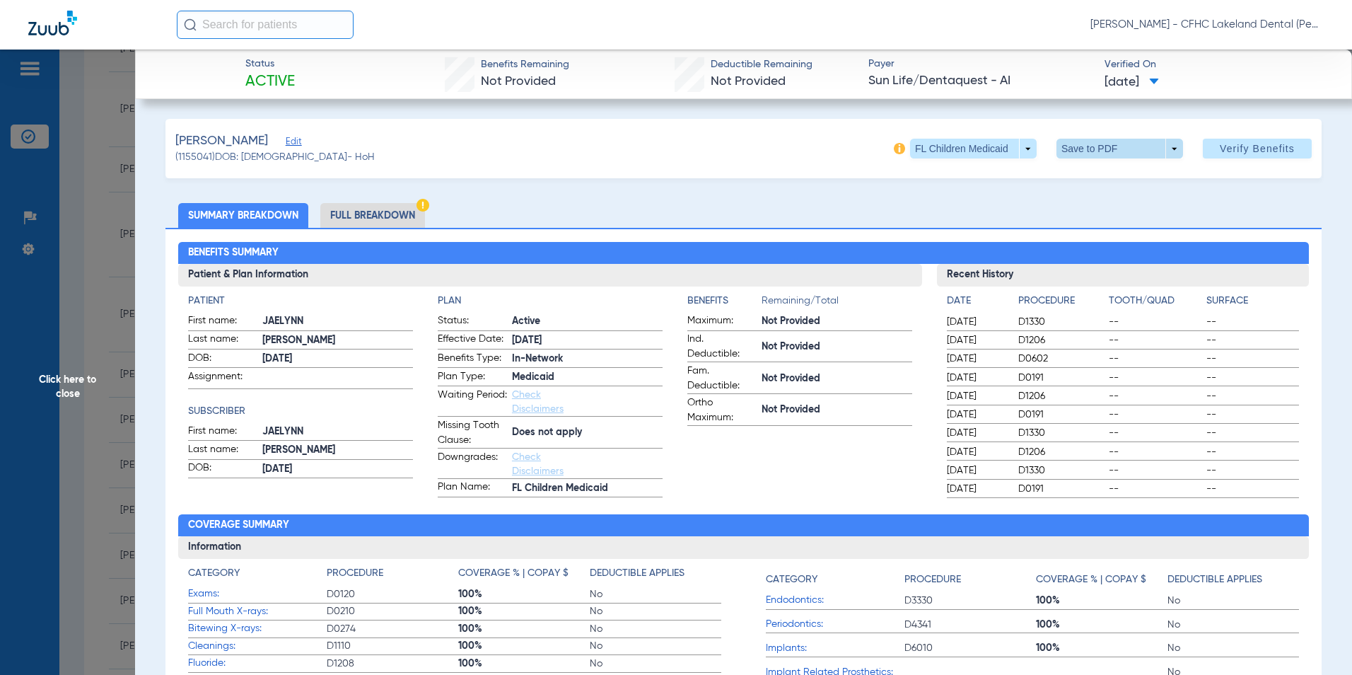
click at [1165, 146] on span at bounding box center [1120, 149] width 127 height 20
click at [1129, 169] on button "insert_drive_file Save to PDF" at bounding box center [1100, 177] width 107 height 28
click at [78, 378] on span "Click here to close" at bounding box center [67, 387] width 135 height 675
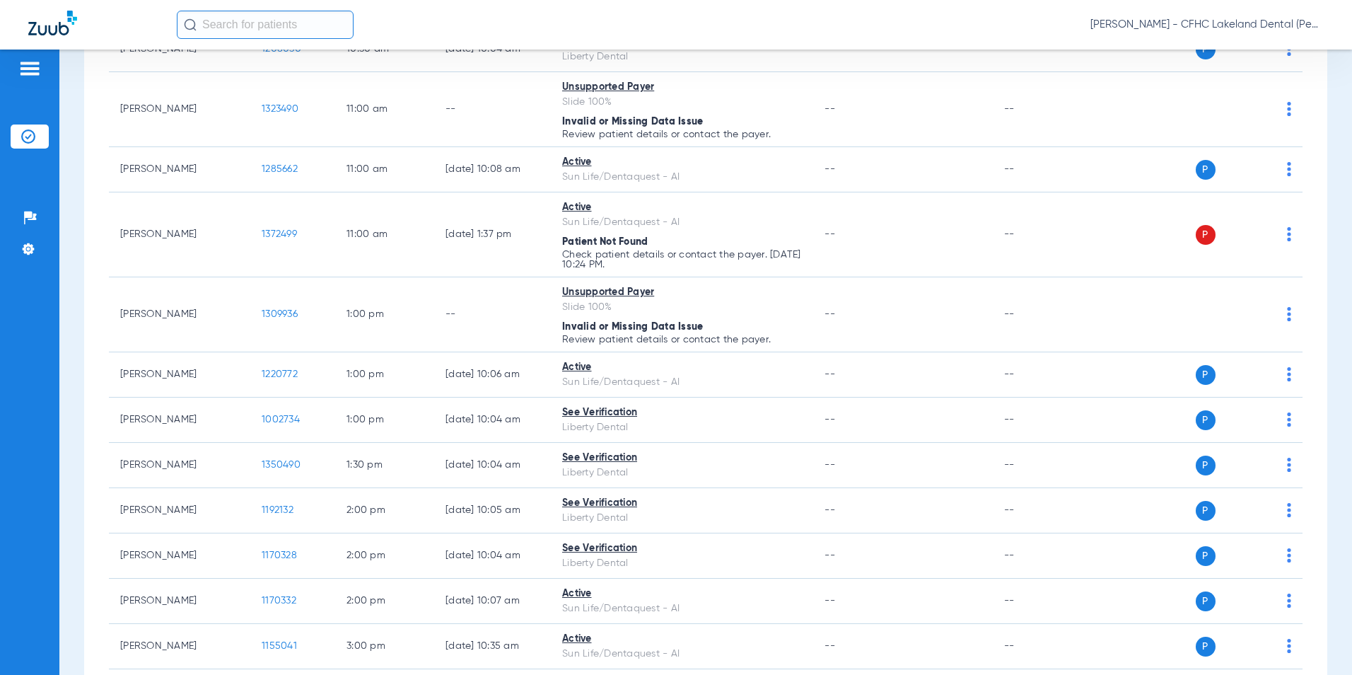
scroll to position [990, 0]
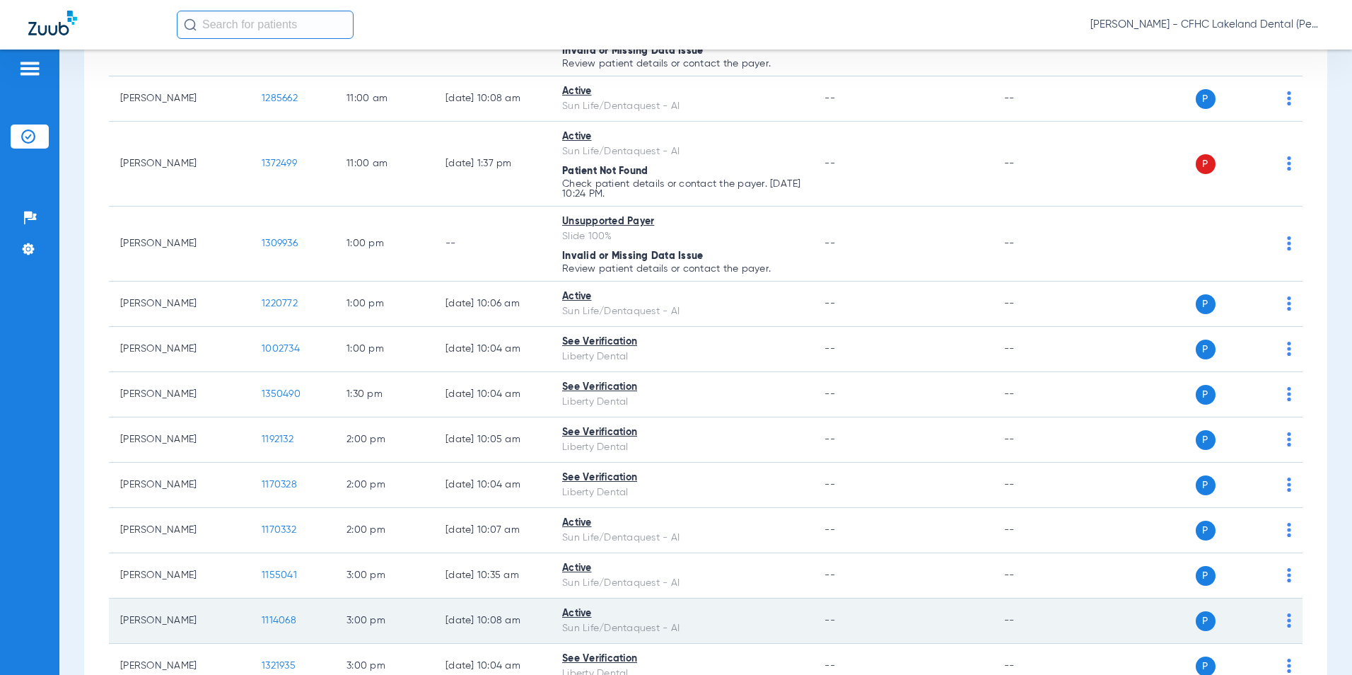
click at [274, 621] on span "1114068" at bounding box center [279, 620] width 35 height 10
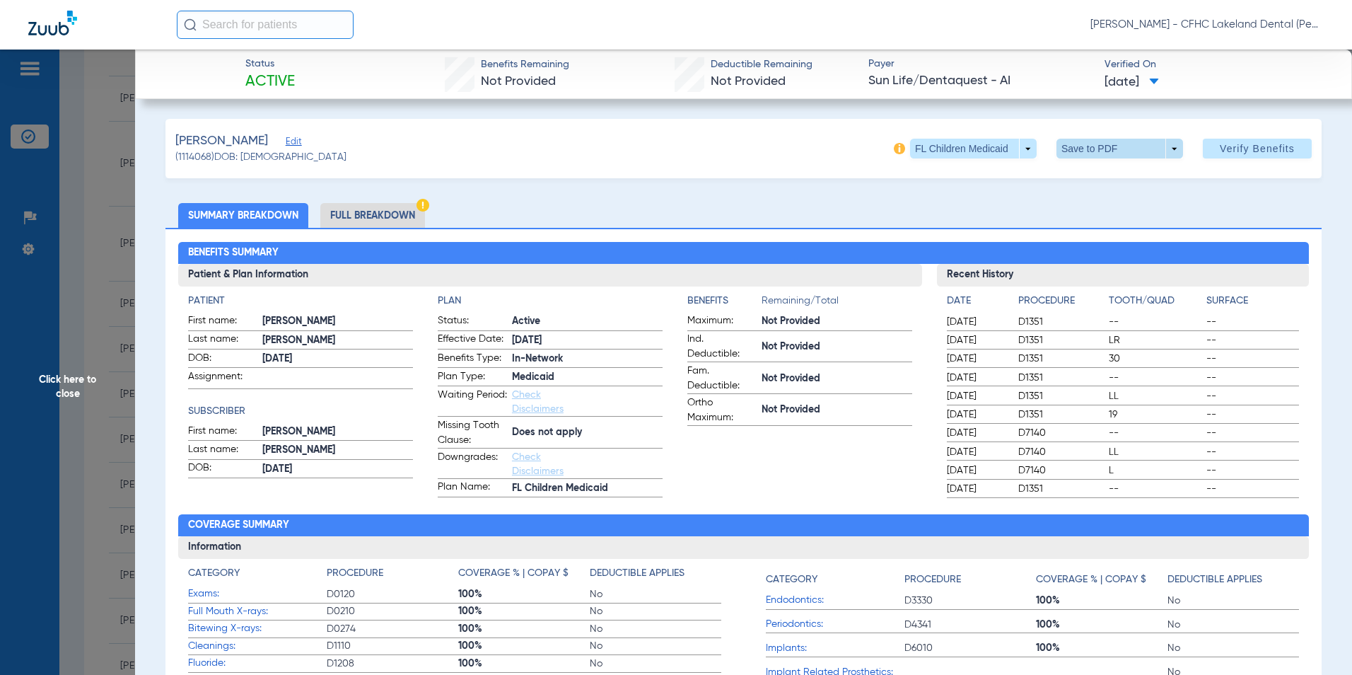
click at [1164, 149] on span at bounding box center [1120, 149] width 127 height 20
click at [1129, 178] on span "Save to PDF" at bounding box center [1114, 177] width 56 height 10
click at [59, 378] on span "Click here to close" at bounding box center [67, 387] width 135 height 675
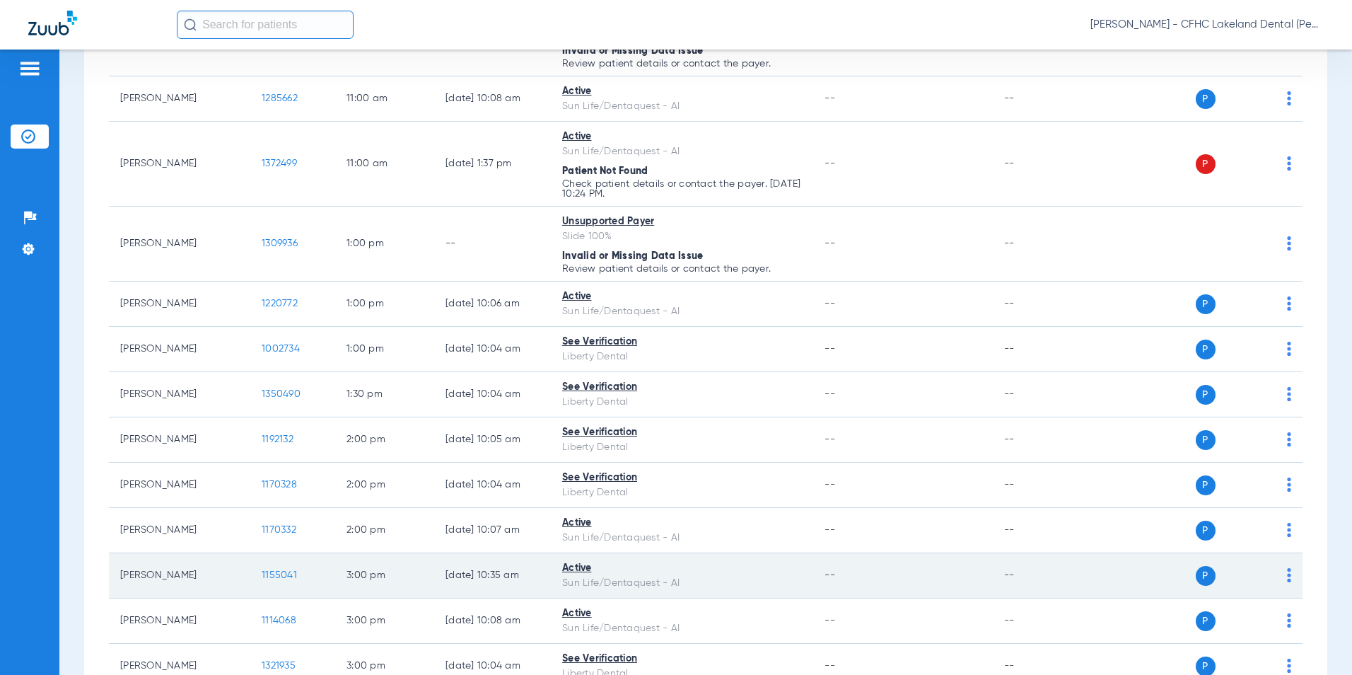
scroll to position [1061, 0]
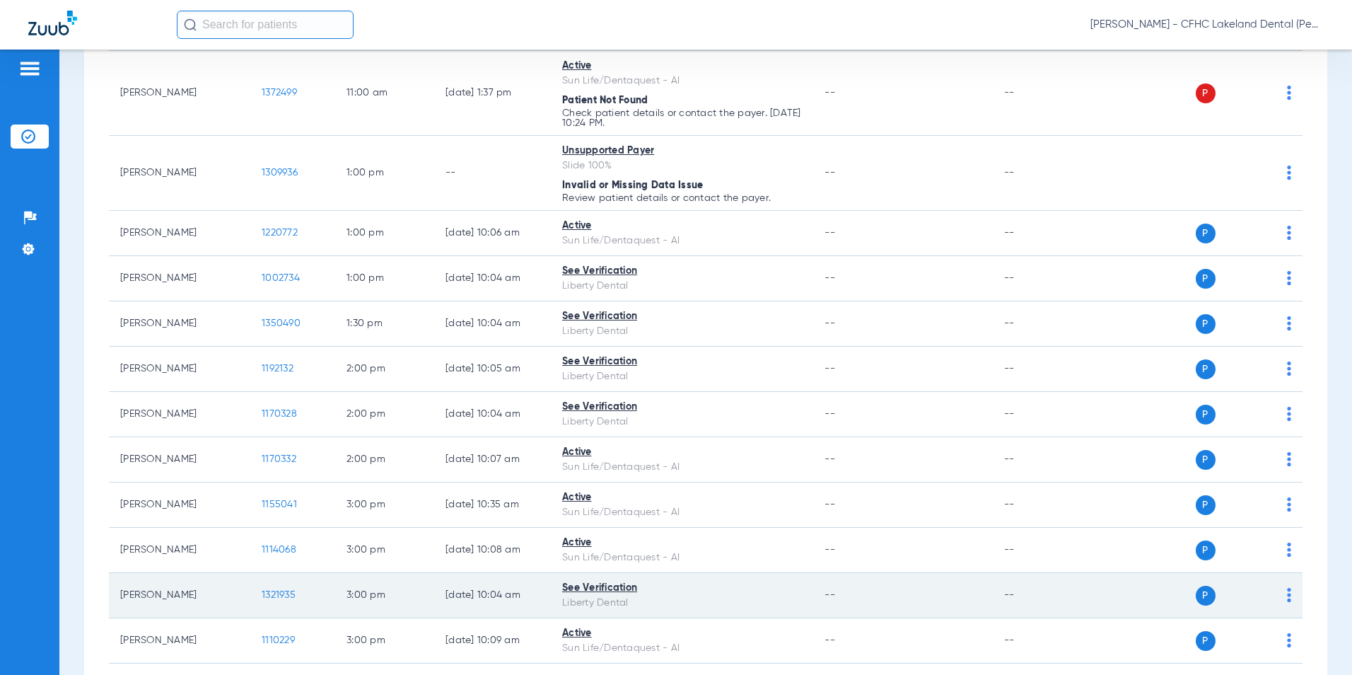
click at [287, 595] on span "1321935" at bounding box center [279, 595] width 34 height 10
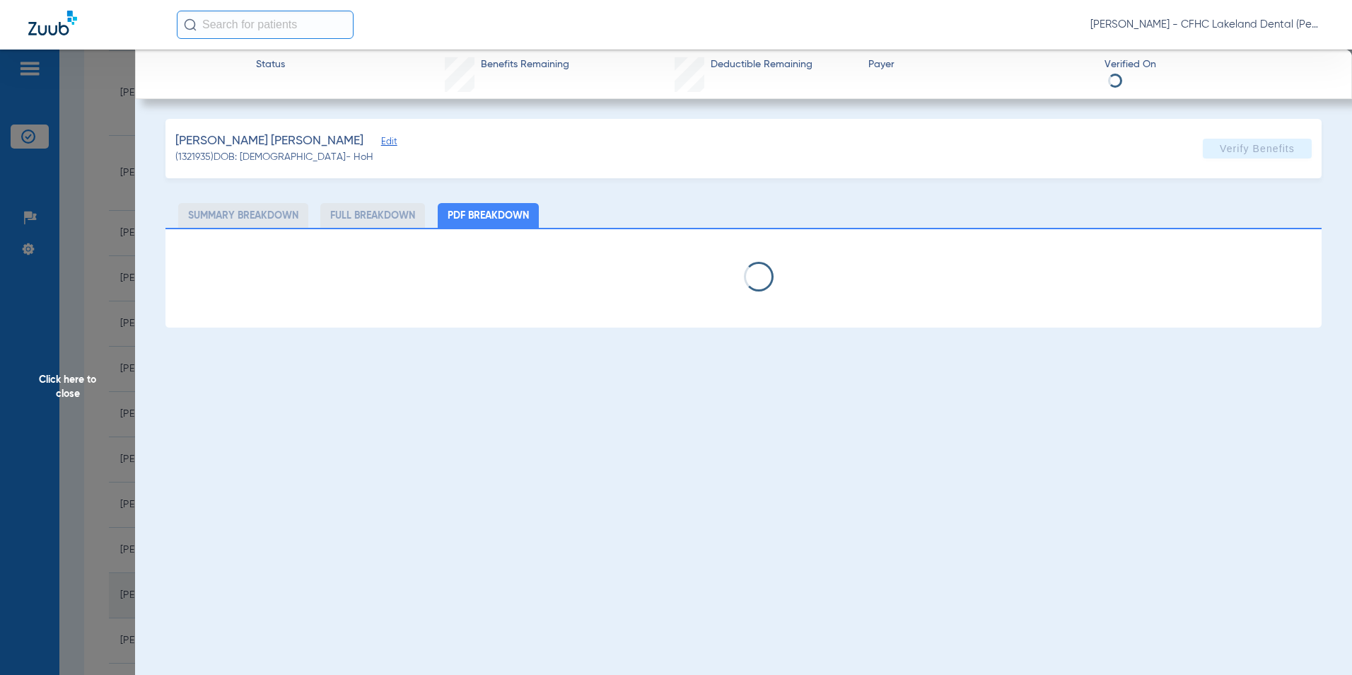
select select "page-width"
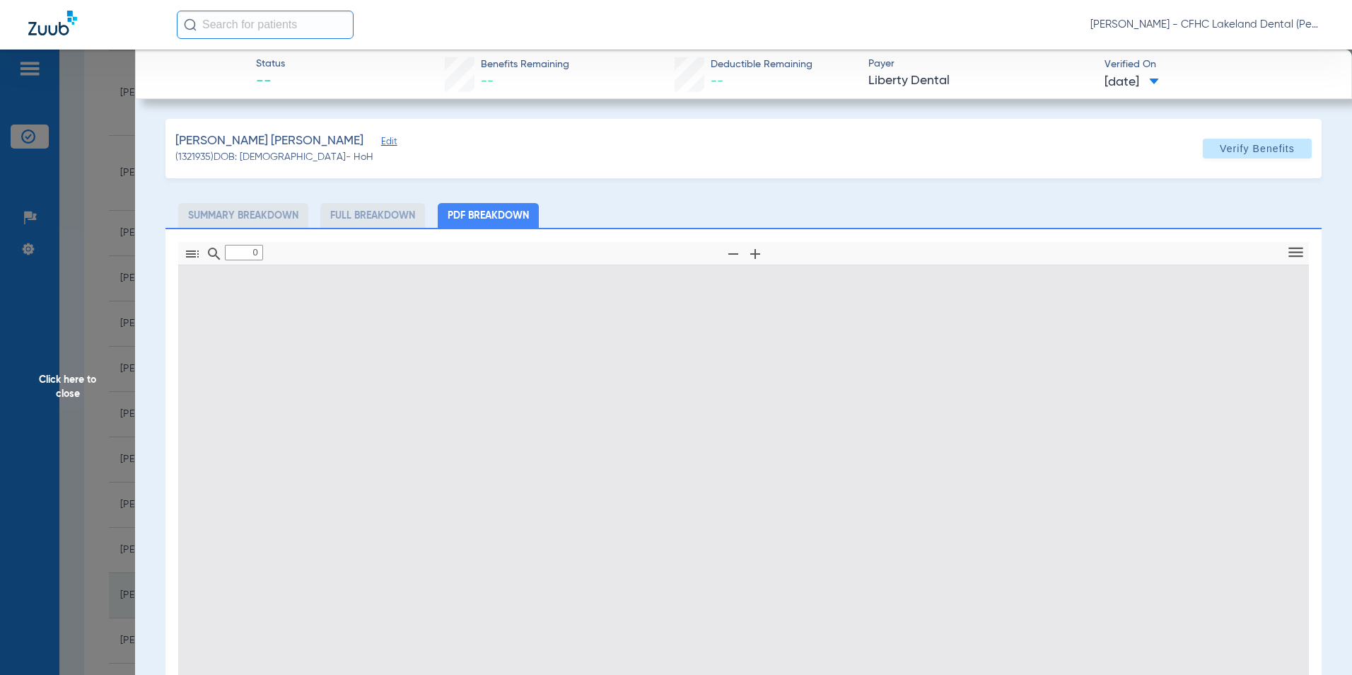
type input "1"
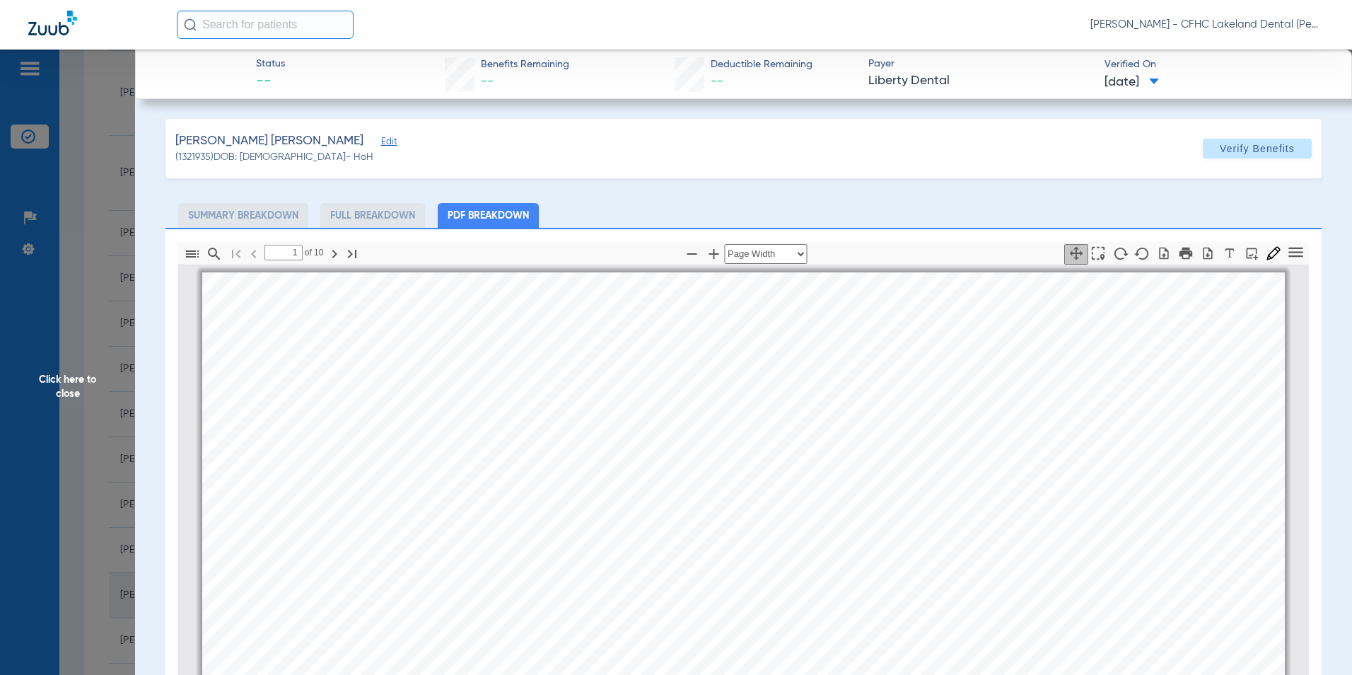
scroll to position [7, 0]
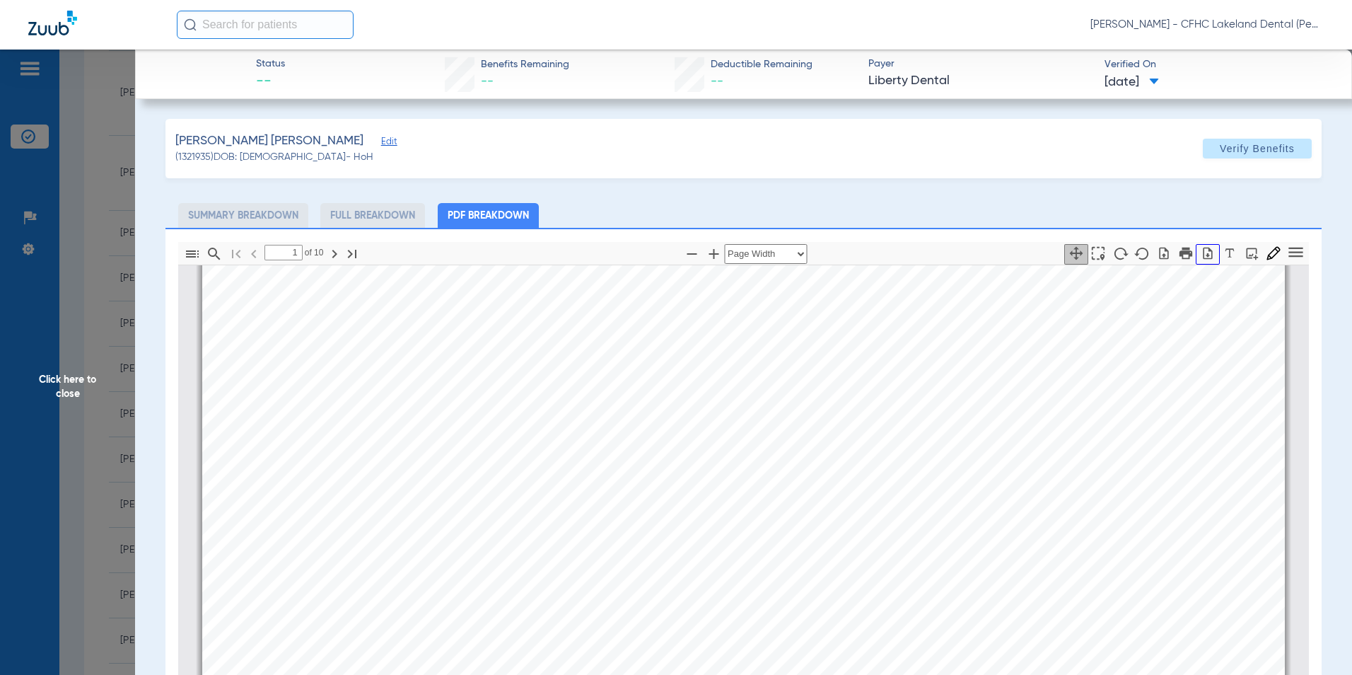
click at [1202, 247] on icon "button" at bounding box center [1208, 253] width 14 height 14
click at [50, 382] on span "Click here to close" at bounding box center [67, 387] width 135 height 675
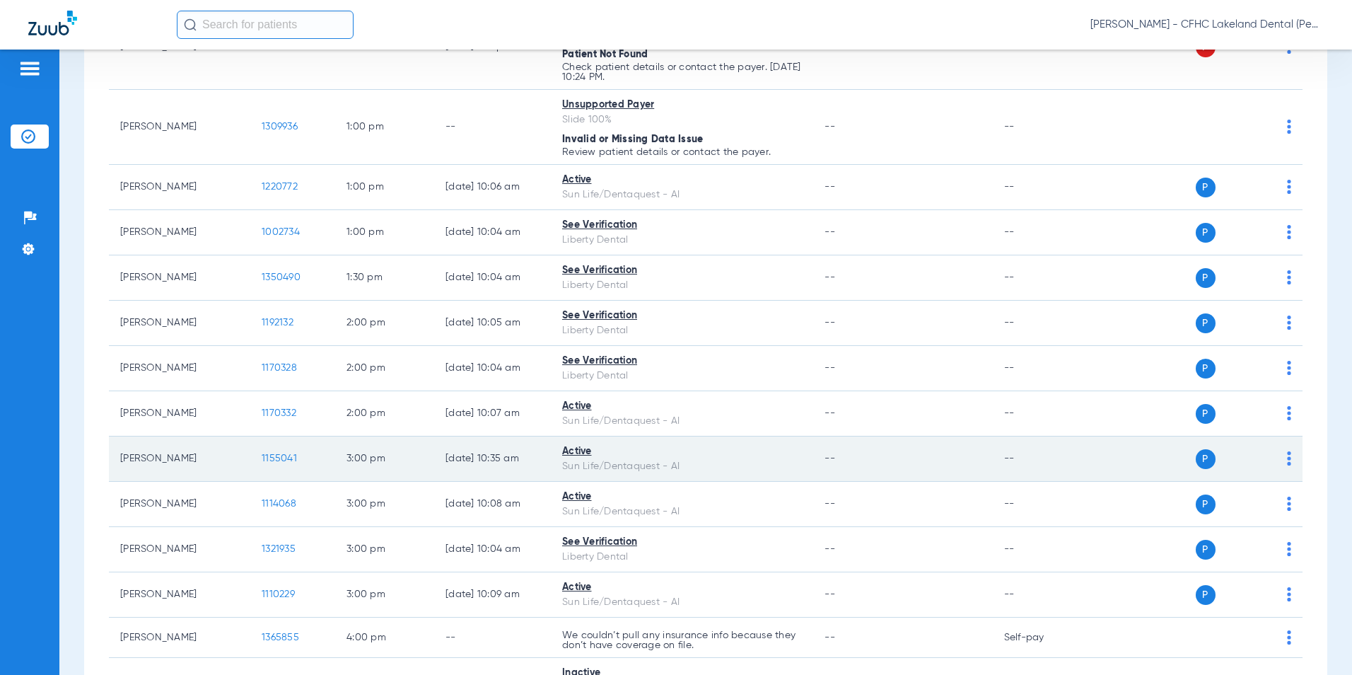
scroll to position [1132, 0]
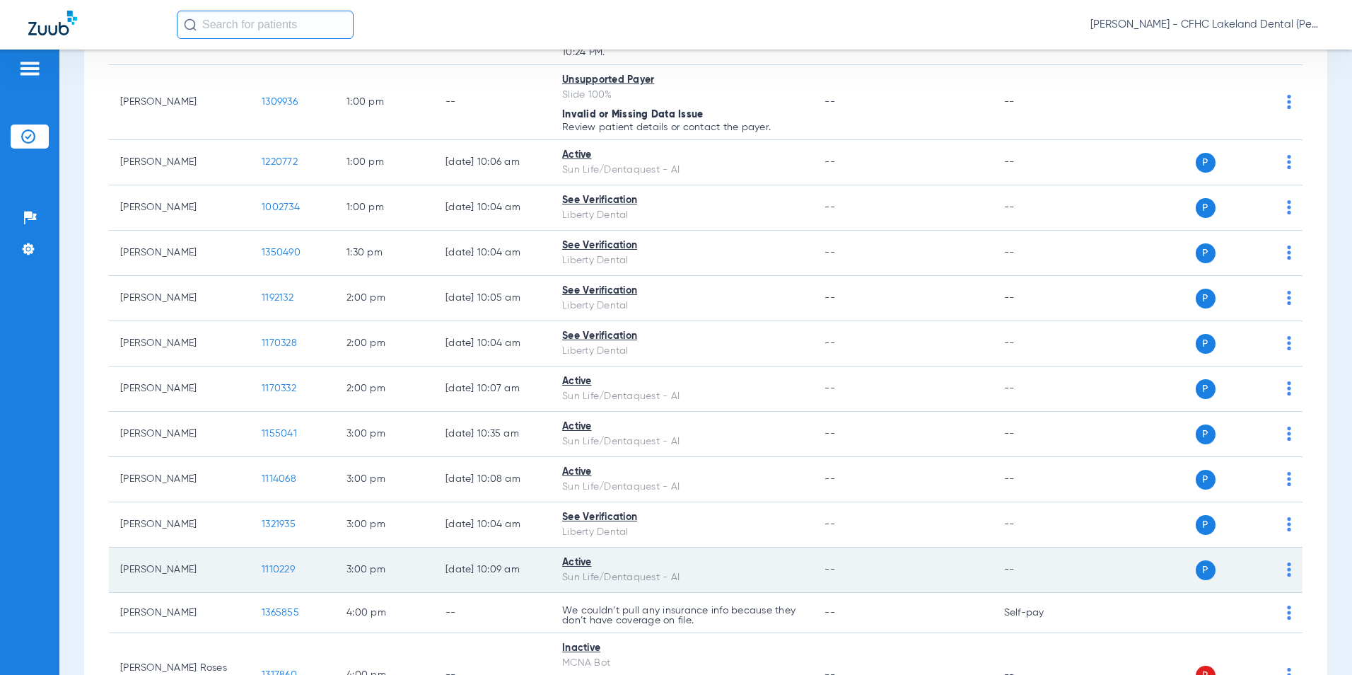
click at [281, 564] on span "1110229" at bounding box center [278, 569] width 33 height 10
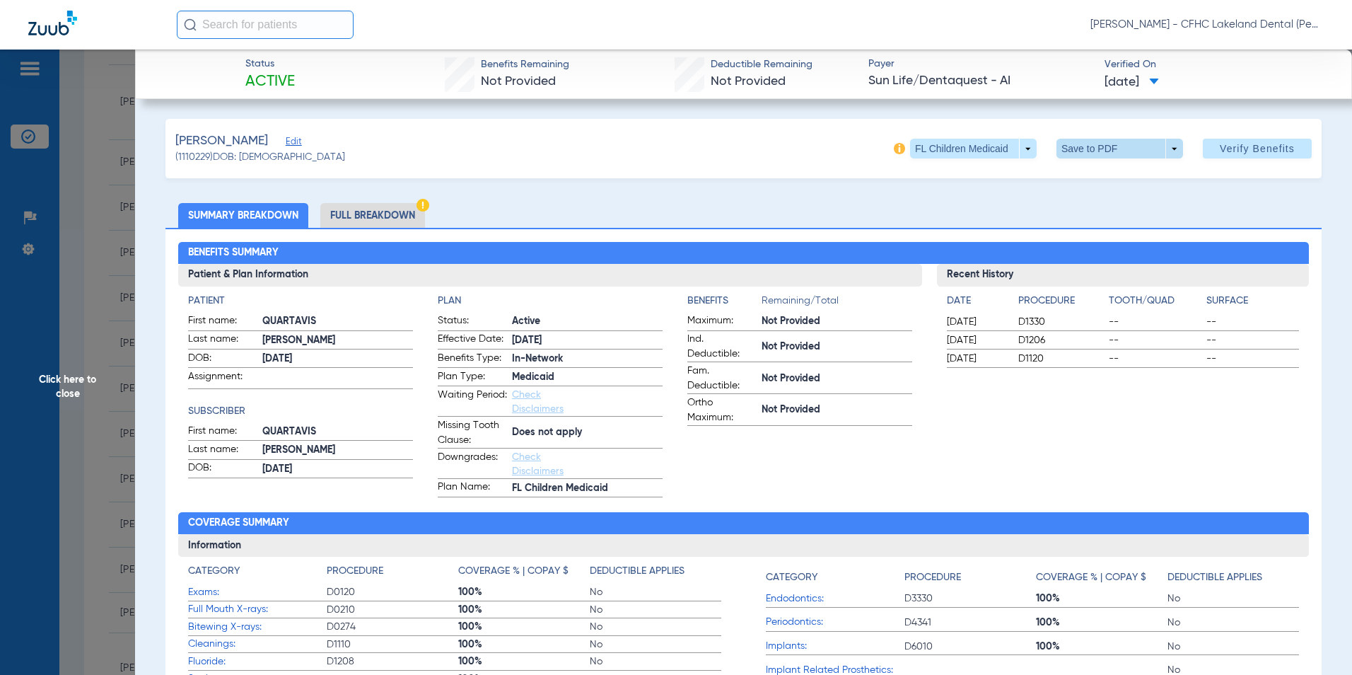
click at [1164, 143] on span at bounding box center [1120, 149] width 127 height 20
click at [1099, 175] on span "Save to PDF" at bounding box center [1114, 177] width 56 height 10
click at [85, 373] on span "Click here to close" at bounding box center [67, 387] width 135 height 675
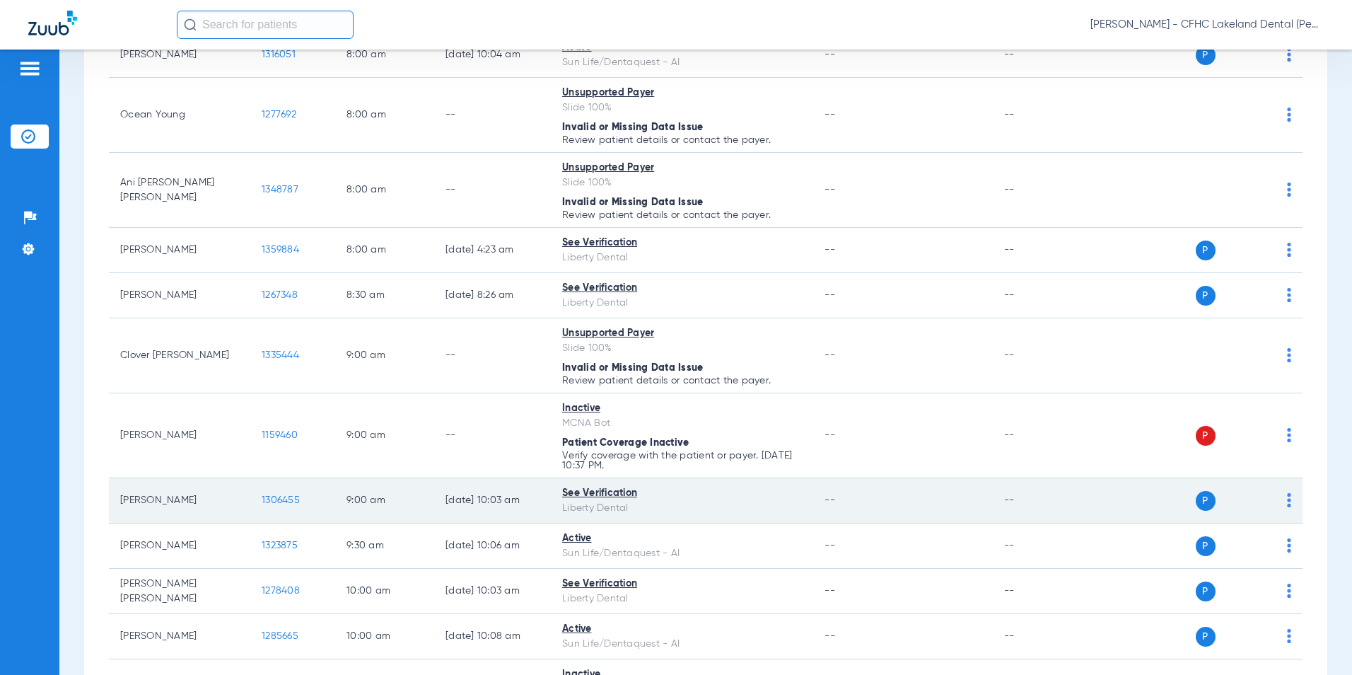
scroll to position [134, 0]
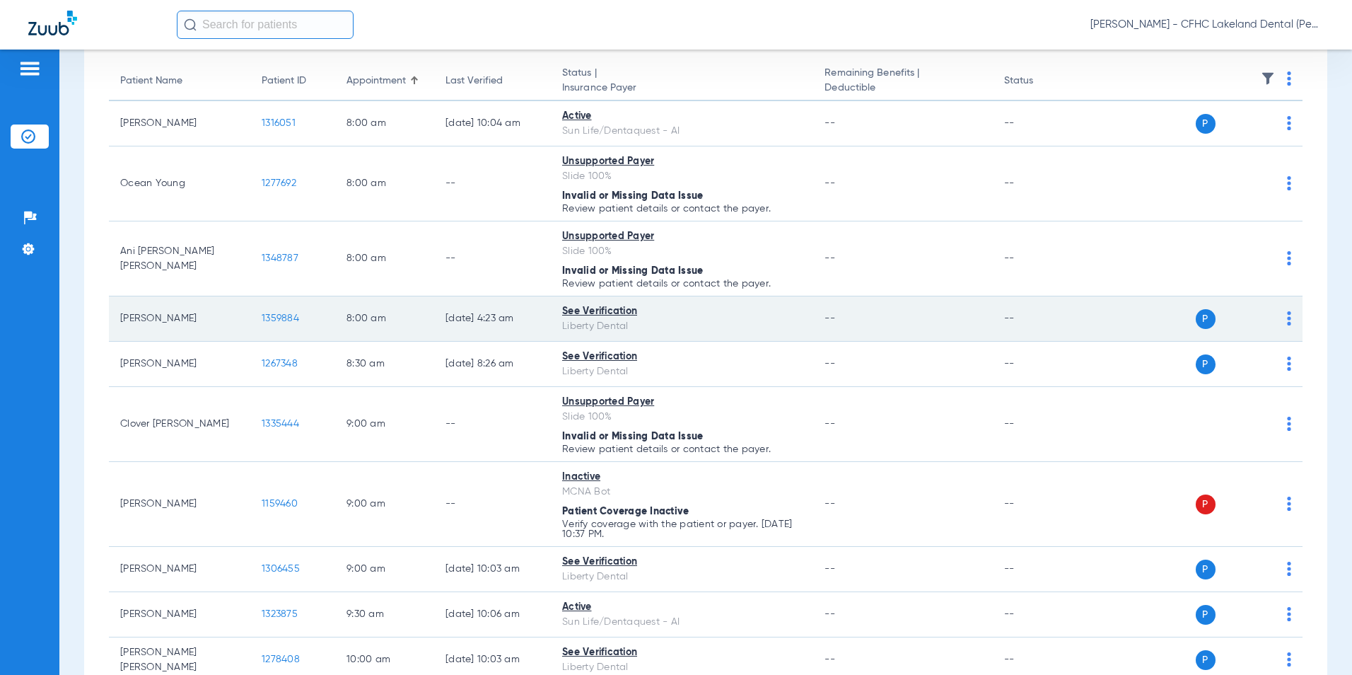
click at [279, 317] on span "1359884" at bounding box center [280, 318] width 37 height 10
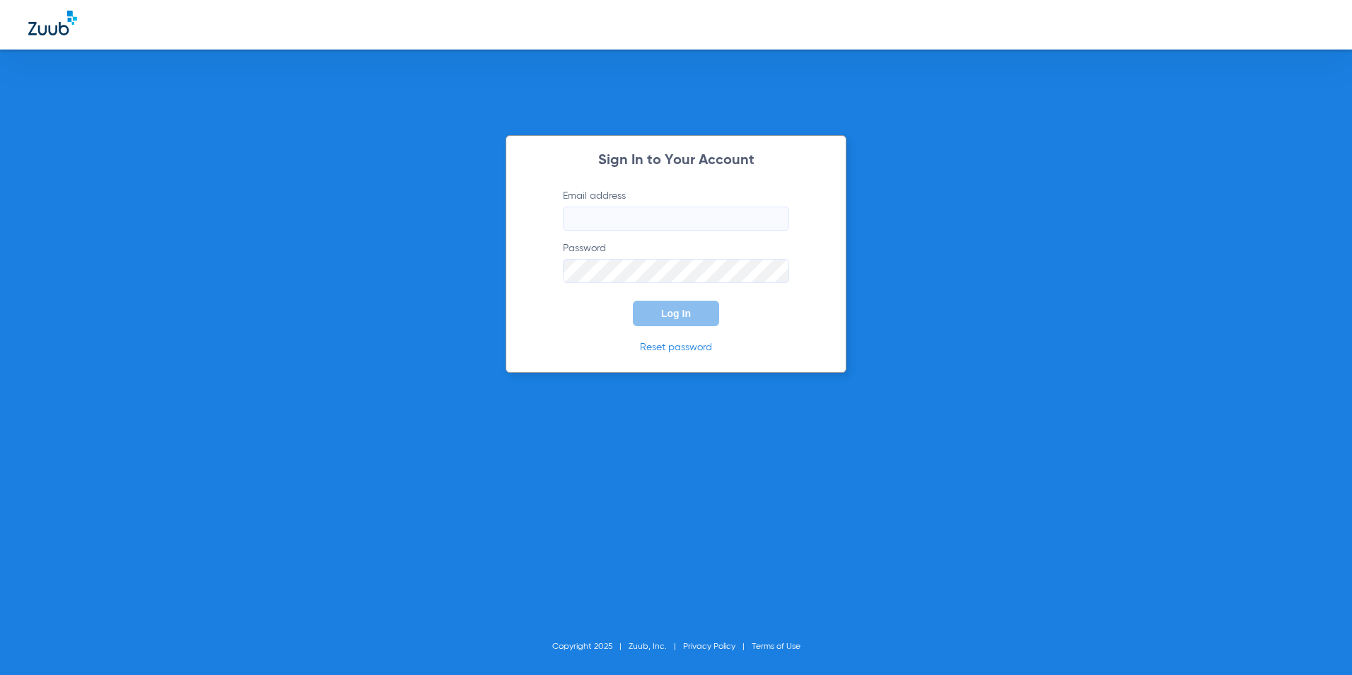
type input "[EMAIL_ADDRESS][DOMAIN_NAME]"
click at [652, 313] on button "Log In" at bounding box center [676, 313] width 86 height 25
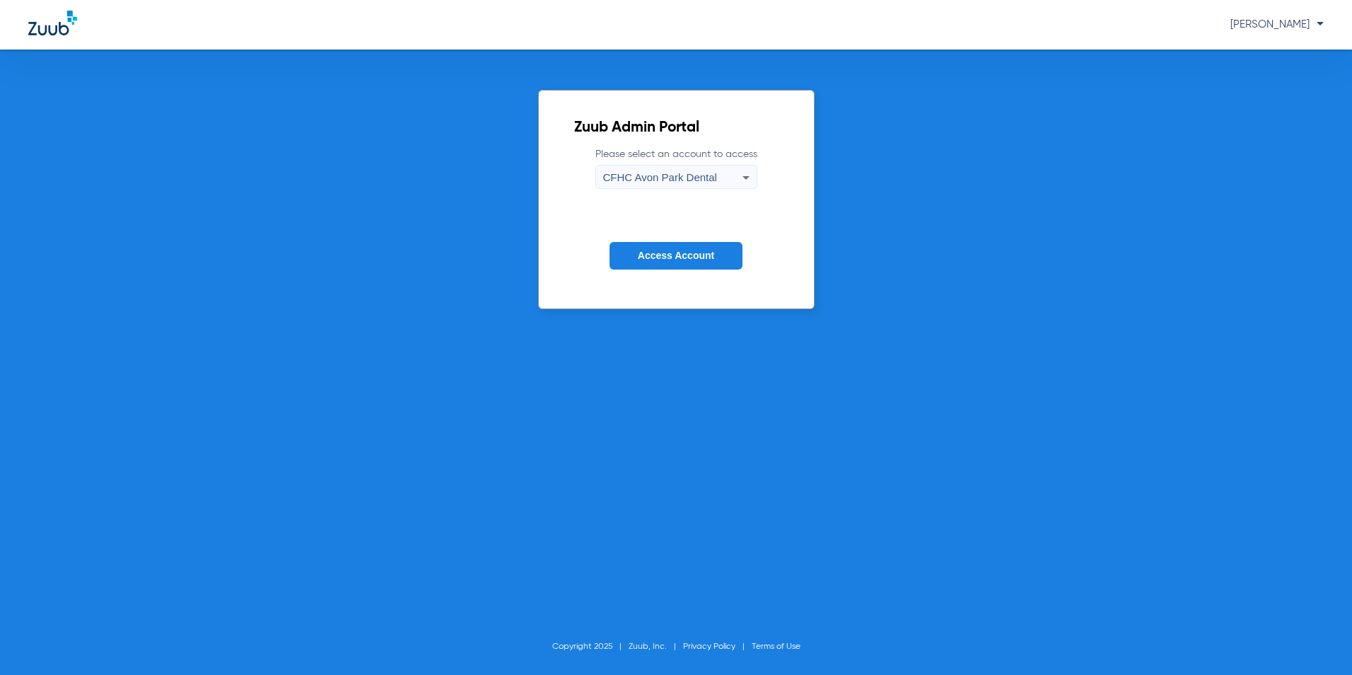
click at [685, 167] on div "CFHC Avon Park Dental" at bounding box center [672, 177] width 139 height 24
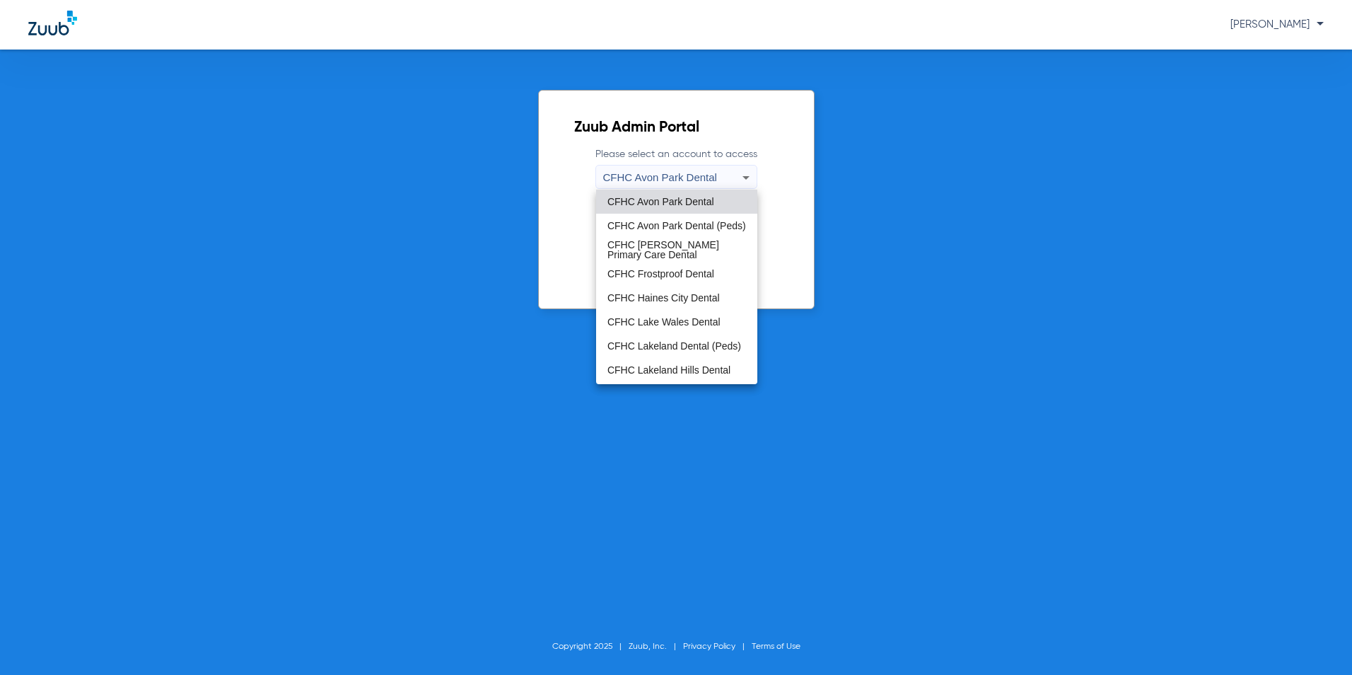
click at [672, 341] on span "CFHC Lakeland Dental (Peds)" at bounding box center [674, 346] width 134 height 10
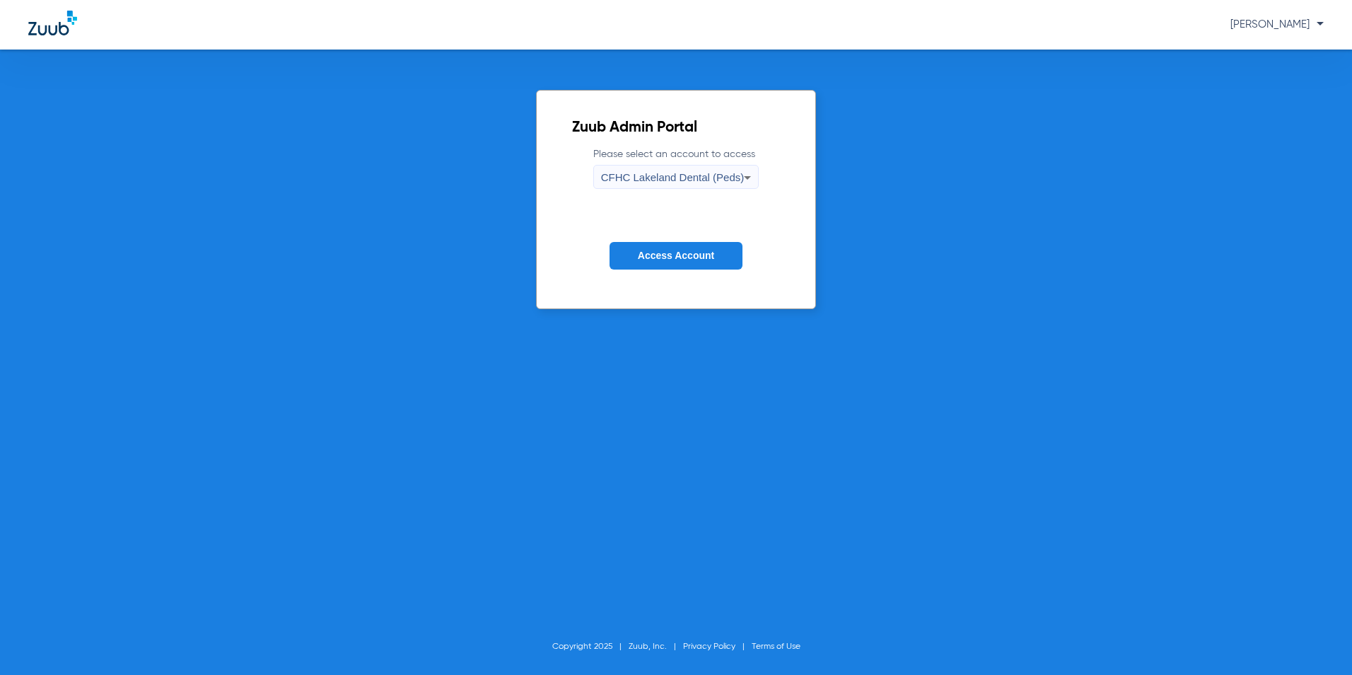
click at [683, 249] on button "Access Account" at bounding box center [676, 256] width 133 height 28
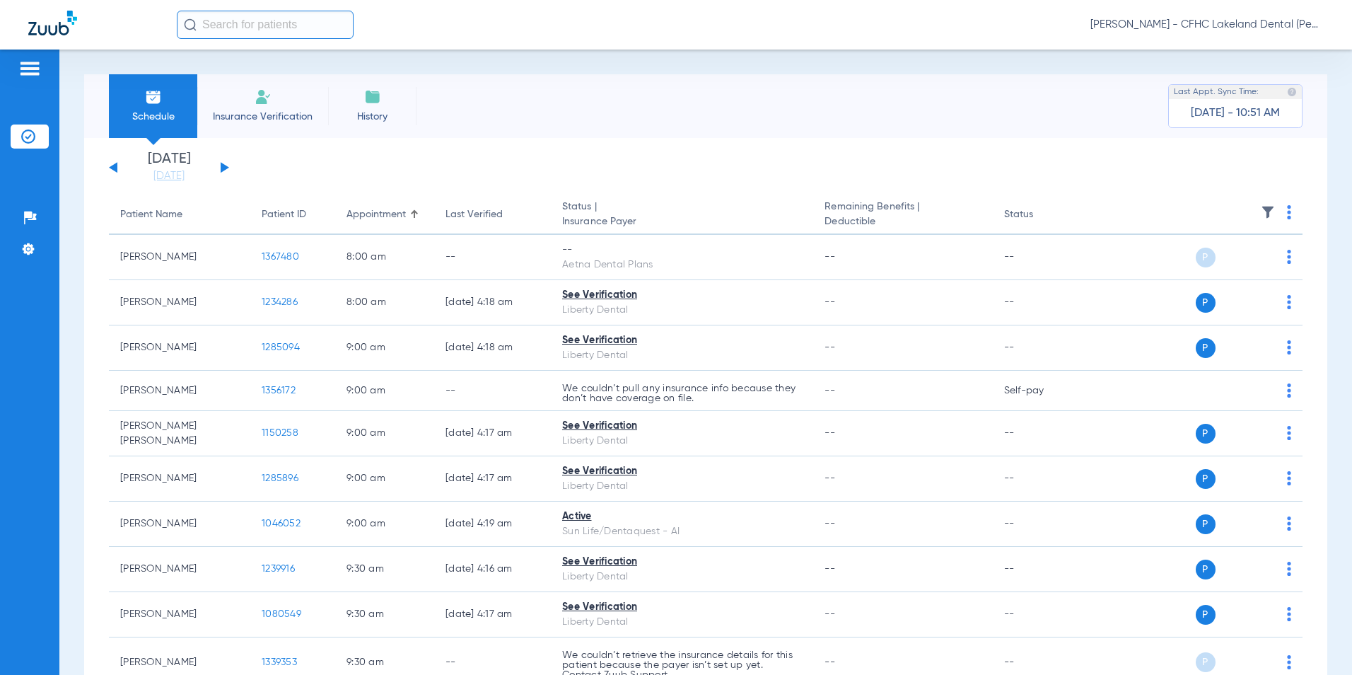
click at [262, 104] on img at bounding box center [263, 96] width 17 height 17
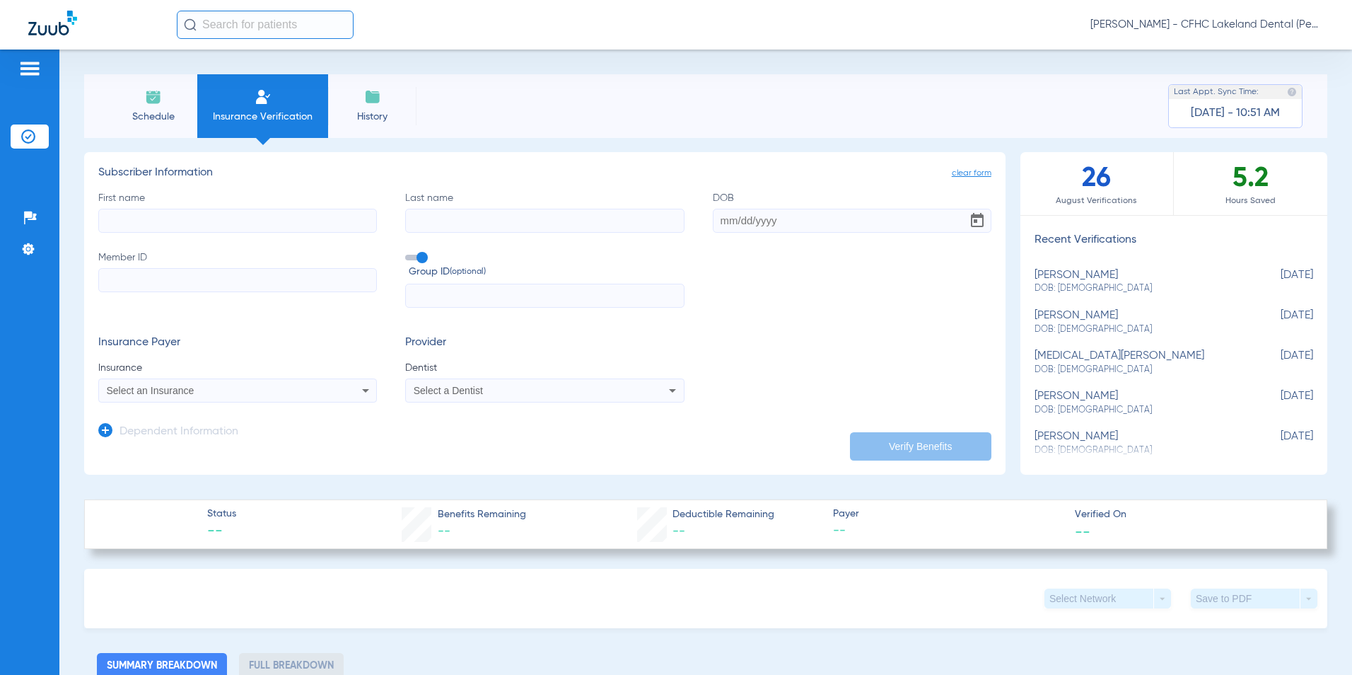
click at [171, 219] on input "First name" at bounding box center [237, 221] width 279 height 24
type input "blessin"
type input "[PERSON_NAME]"
type input "[DATE]"
paste input "9677611763"
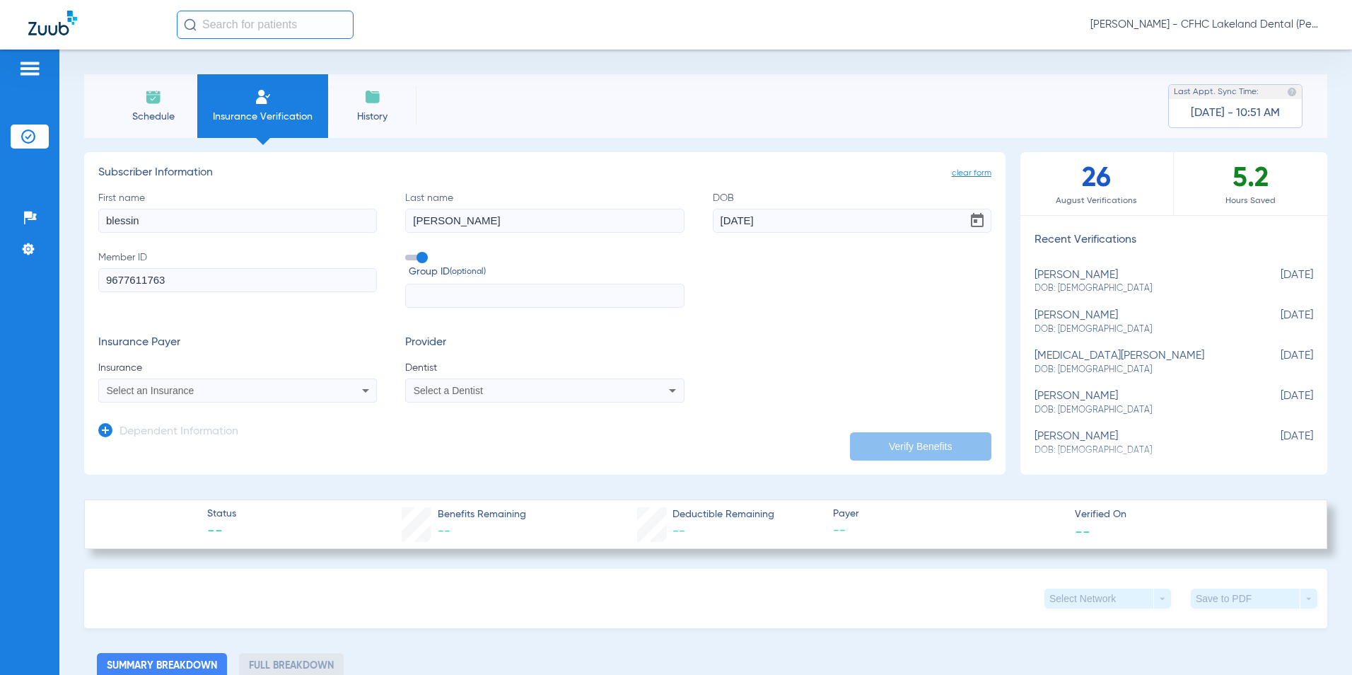
type input "9677611763"
click at [249, 391] on div "Select an Insurance" at bounding box center [212, 390] width 210 height 10
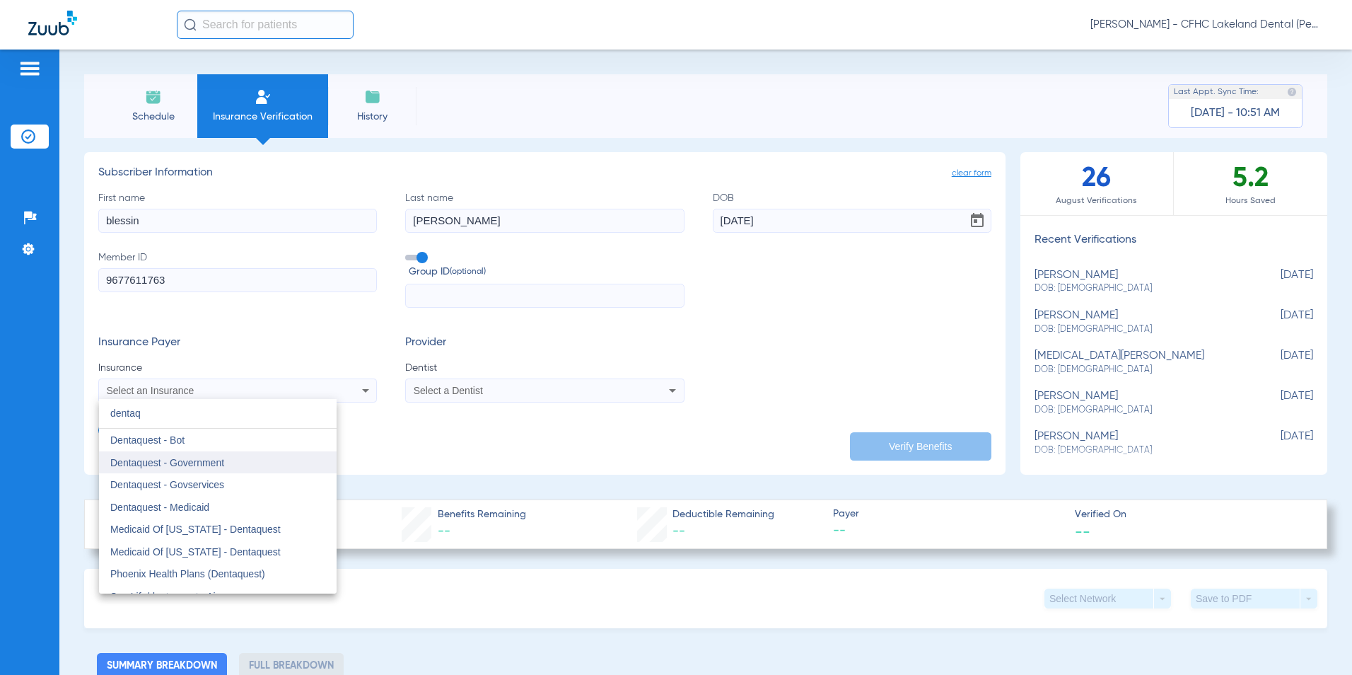
type input "dentaq"
click at [204, 458] on span "Dentaquest - Government" at bounding box center [167, 462] width 114 height 11
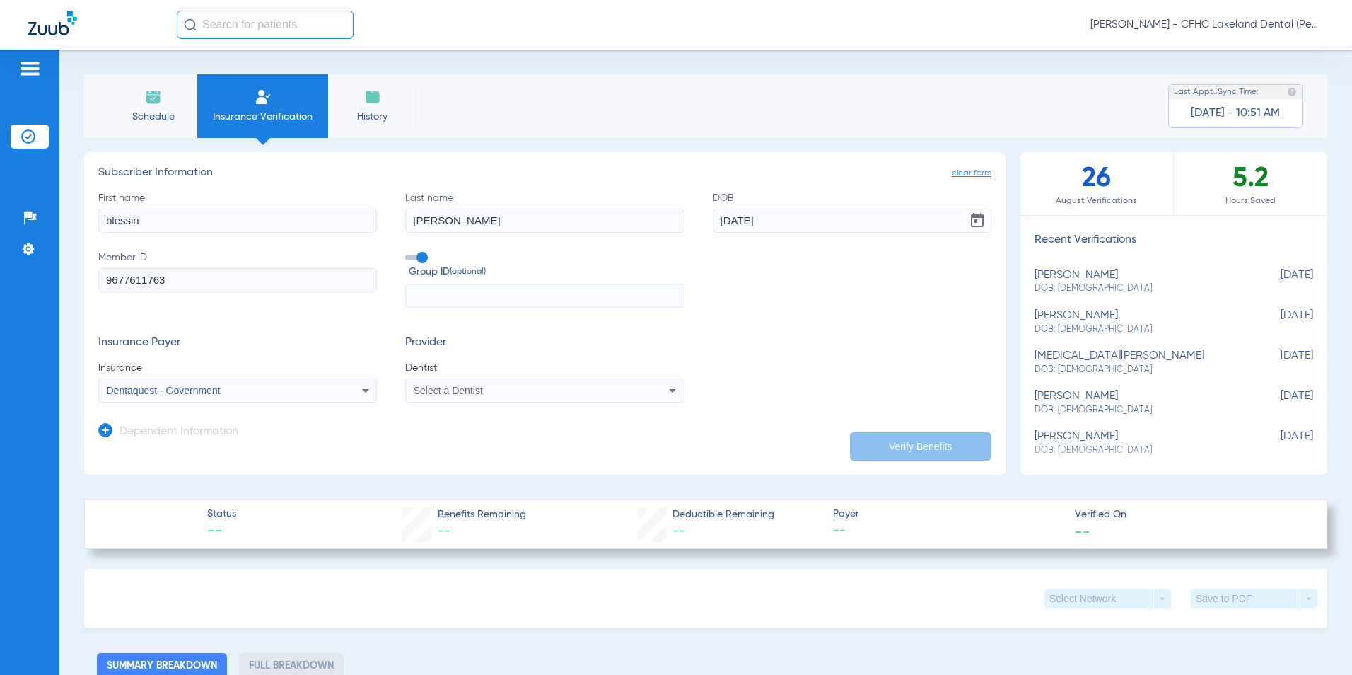
click at [434, 386] on span "Select a Dentist" at bounding box center [448, 390] width 69 height 11
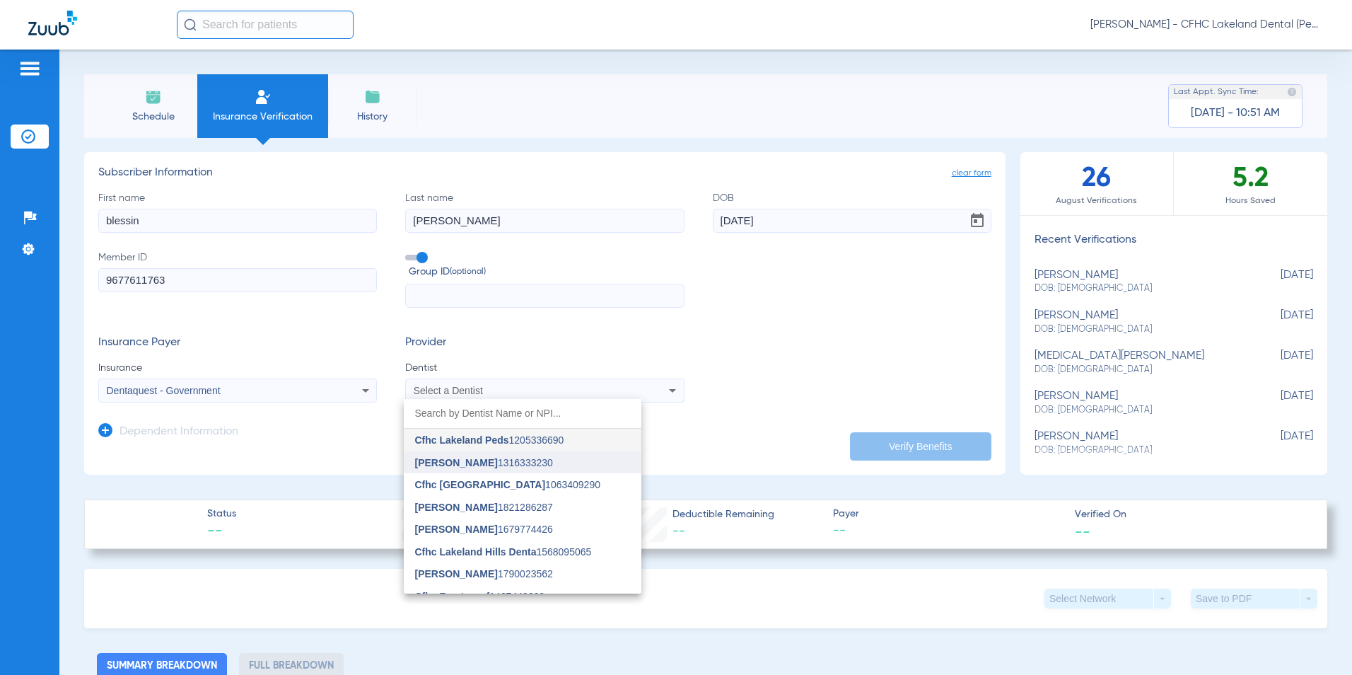
click at [437, 465] on span "[PERSON_NAME]" at bounding box center [456, 462] width 83 height 11
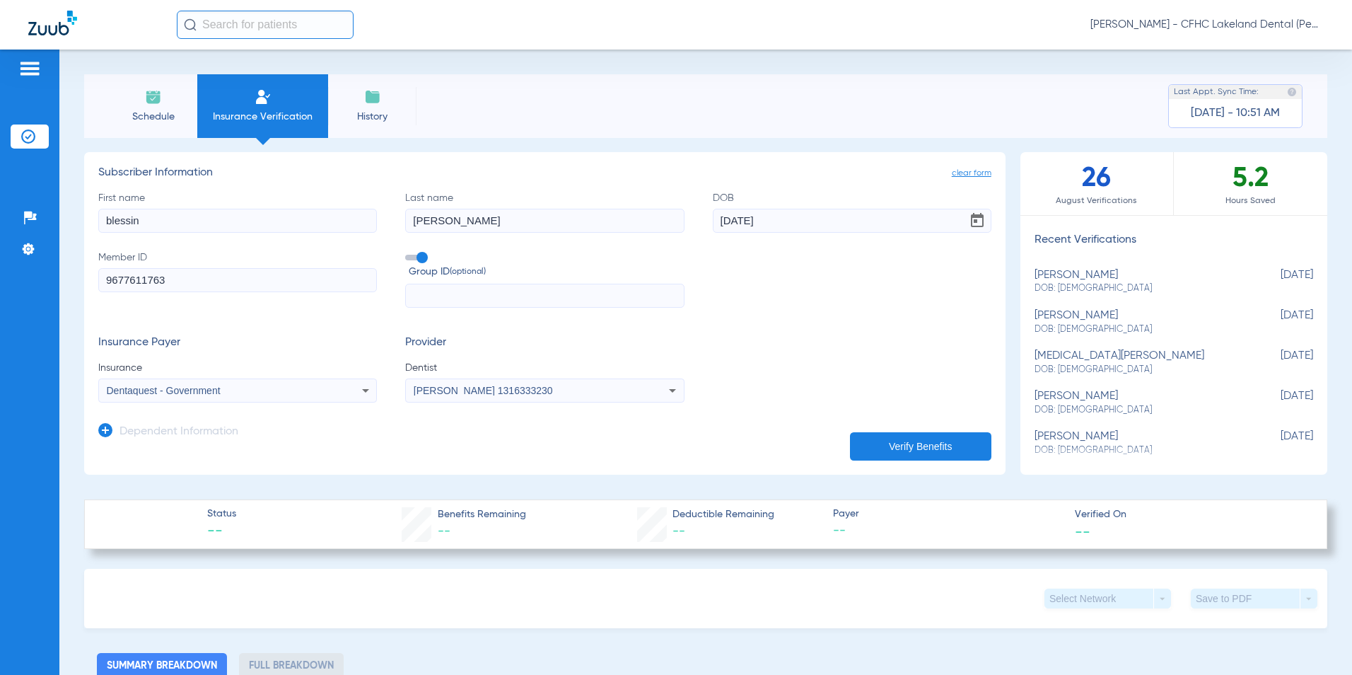
click at [909, 451] on button "Verify Benefits" at bounding box center [920, 446] width 141 height 28
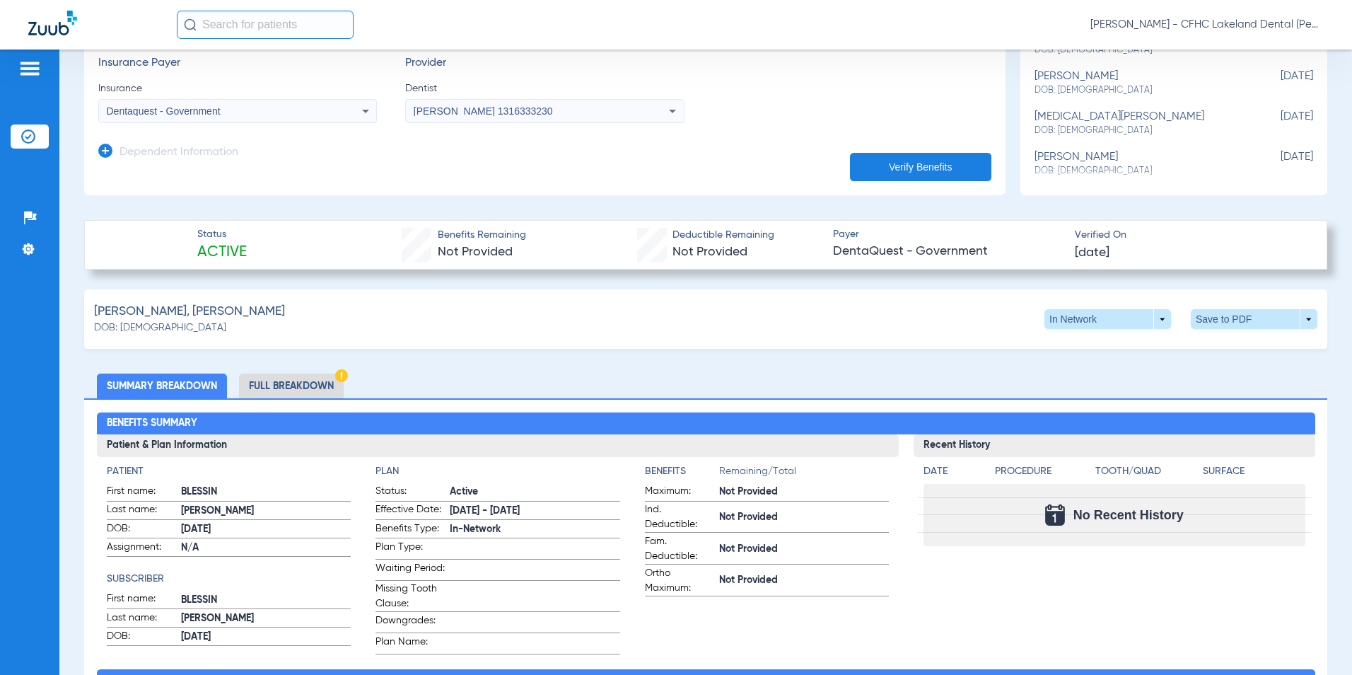
scroll to position [283, 0]
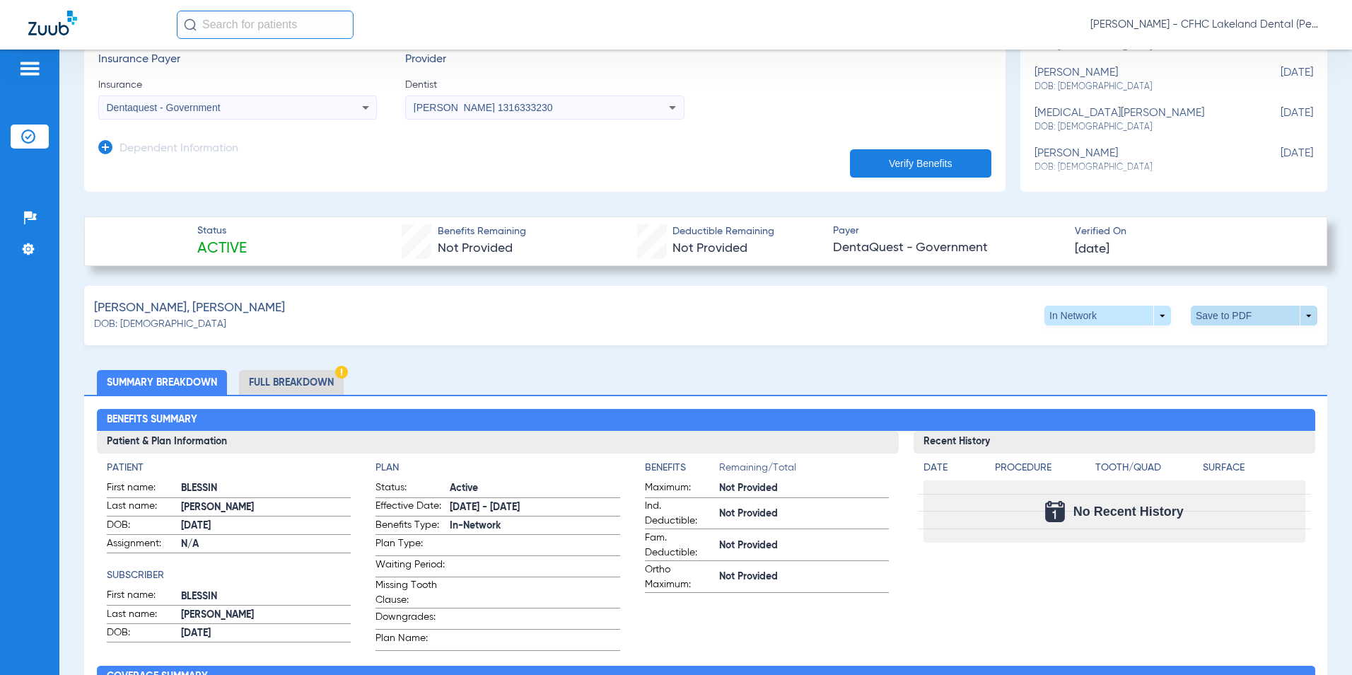
click at [1296, 316] on span at bounding box center [1254, 316] width 127 height 20
click at [1146, 346] on span "Save to PDF" at bounding box center [1138, 342] width 56 height 10
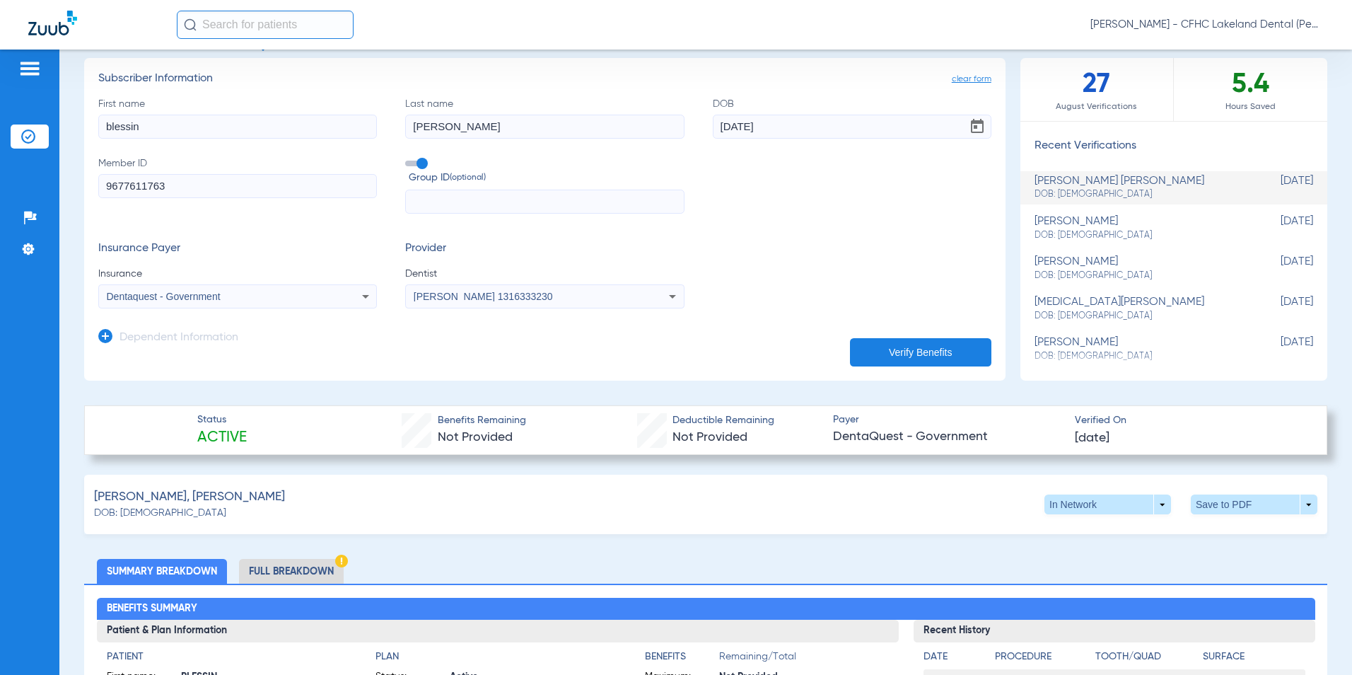
scroll to position [0, 0]
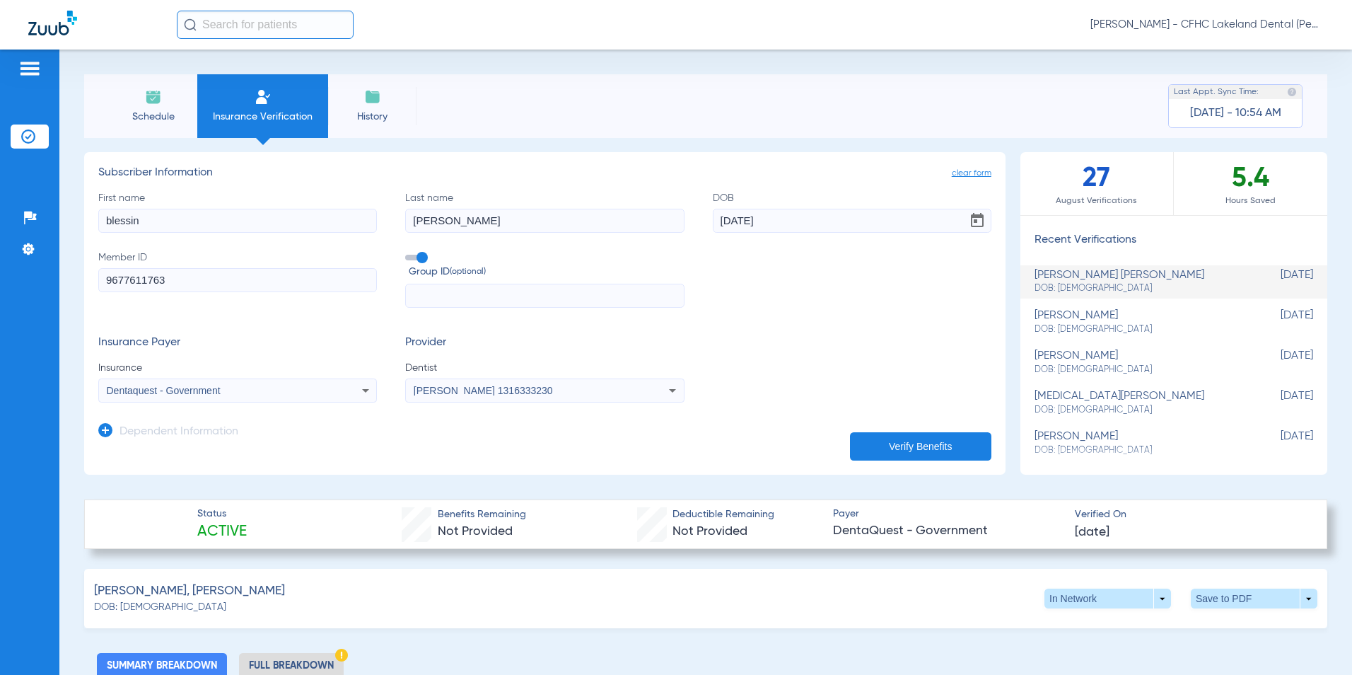
click at [156, 106] on li "Schedule" at bounding box center [153, 106] width 88 height 64
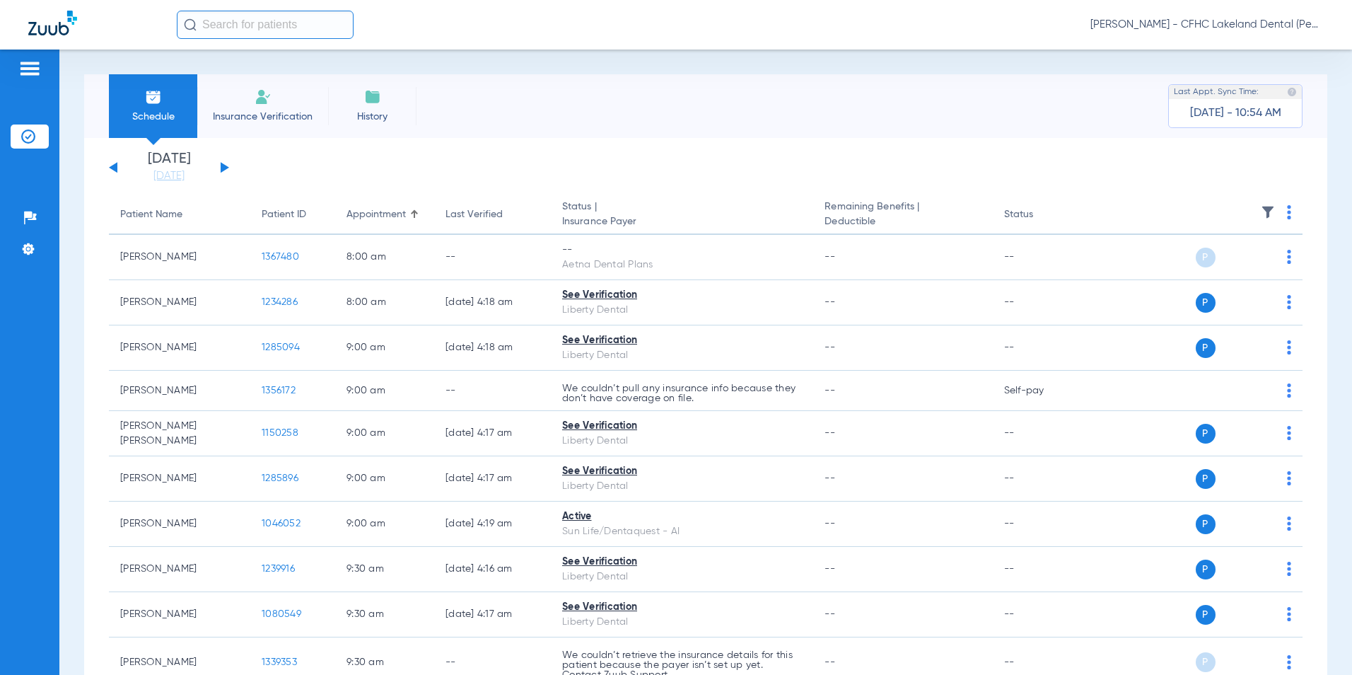
click at [221, 169] on button at bounding box center [225, 167] width 8 height 11
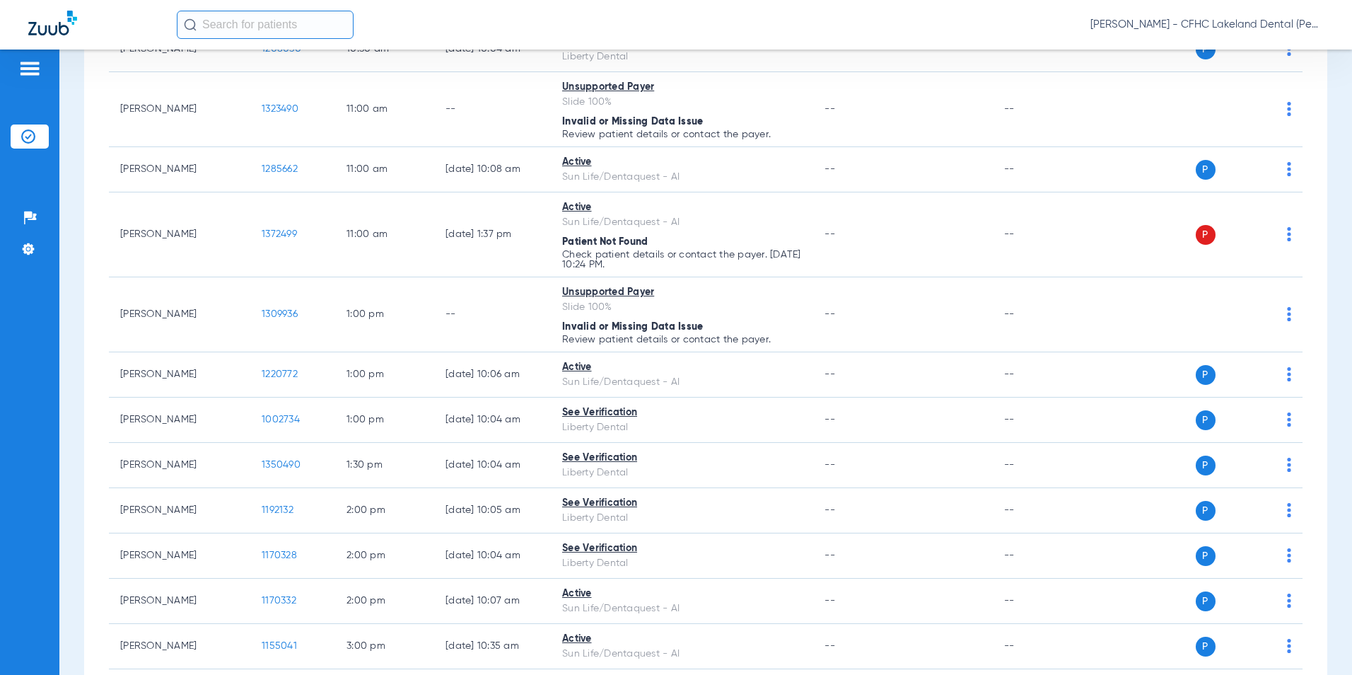
scroll to position [1265, 0]
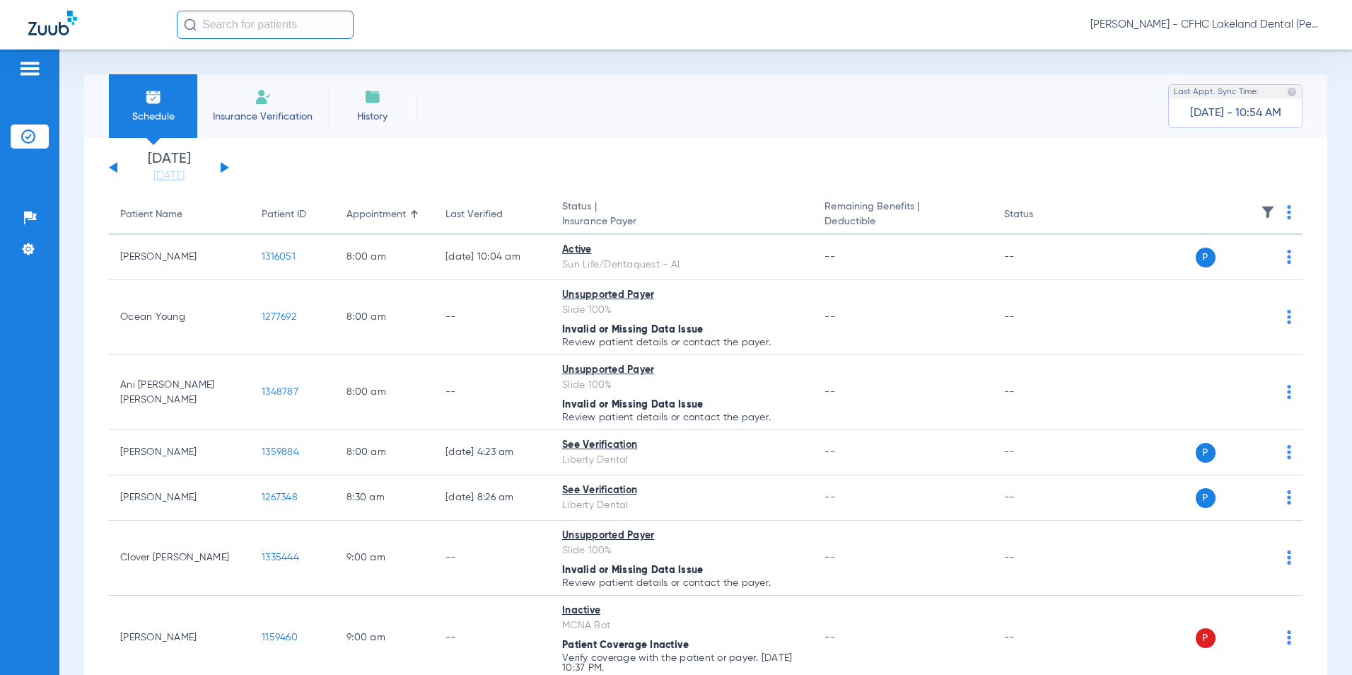
click at [244, 102] on li "Insurance Verification" at bounding box center [262, 106] width 131 height 64
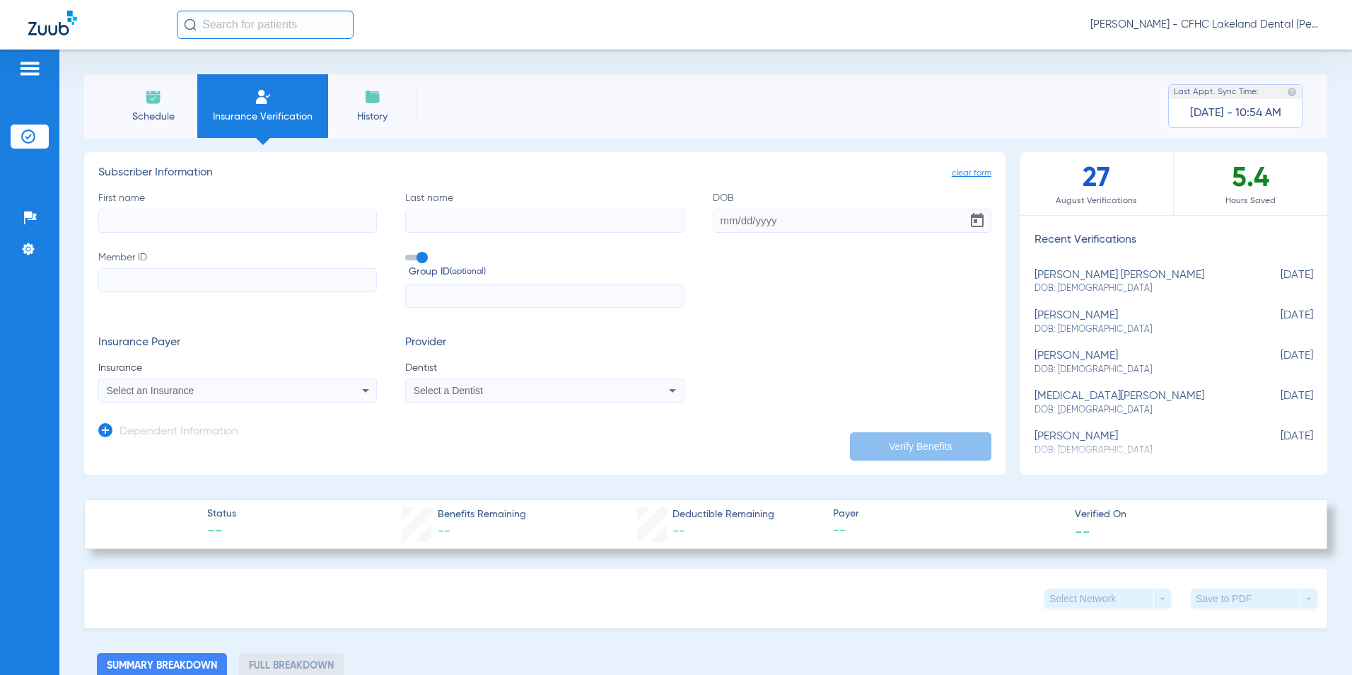
drag, startPoint x: 167, startPoint y: 217, endPoint x: 151, endPoint y: 221, distance: 16.0
click at [151, 221] on input "First name" at bounding box center [237, 221] width 279 height 24
type input "vera"
type input "curp"
type input "[DATE]"
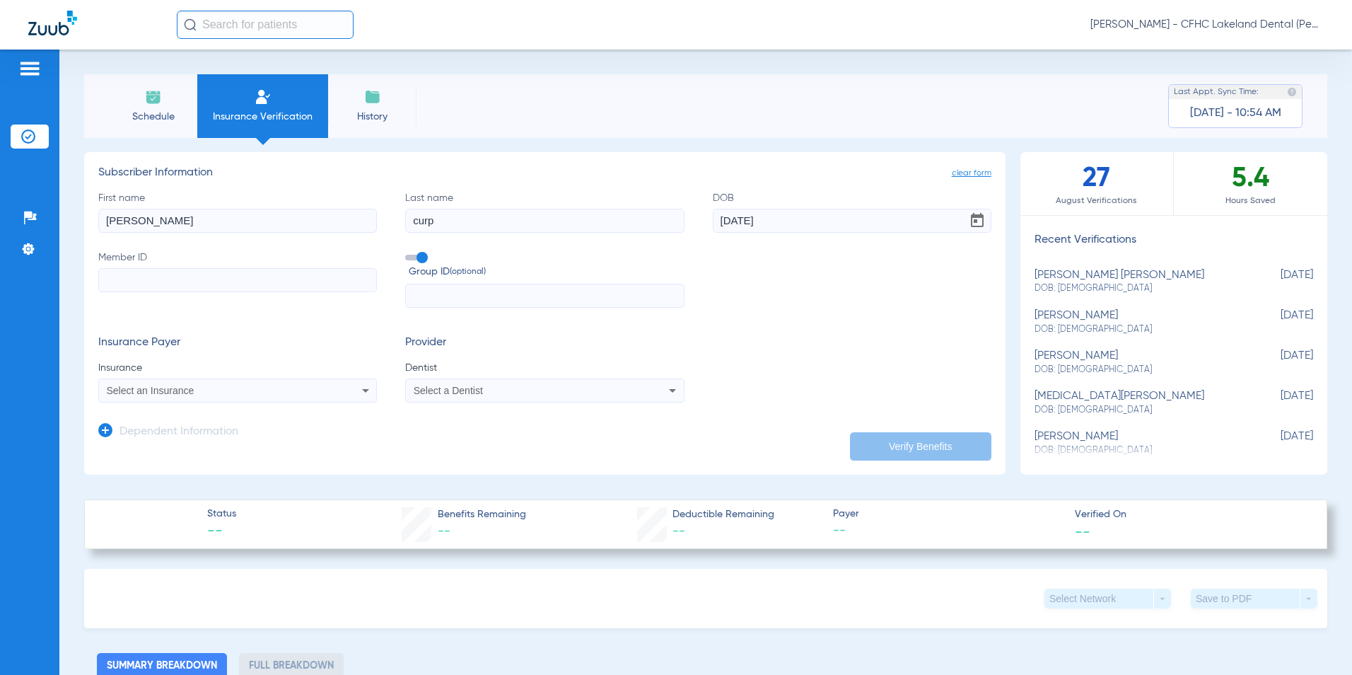
paste input "9552589754"
type input "9552589754"
click at [204, 392] on div "Select an Insurance" at bounding box center [212, 390] width 210 height 10
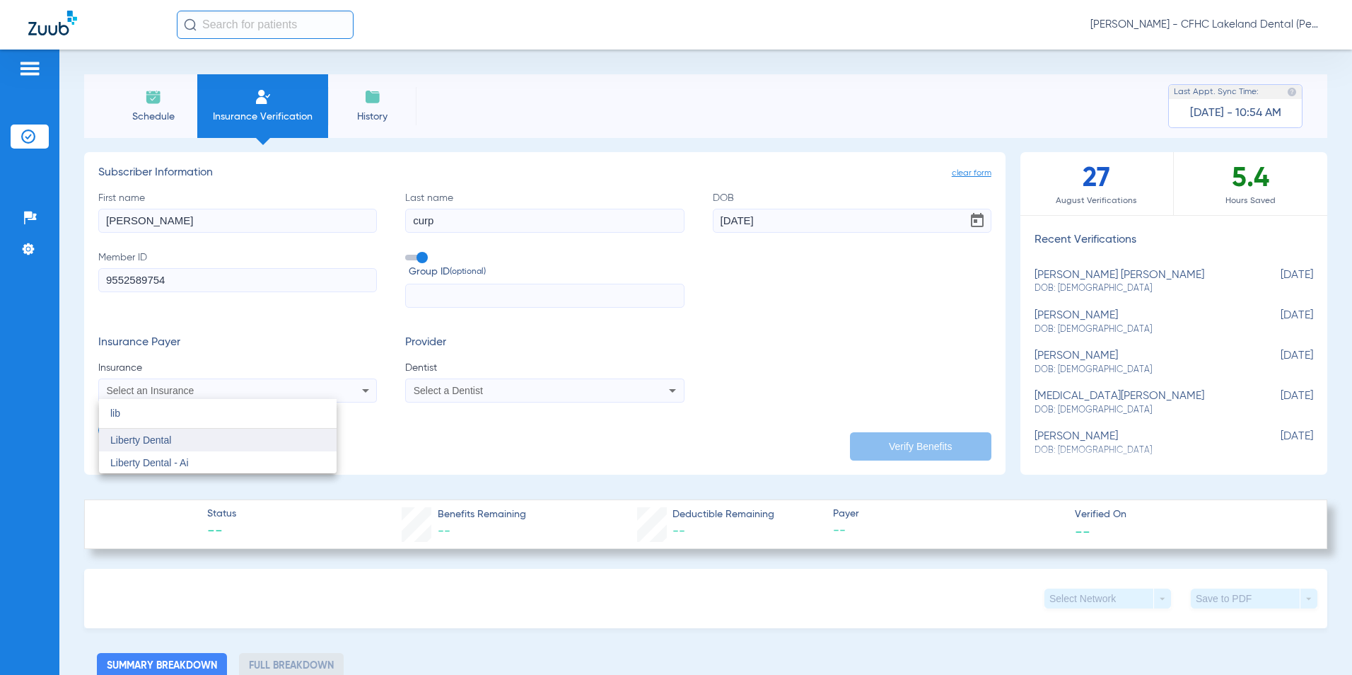
type input "lib"
click at [183, 441] on mat-option "Liberty Dental" at bounding box center [218, 440] width 238 height 23
click at [429, 393] on span "Select a Dentist" at bounding box center [448, 390] width 69 height 11
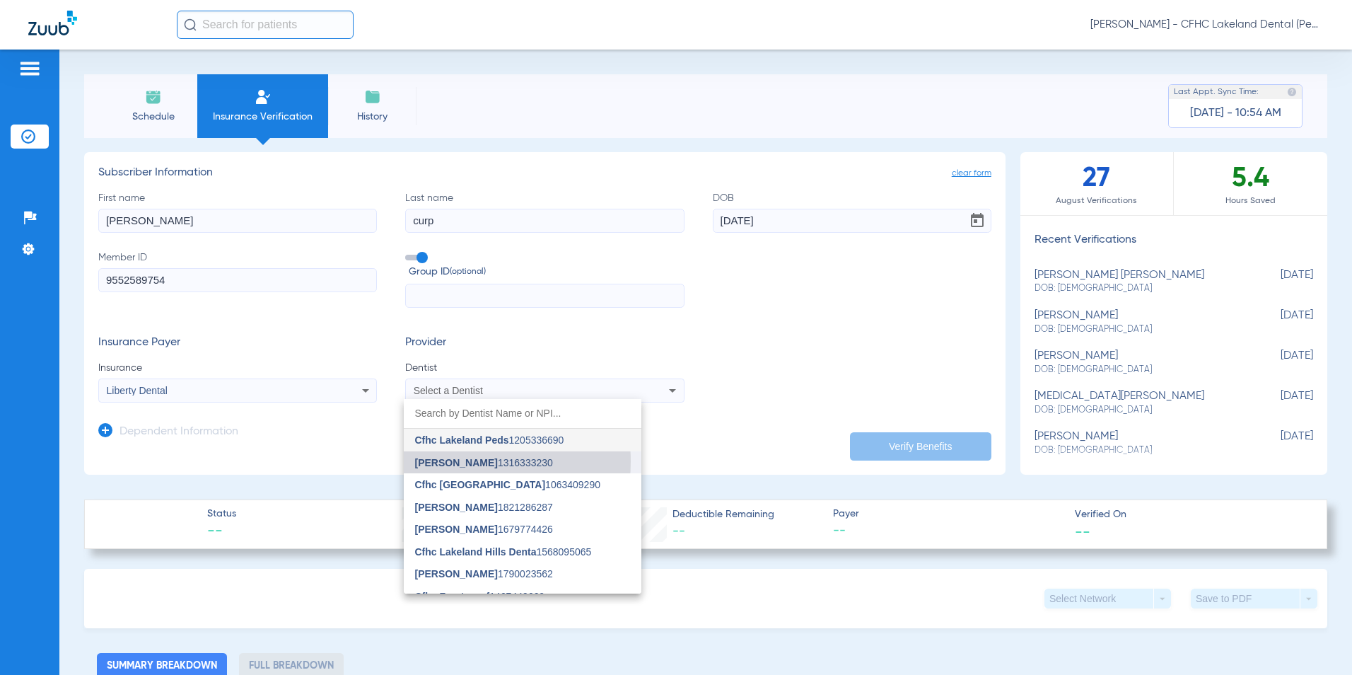
click at [440, 461] on span "[PERSON_NAME]" at bounding box center [456, 462] width 83 height 11
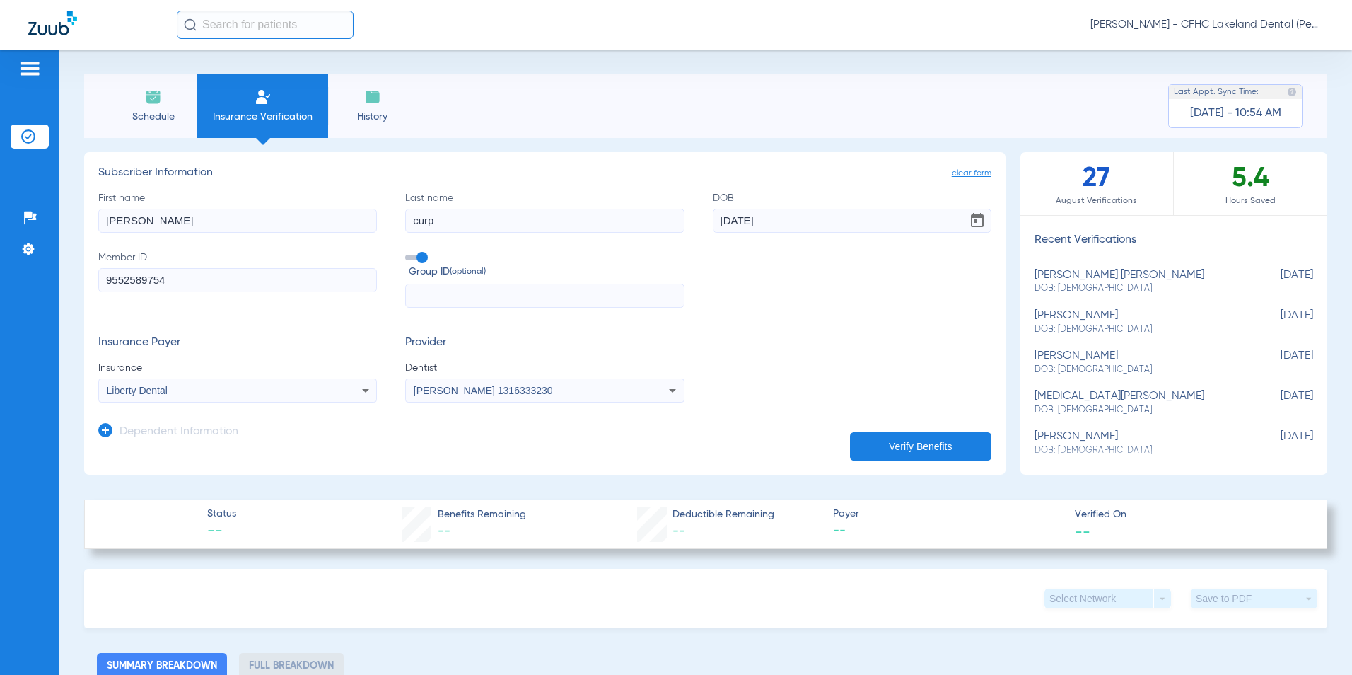
click at [906, 450] on button "Verify Benefits" at bounding box center [920, 446] width 141 height 28
drag, startPoint x: 607, startPoint y: 286, endPoint x: 608, endPoint y: 293, distance: 7.1
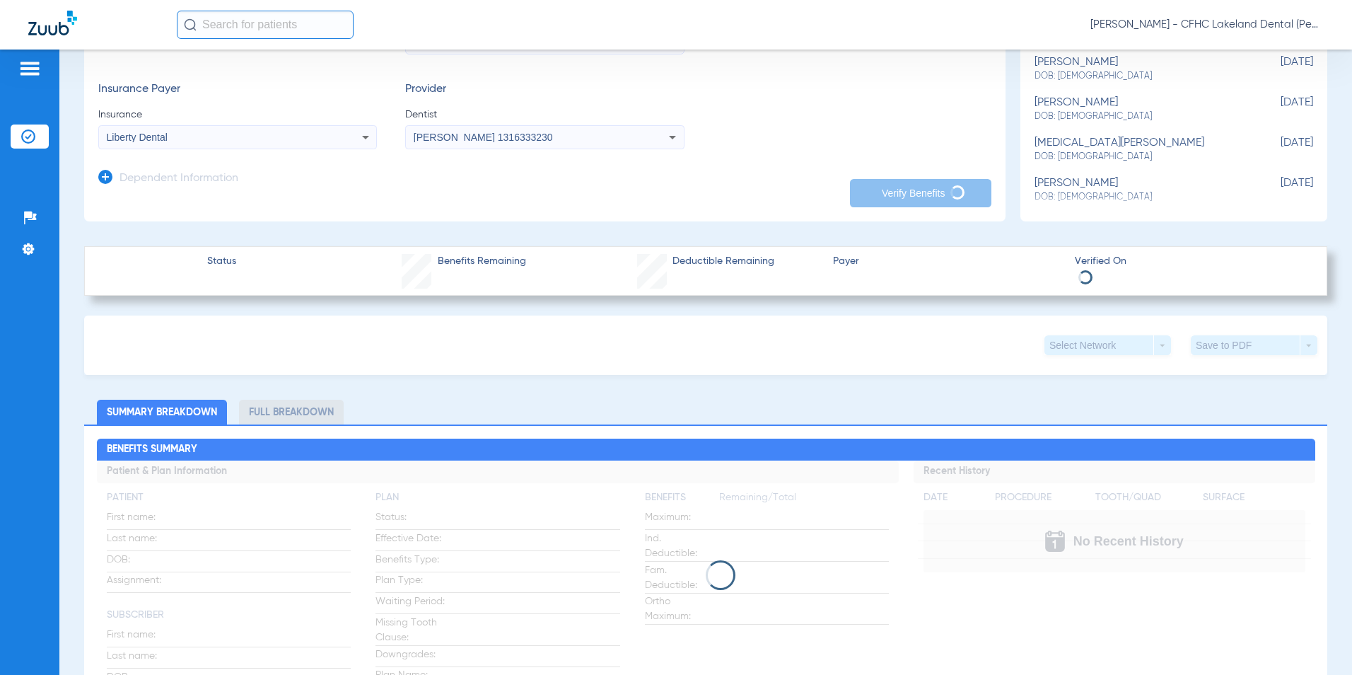
scroll to position [283, 0]
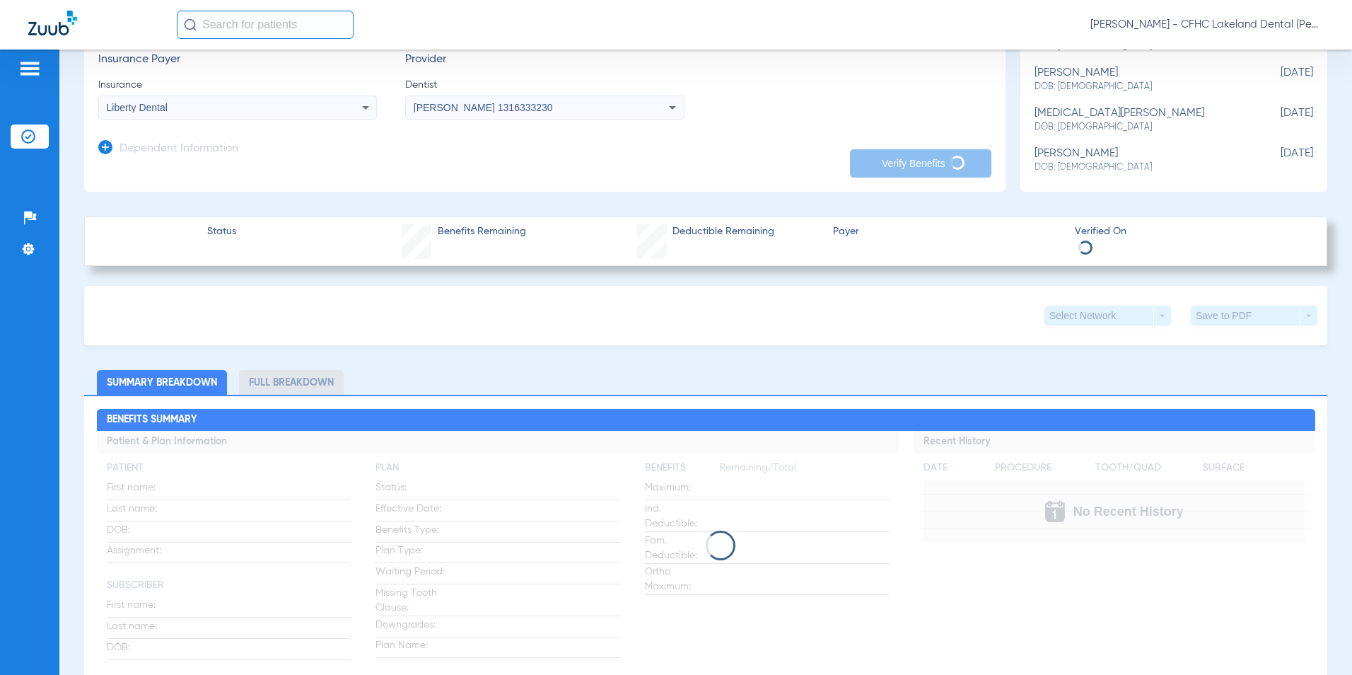
click at [603, 216] on div "Status Benefits Remaining Deductible Remaining Payer Verified On" at bounding box center [705, 241] width 1243 height 50
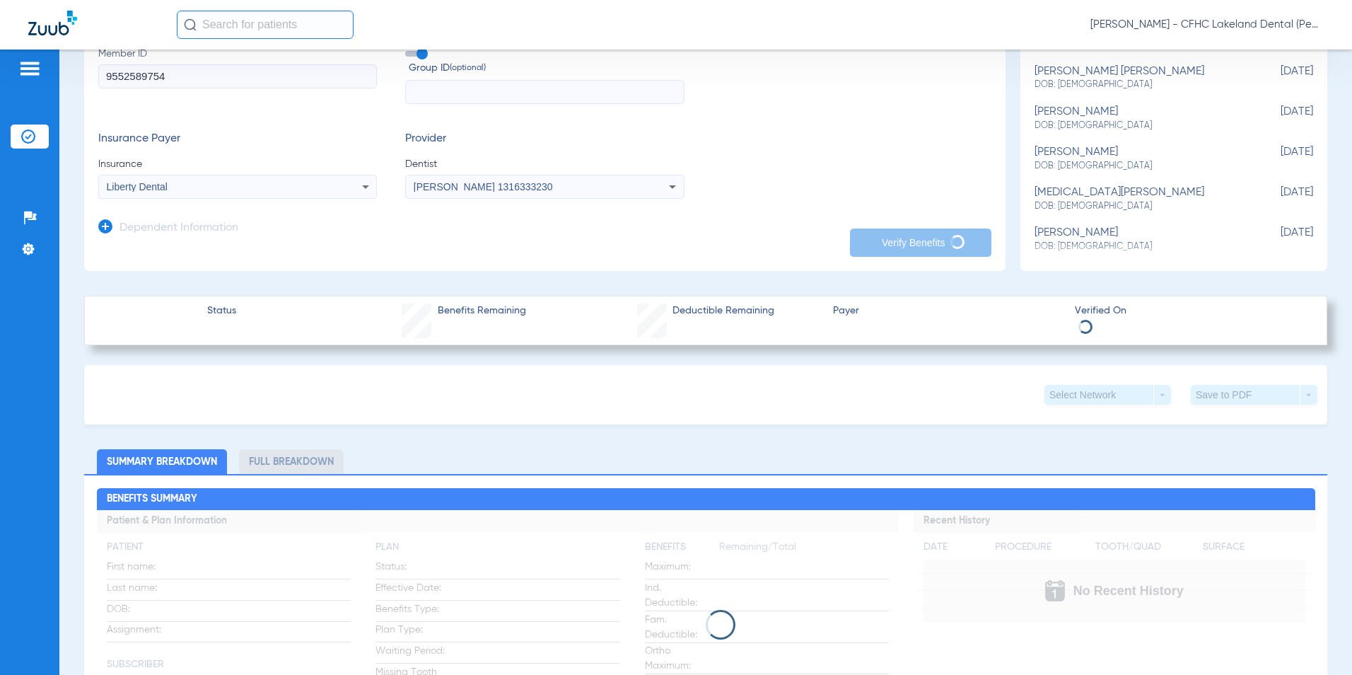
scroll to position [0, 0]
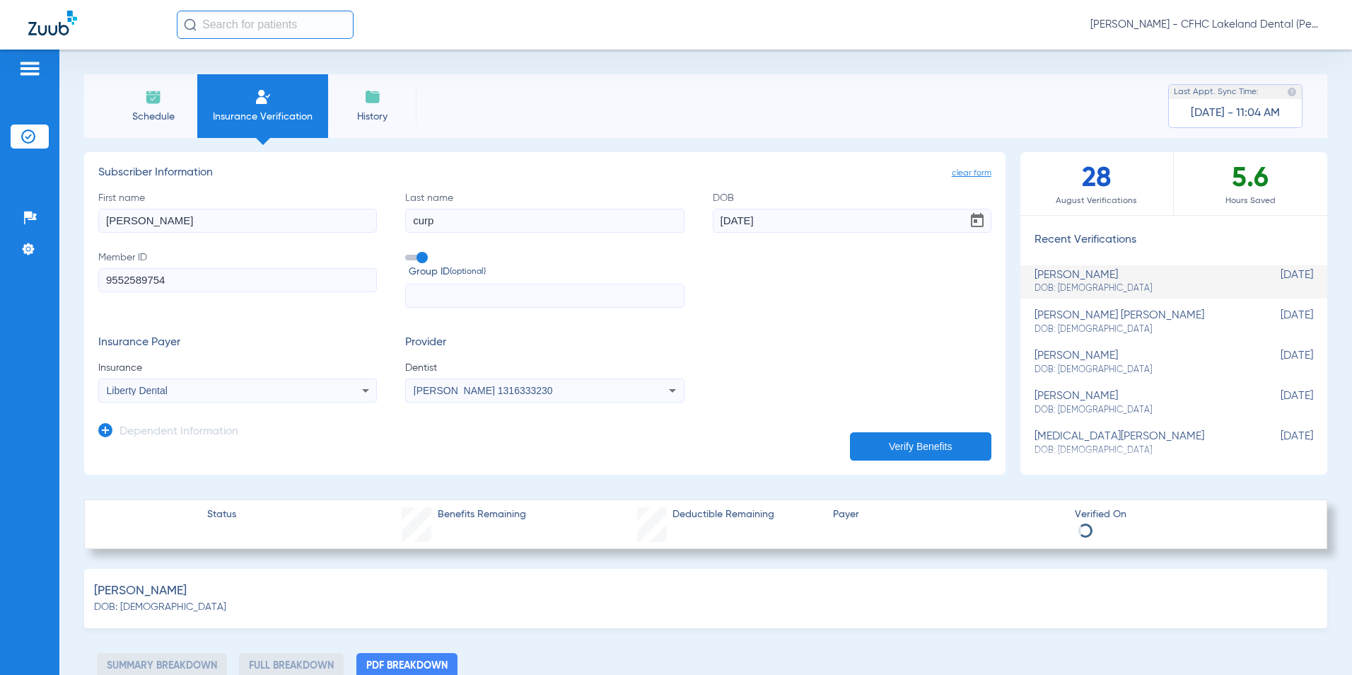
click at [129, 97] on li "Schedule" at bounding box center [153, 106] width 88 height 64
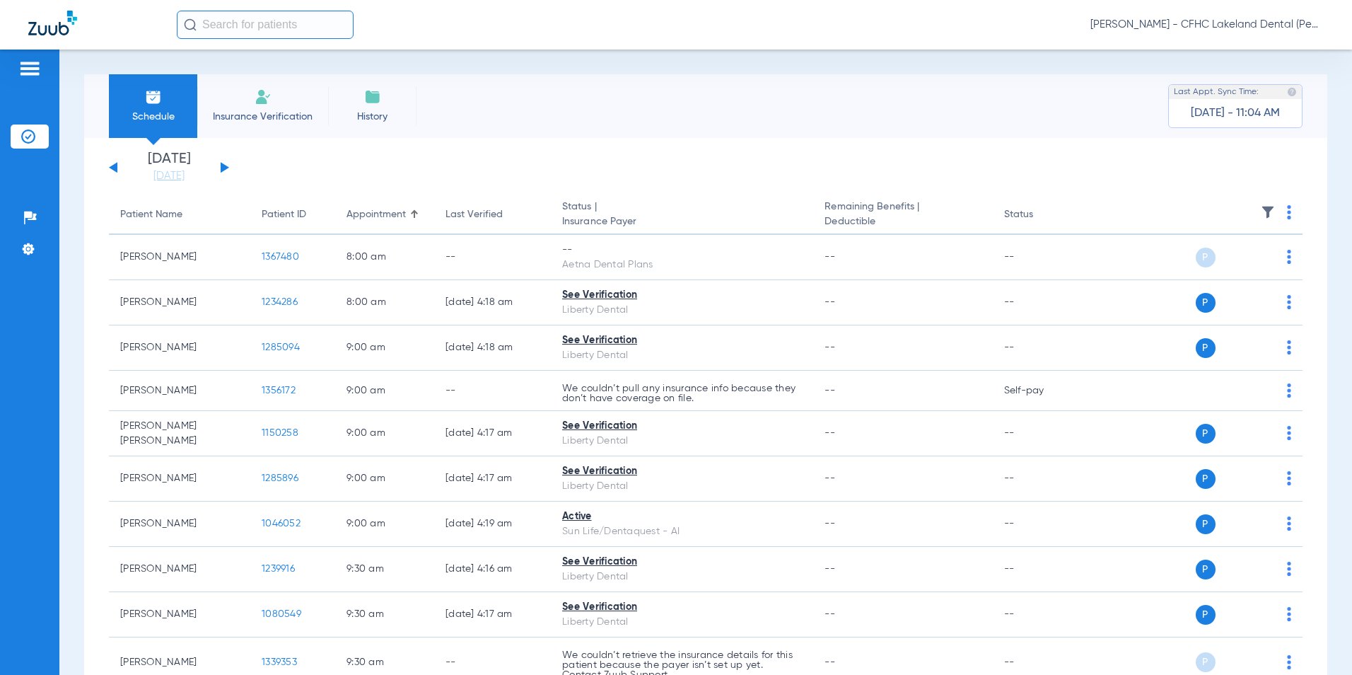
click at [224, 165] on button at bounding box center [225, 167] width 8 height 11
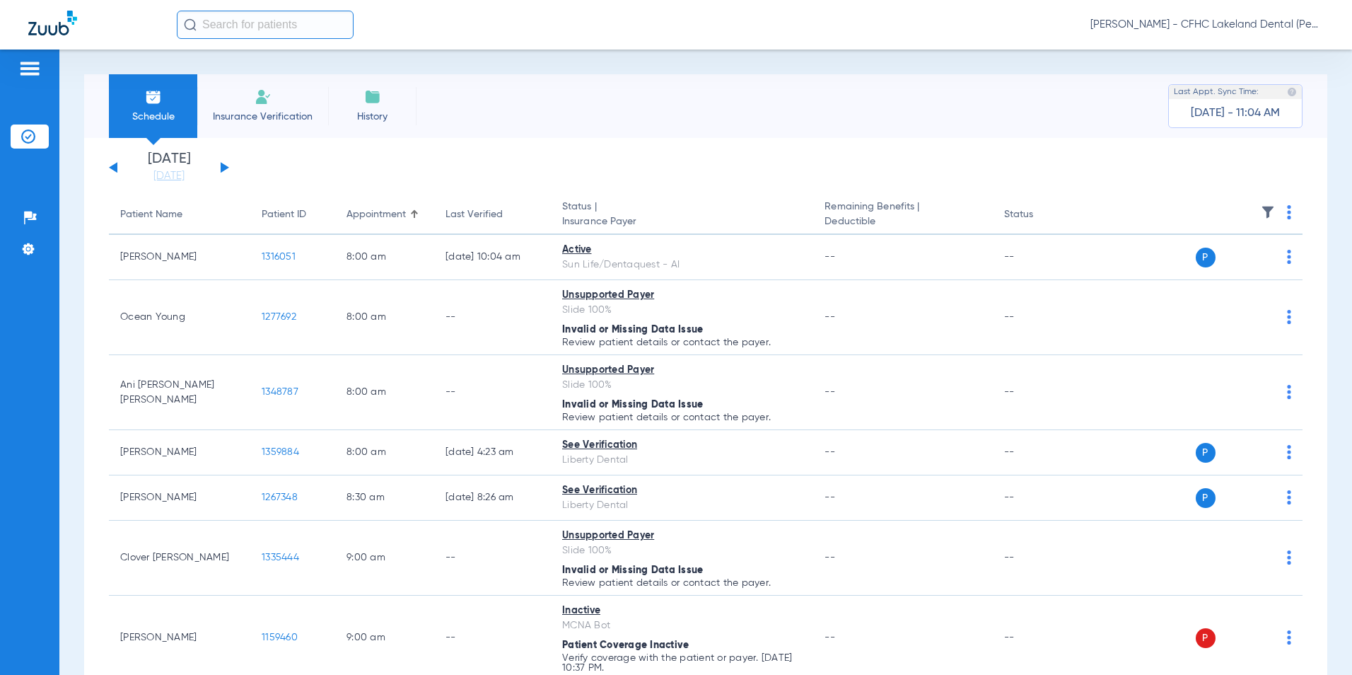
click at [264, 111] on span "Insurance Verification" at bounding box center [263, 117] width 110 height 14
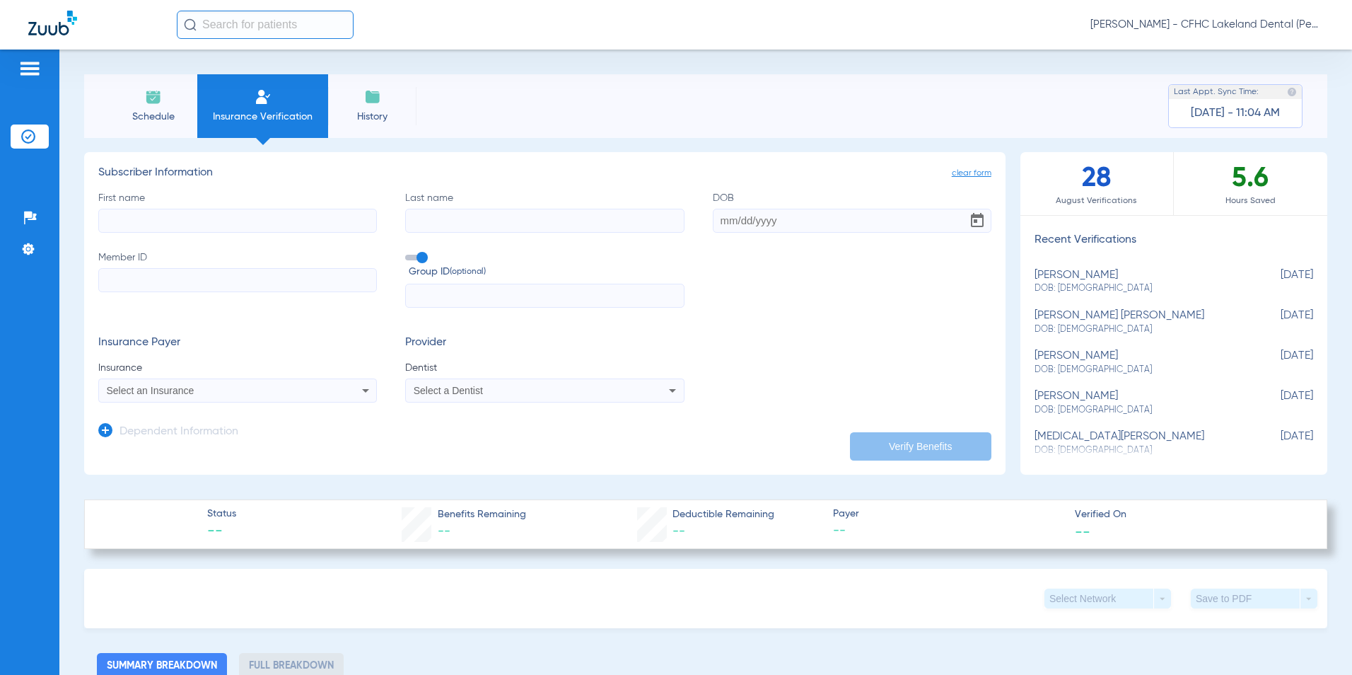
click at [260, 209] on input "First name" at bounding box center [237, 221] width 279 height 24
type input "j"
type input "aydan"
type input "jurado hernande"
type input "09/16/2016"
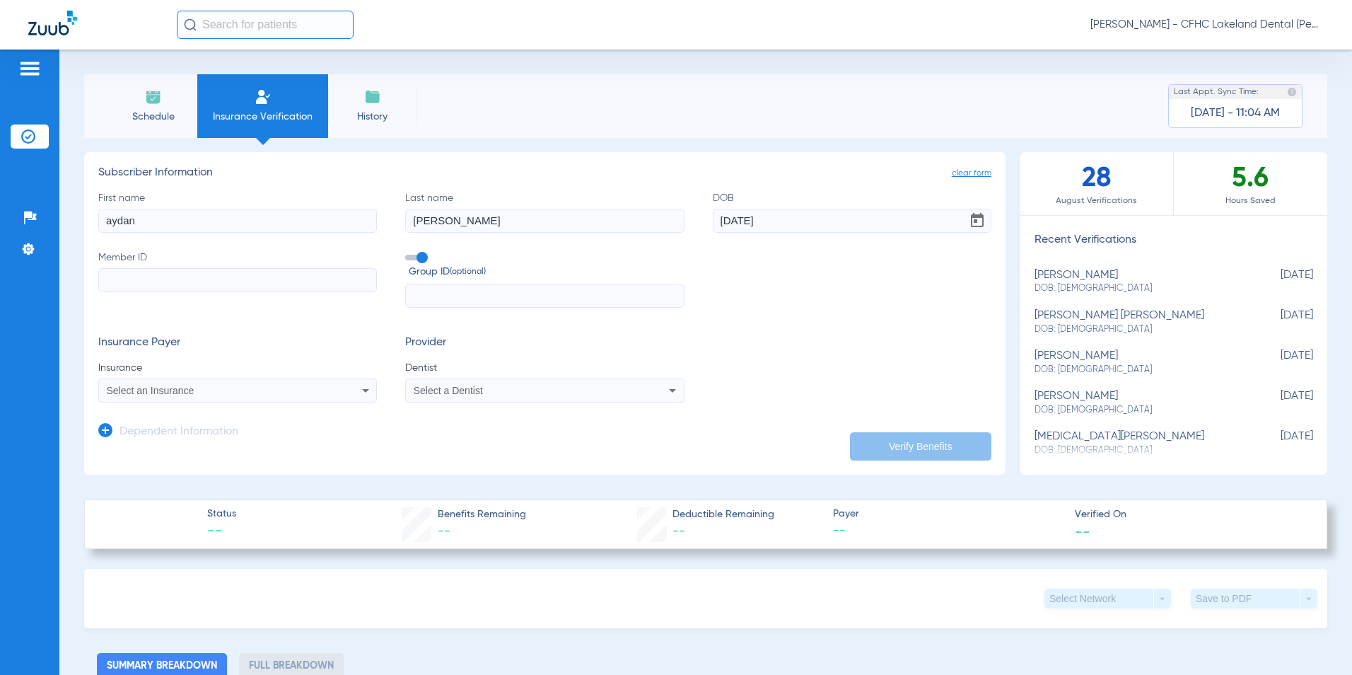
paste input "9582811854"
type input "9582811854"
click at [191, 395] on span "Select an Insurance" at bounding box center [151, 390] width 88 height 11
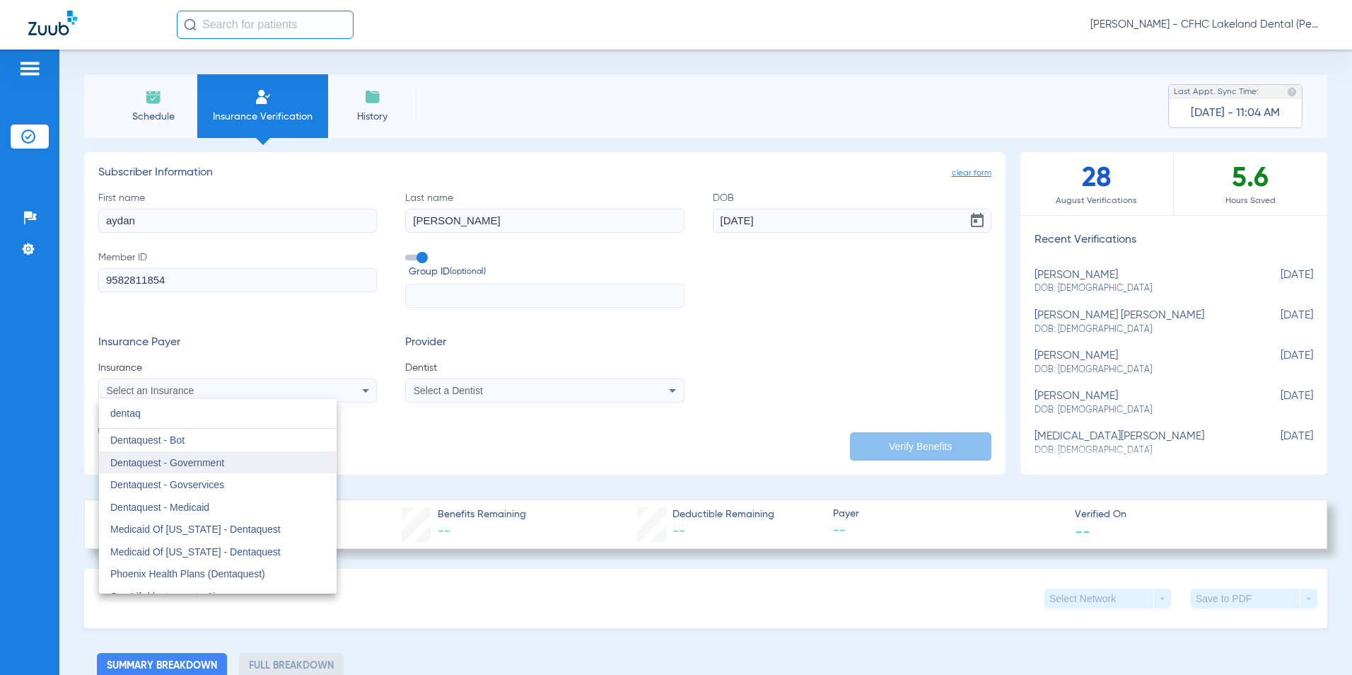
type input "dentaq"
click at [188, 460] on span "Dentaquest - Government" at bounding box center [167, 462] width 114 height 11
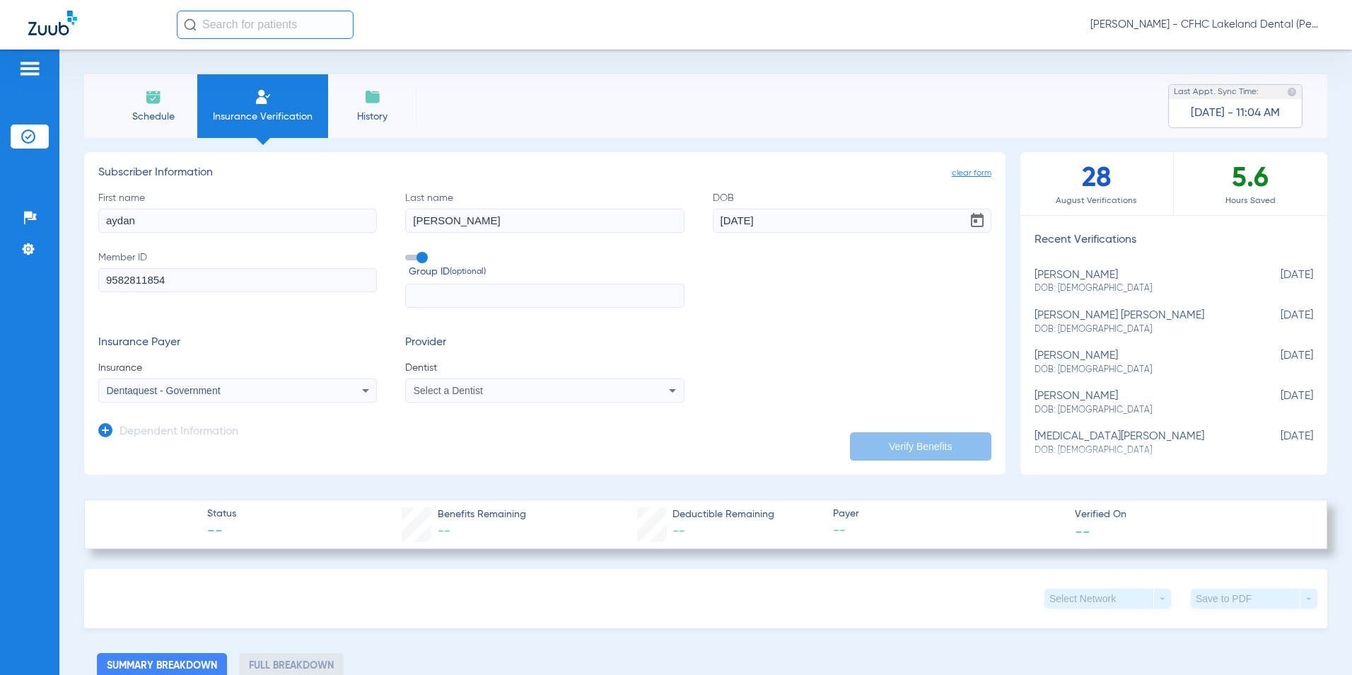
click at [451, 390] on span "Select a Dentist" at bounding box center [448, 390] width 69 height 11
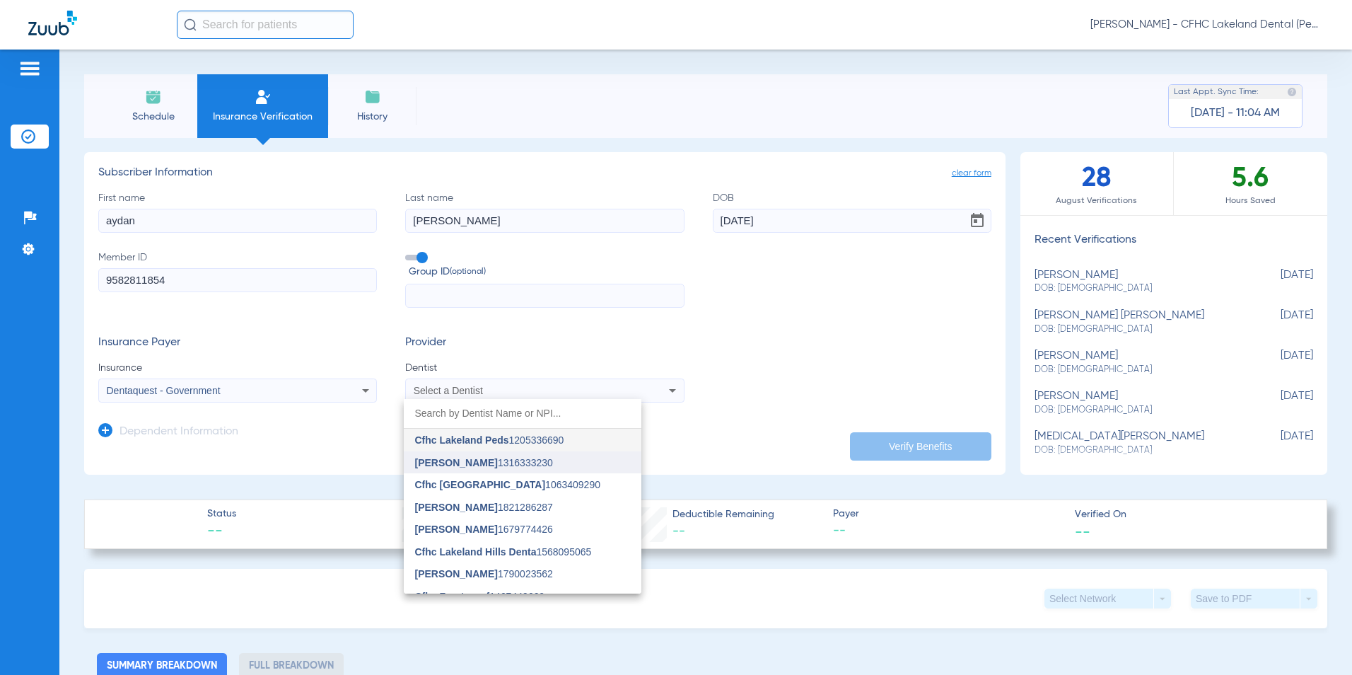
click at [464, 466] on span "[PERSON_NAME]" at bounding box center [456, 462] width 83 height 11
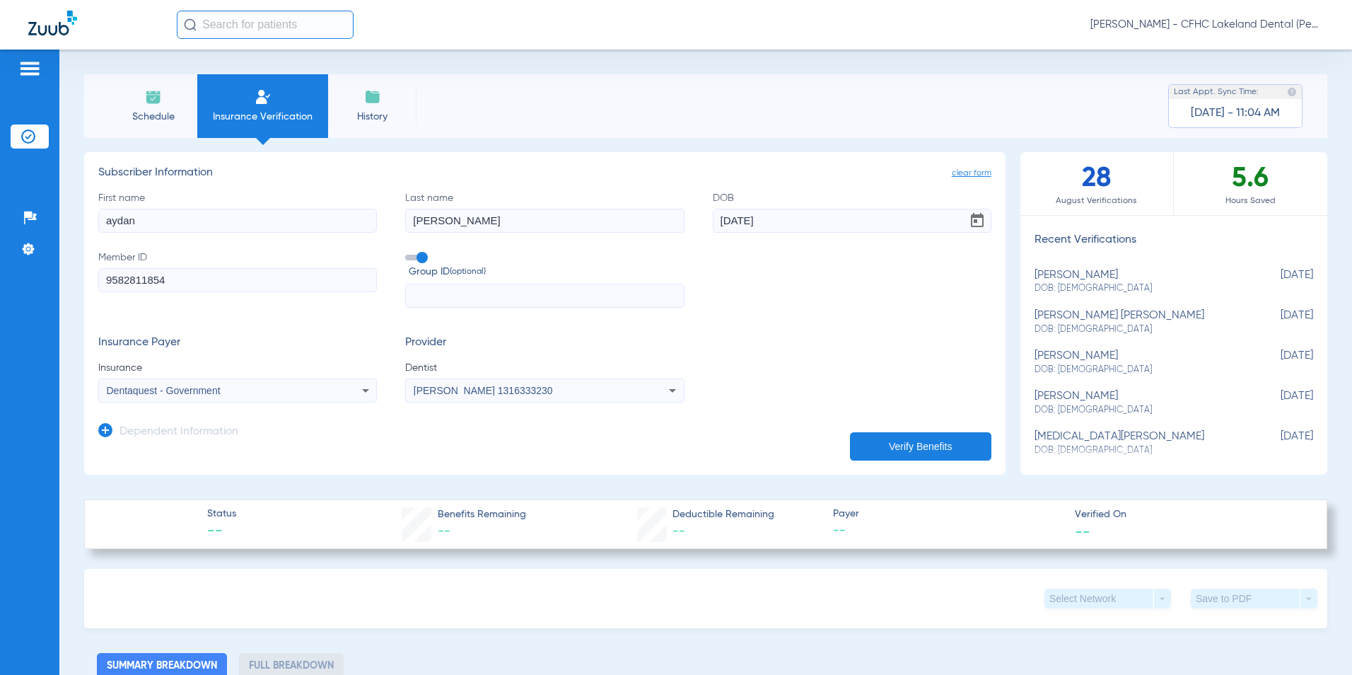
click at [923, 451] on button "Verify Benefits" at bounding box center [920, 446] width 141 height 28
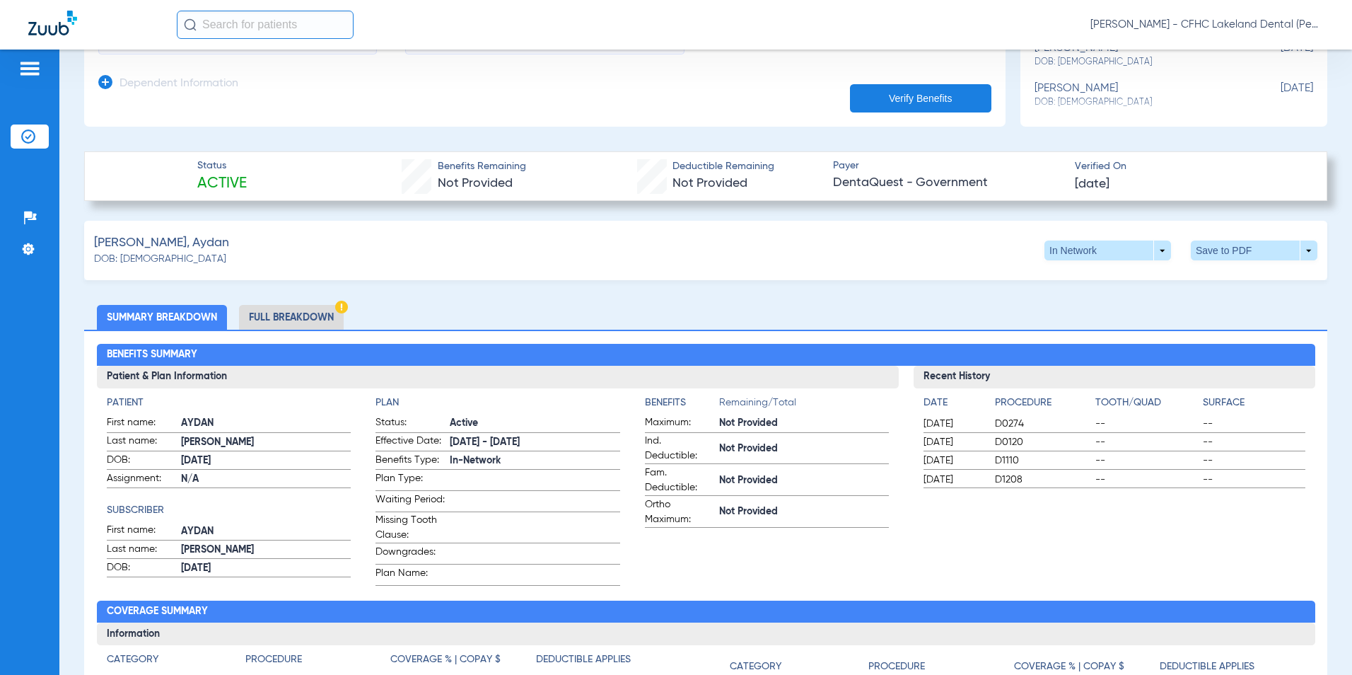
scroll to position [424, 0]
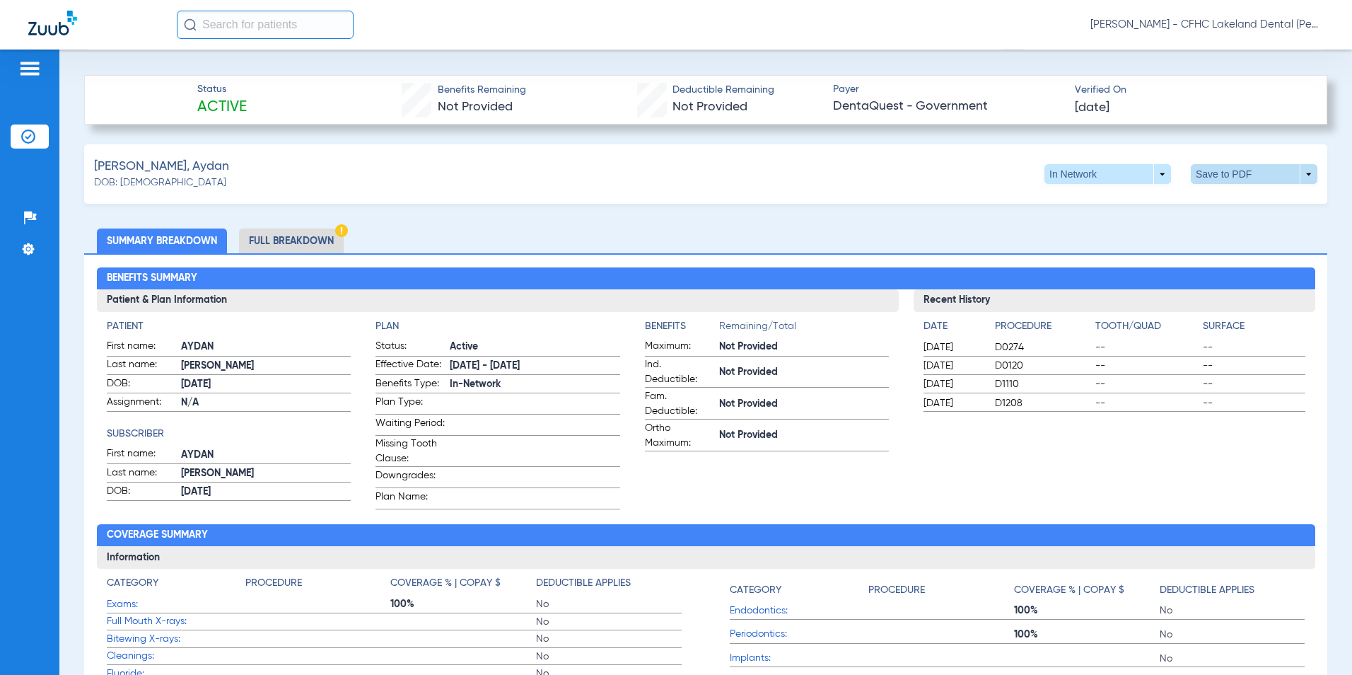
click at [1304, 176] on span at bounding box center [1254, 174] width 127 height 20
click at [1110, 196] on span "Save to PDF" at bounding box center [1138, 201] width 56 height 10
click at [1191, 164] on button "Save to PDF arrow_drop_down" at bounding box center [1254, 174] width 127 height 20
click at [912, 211] on div at bounding box center [676, 337] width 1352 height 675
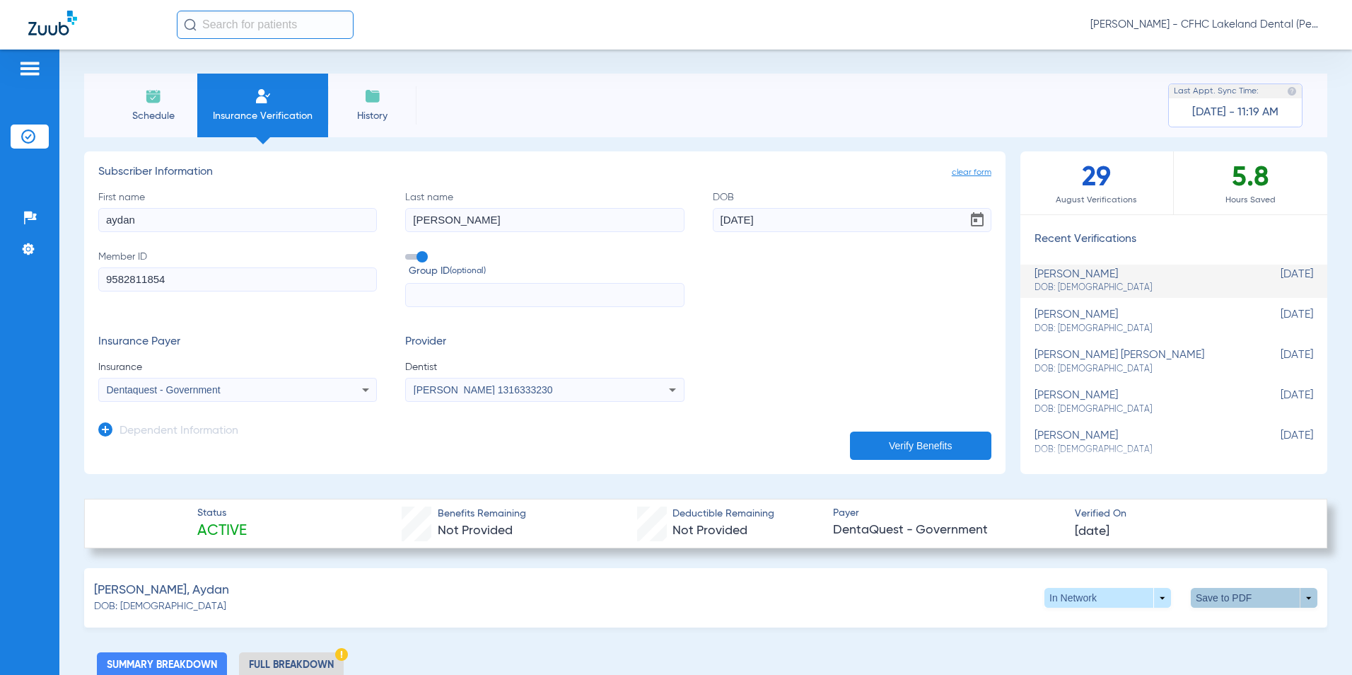
scroll to position [0, 0]
click at [158, 106] on li "Schedule" at bounding box center [153, 106] width 88 height 64
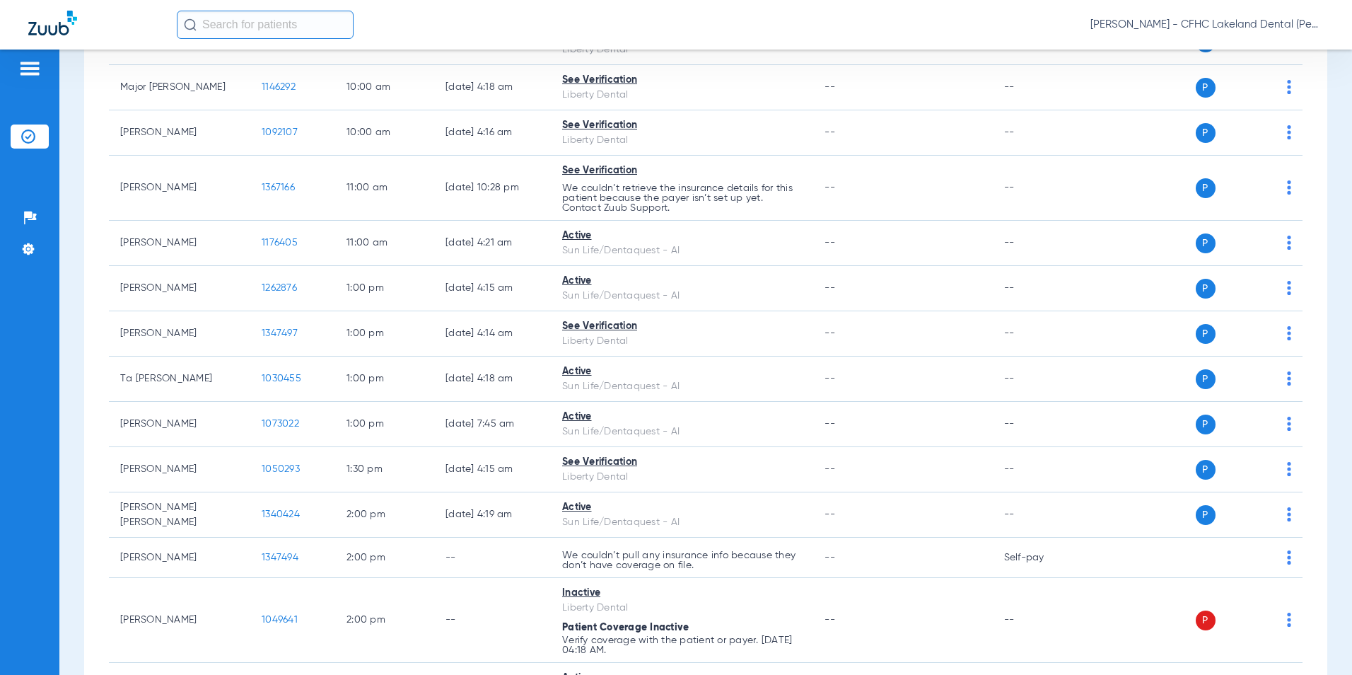
scroll to position [707, 0]
